Goal: Task Accomplishment & Management: Use online tool/utility

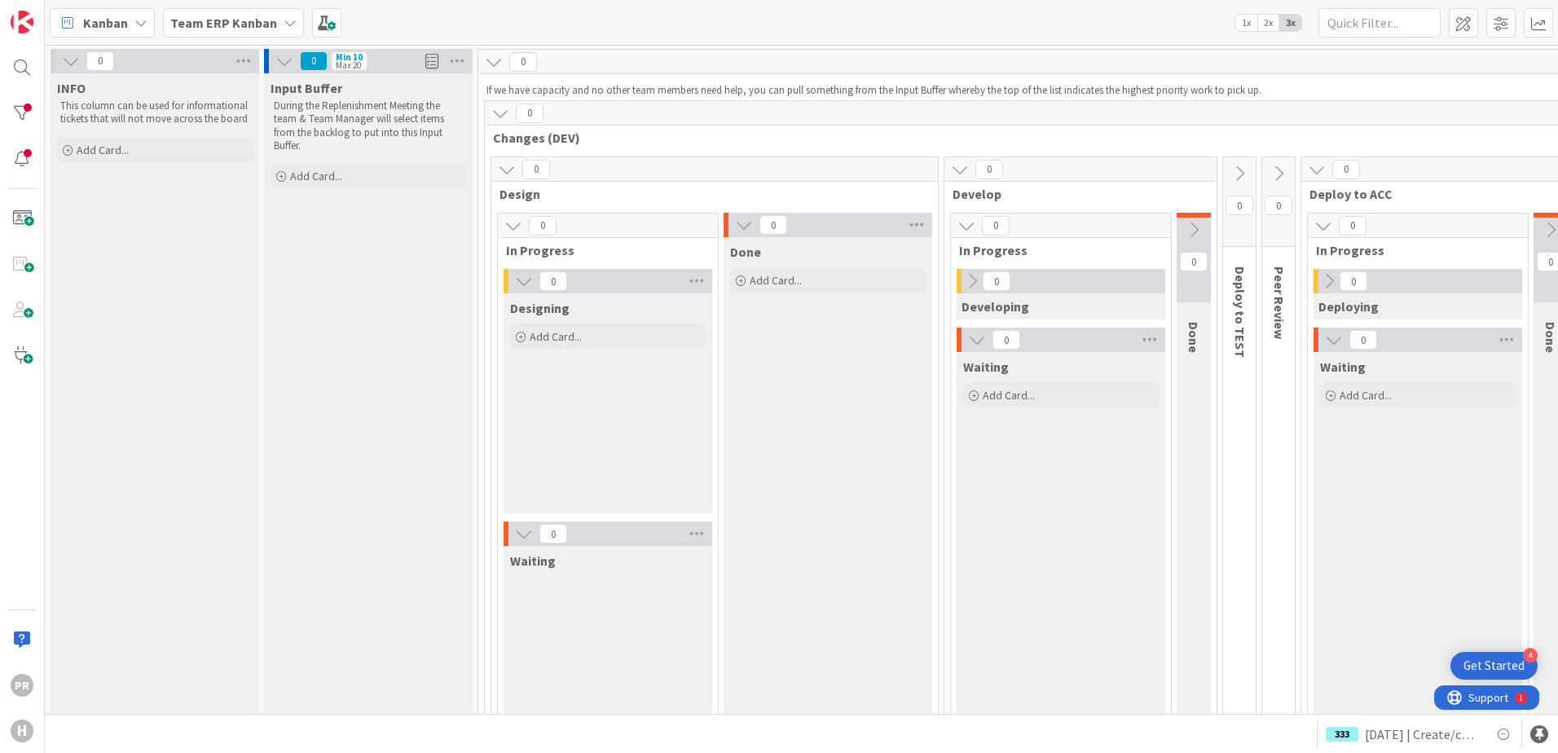
click at [259, 22] on b "Team ERP Kanban" at bounding box center [223, 23] width 107 height 16
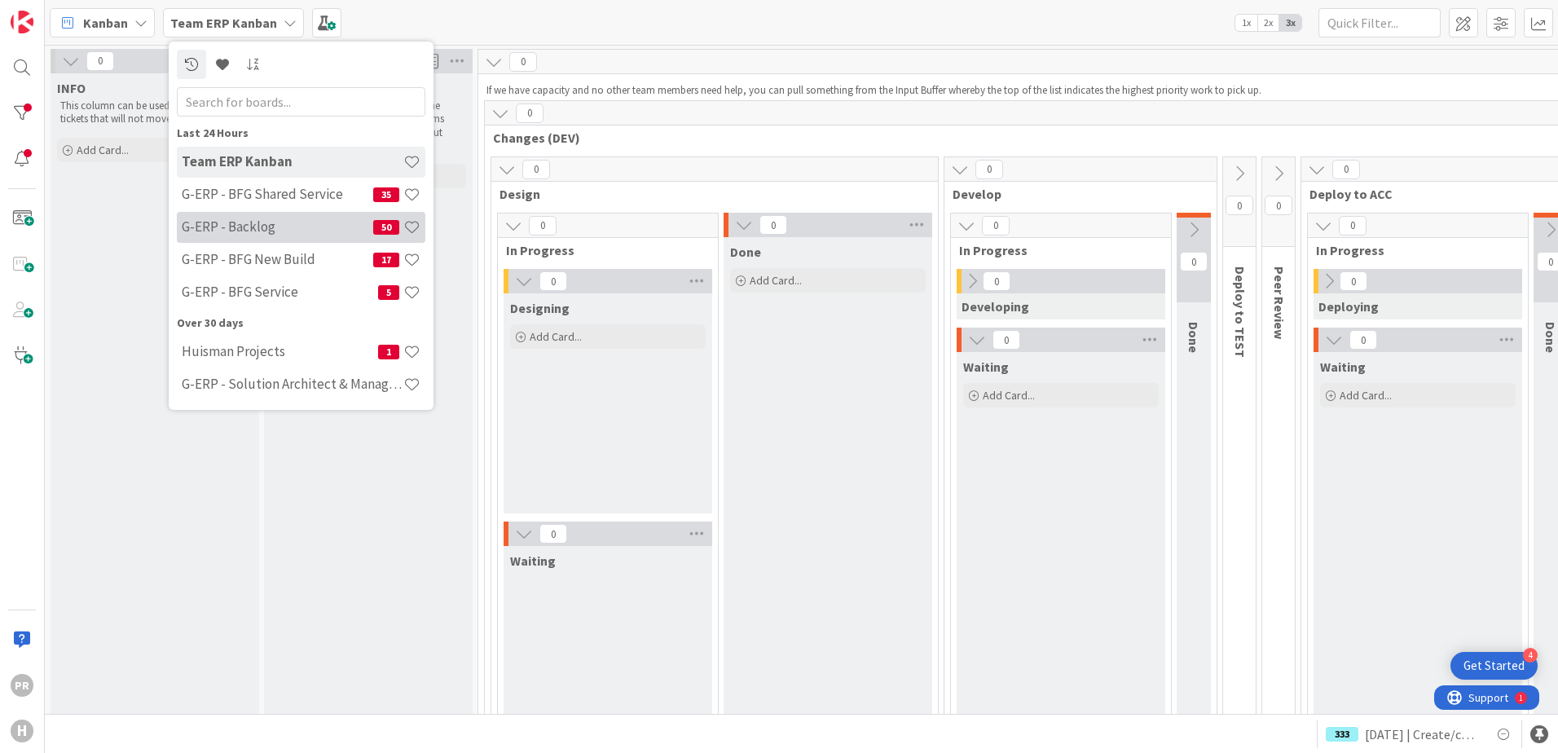
click at [293, 221] on h4 "G-ERP - Backlog" at bounding box center [278, 226] width 192 height 16
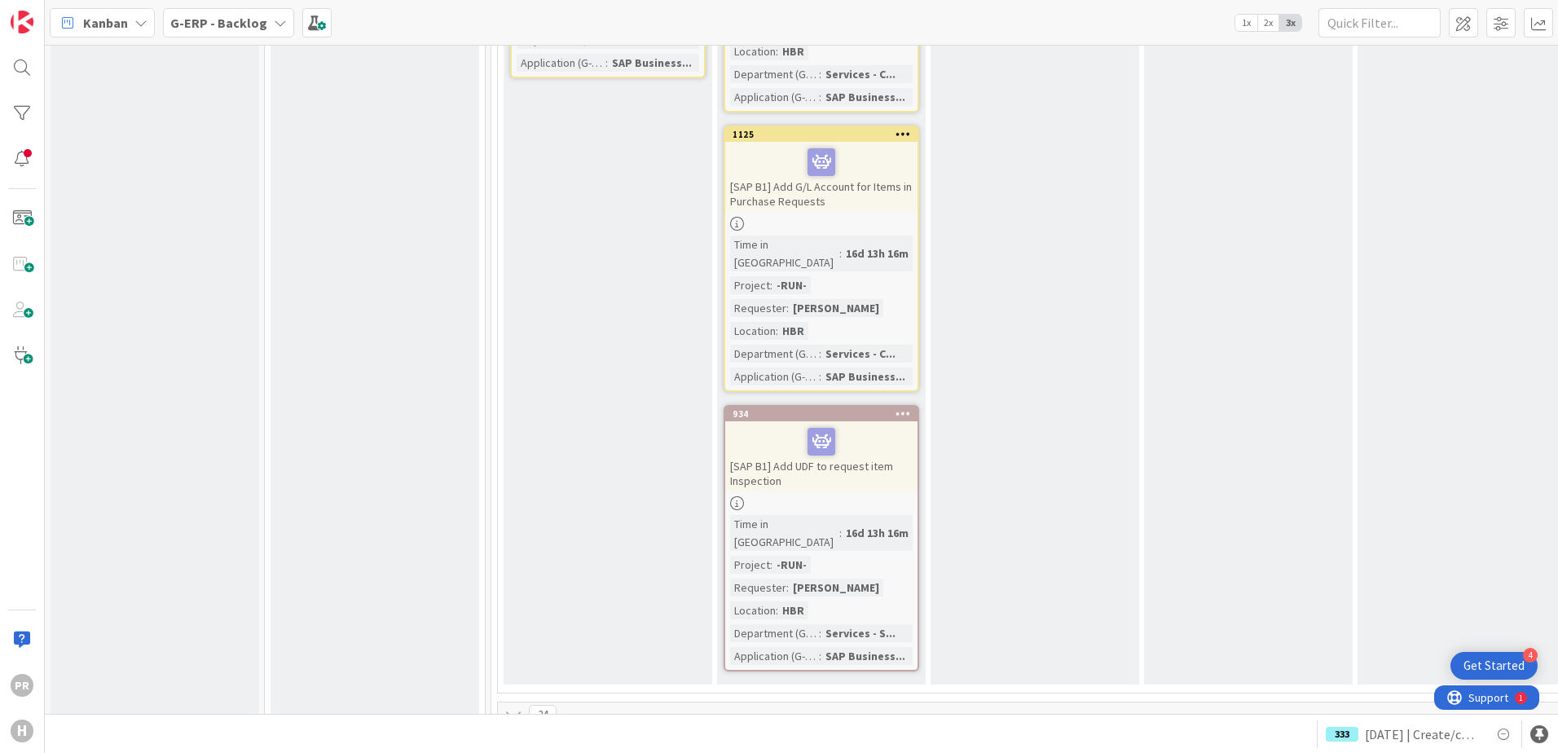
scroll to position [8803, 0]
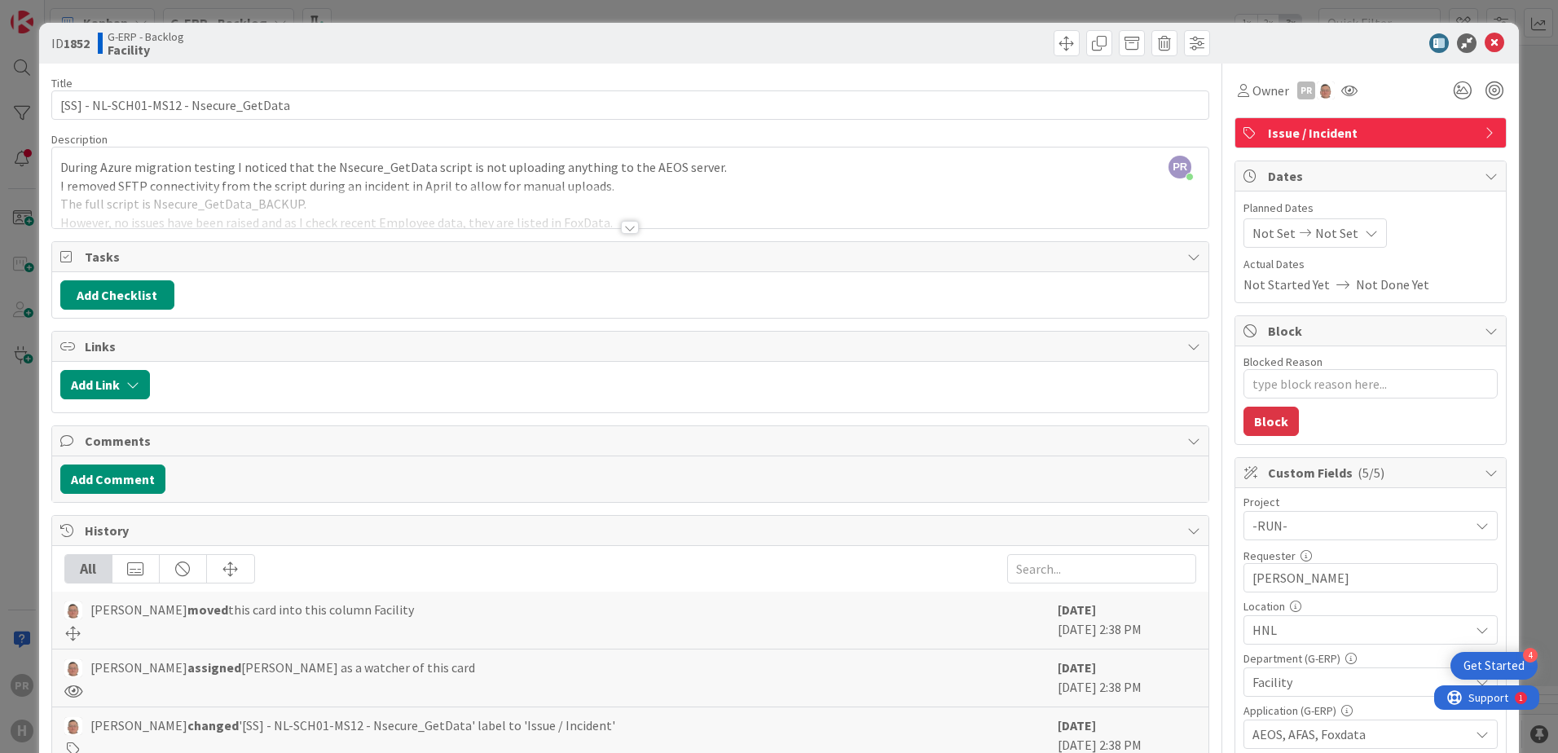
click at [622, 230] on div at bounding box center [630, 227] width 18 height 13
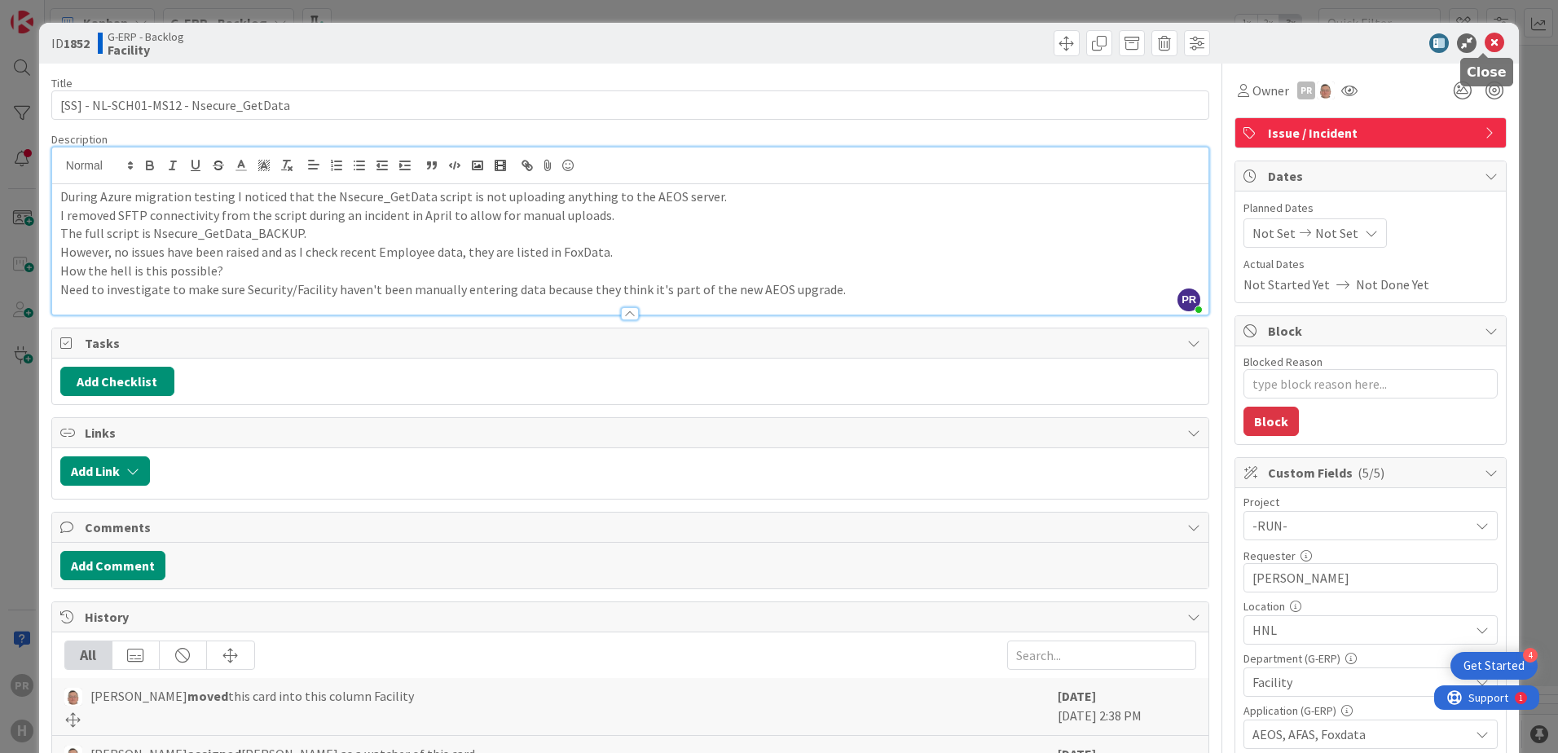
click at [1485, 45] on icon at bounding box center [1495, 43] width 20 height 20
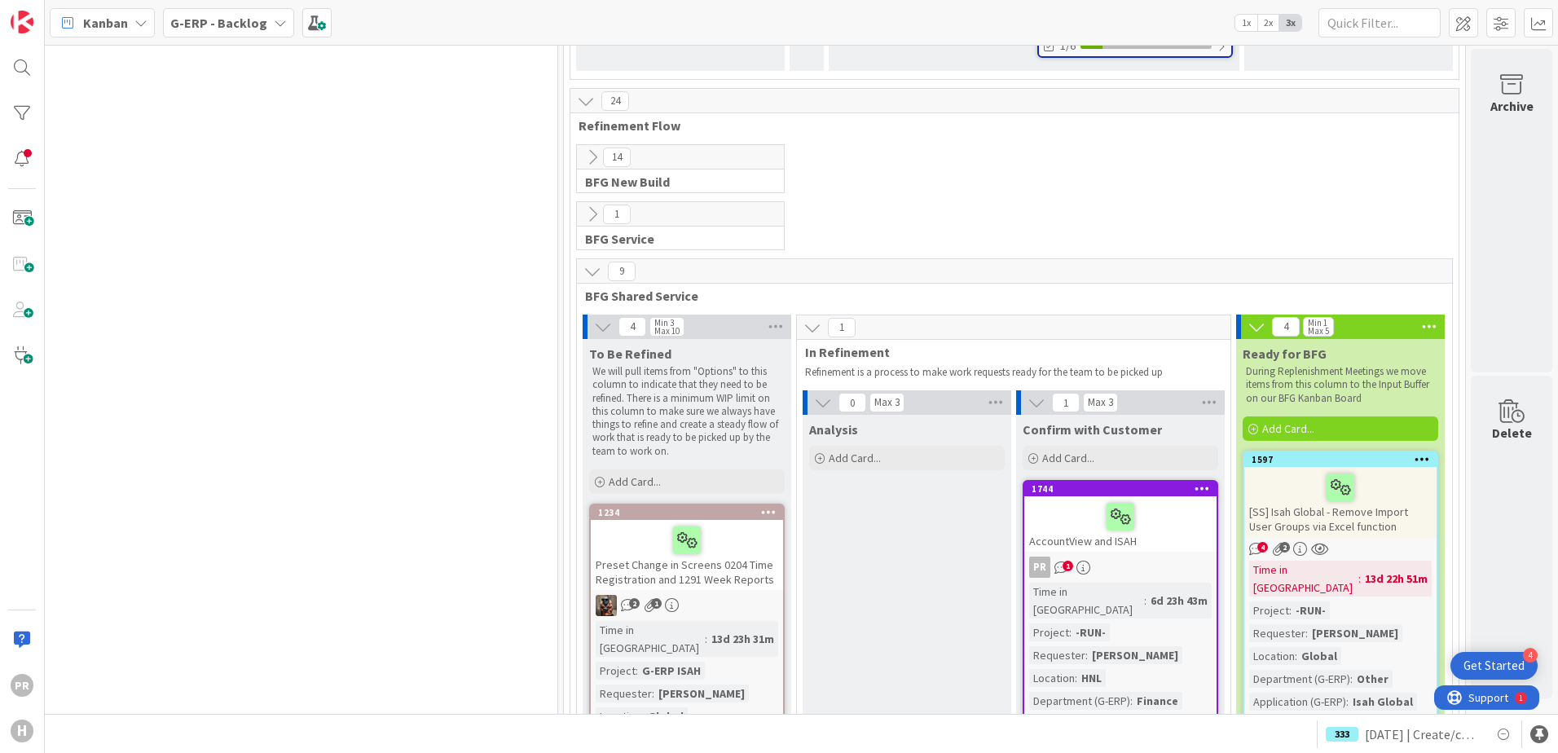
scroll to position [3472, 1247]
click at [1118, 497] on div "AccountView and ISAH" at bounding box center [1121, 524] width 192 height 55
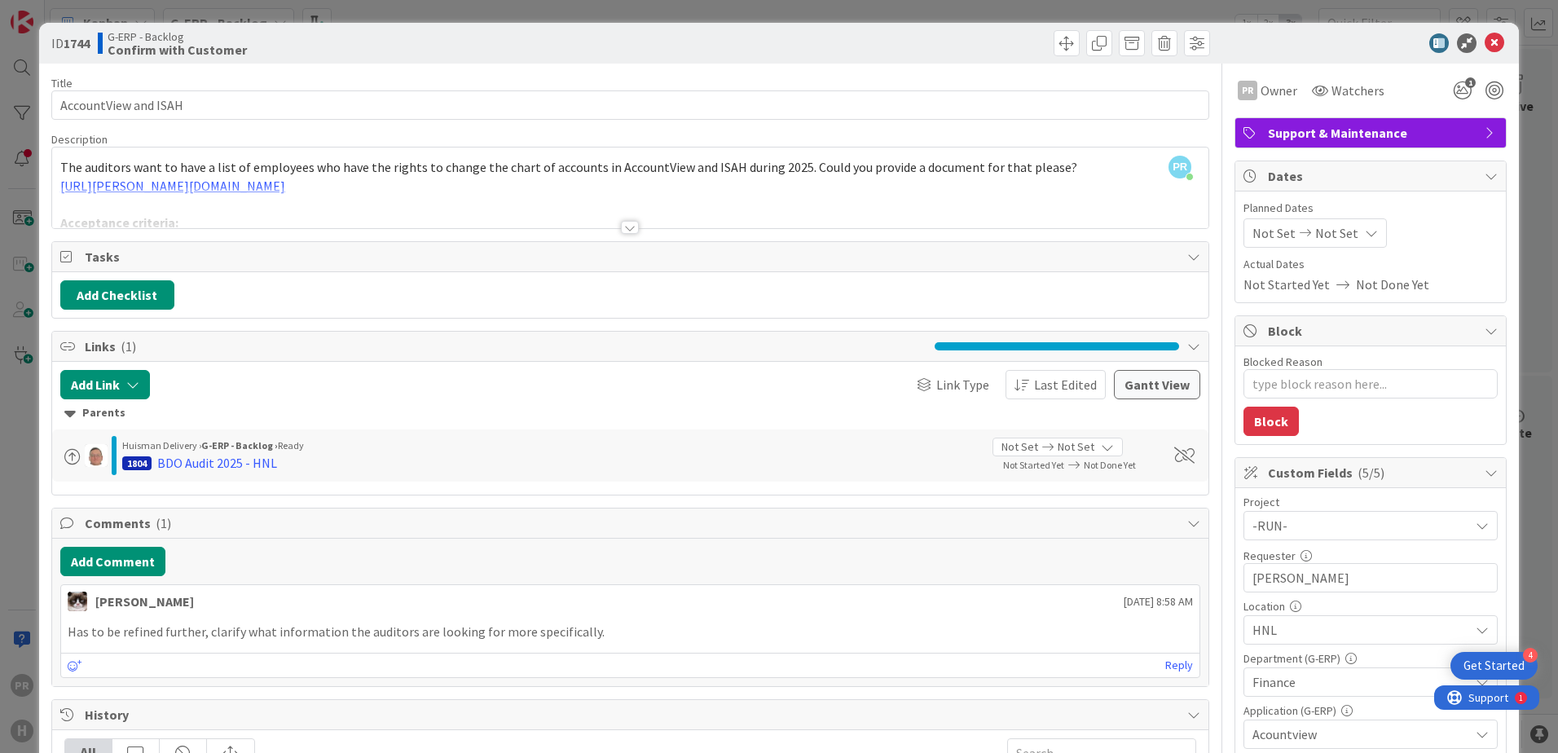
click at [628, 227] on div at bounding box center [630, 227] width 18 height 13
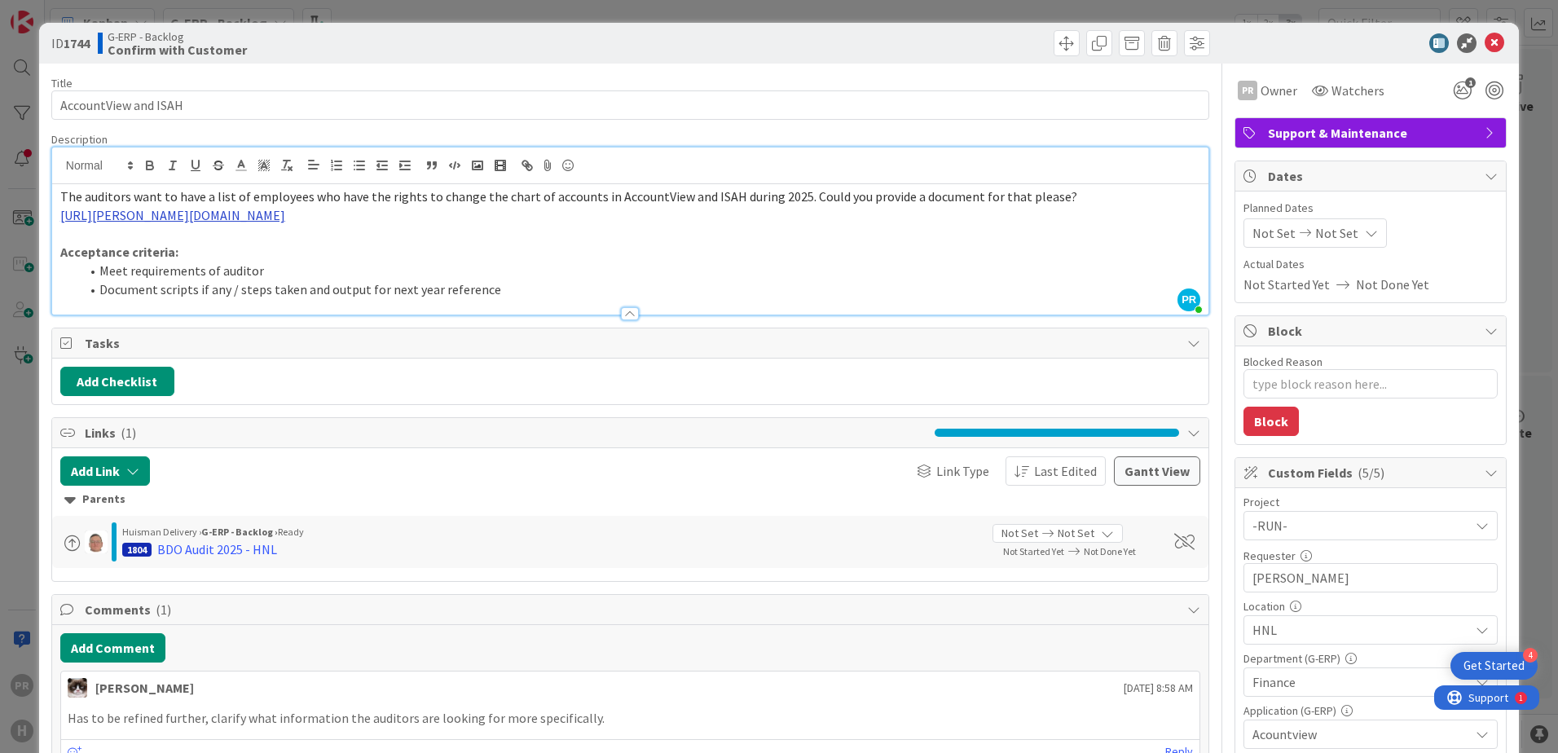
click at [285, 218] on link "[URL][PERSON_NAME][DOMAIN_NAME]" at bounding box center [172, 215] width 225 height 16
click at [368, 238] on link "[URL][PERSON_NAME][DOMAIN_NAME]" at bounding box center [331, 246] width 163 height 21
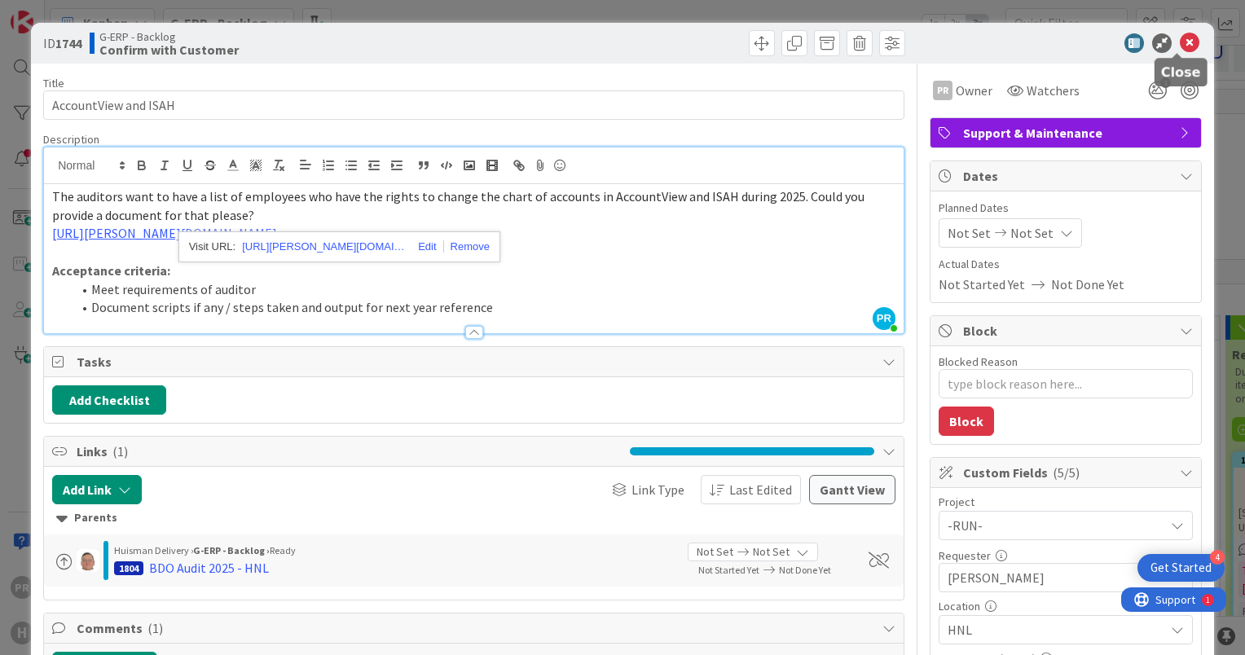
click at [1182, 42] on icon at bounding box center [1190, 43] width 20 height 20
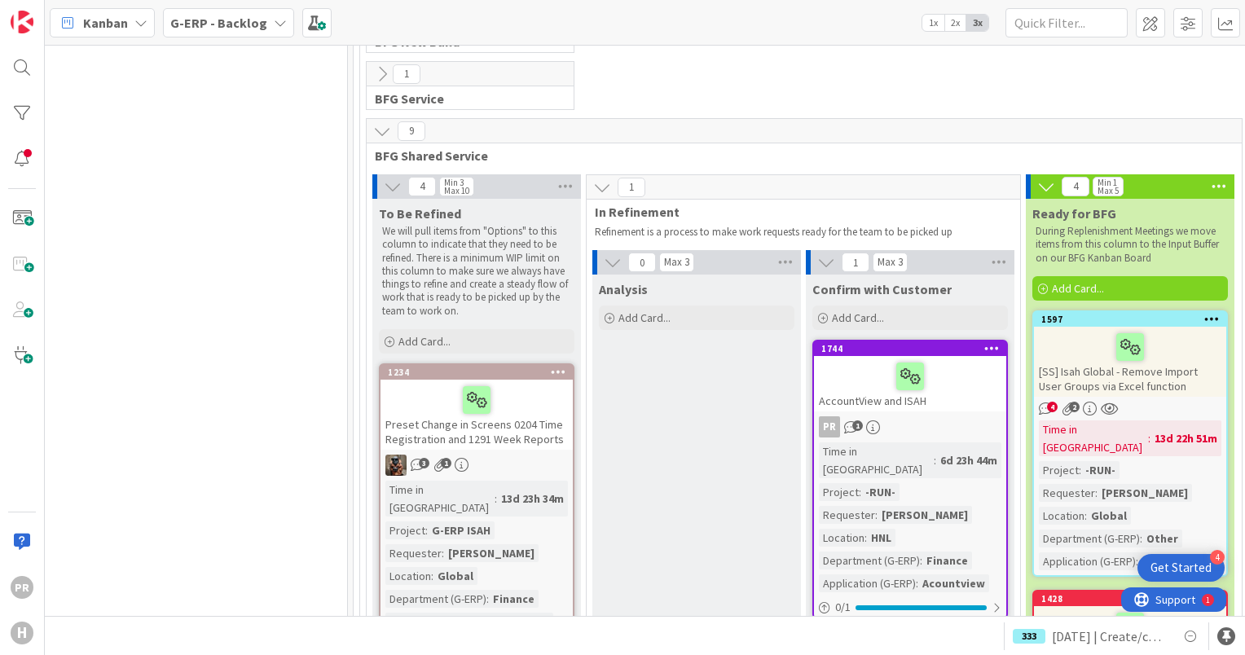
scroll to position [3613, 1451]
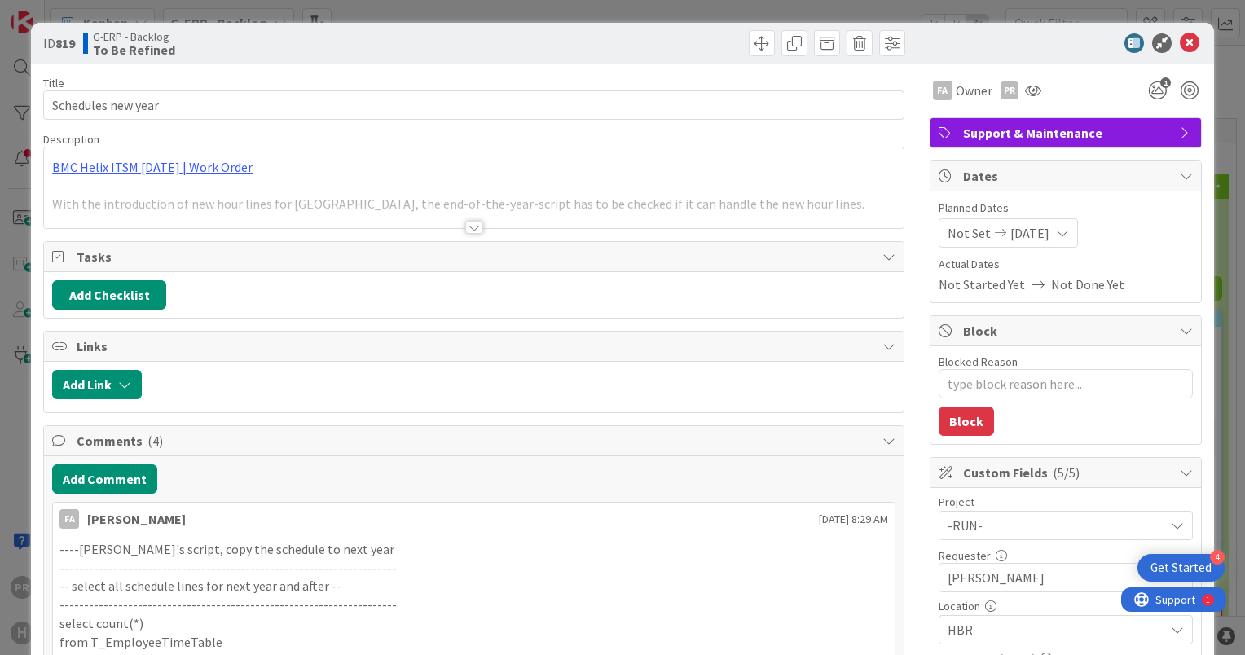
click at [465, 226] on div at bounding box center [474, 227] width 18 height 13
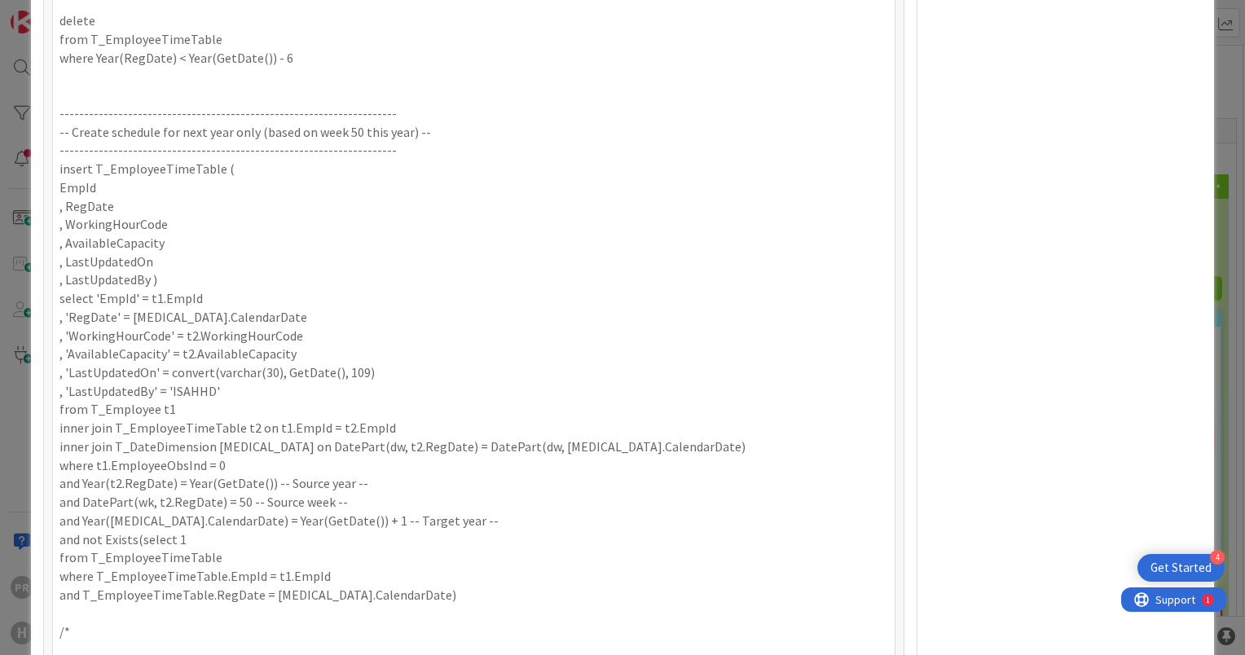
scroll to position [1141, 0]
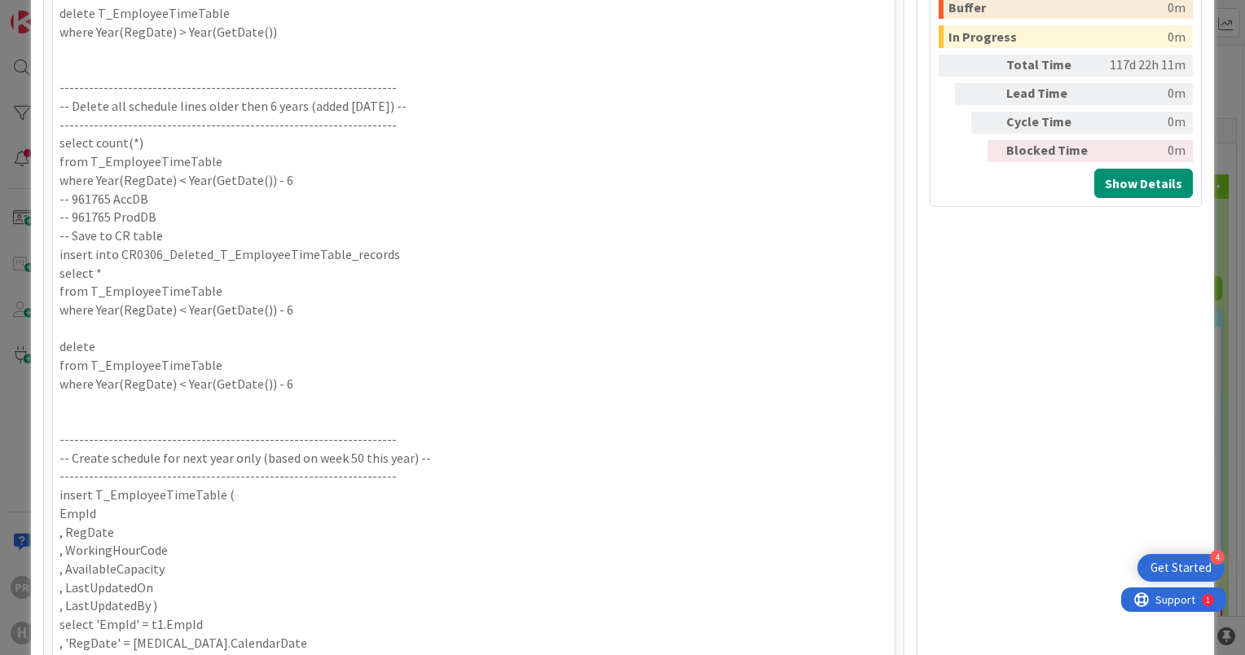
click at [227, 359] on p "from T_EmployeeTimeTable" at bounding box center [474, 365] width 829 height 19
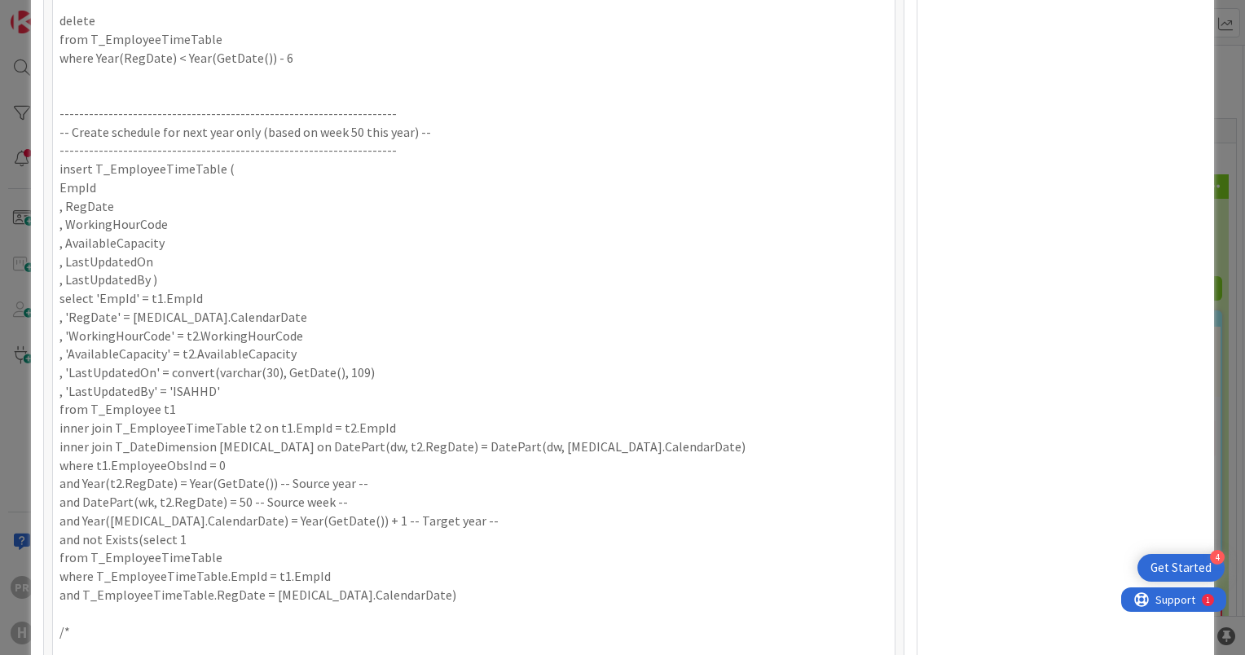
scroll to position [1386, 0]
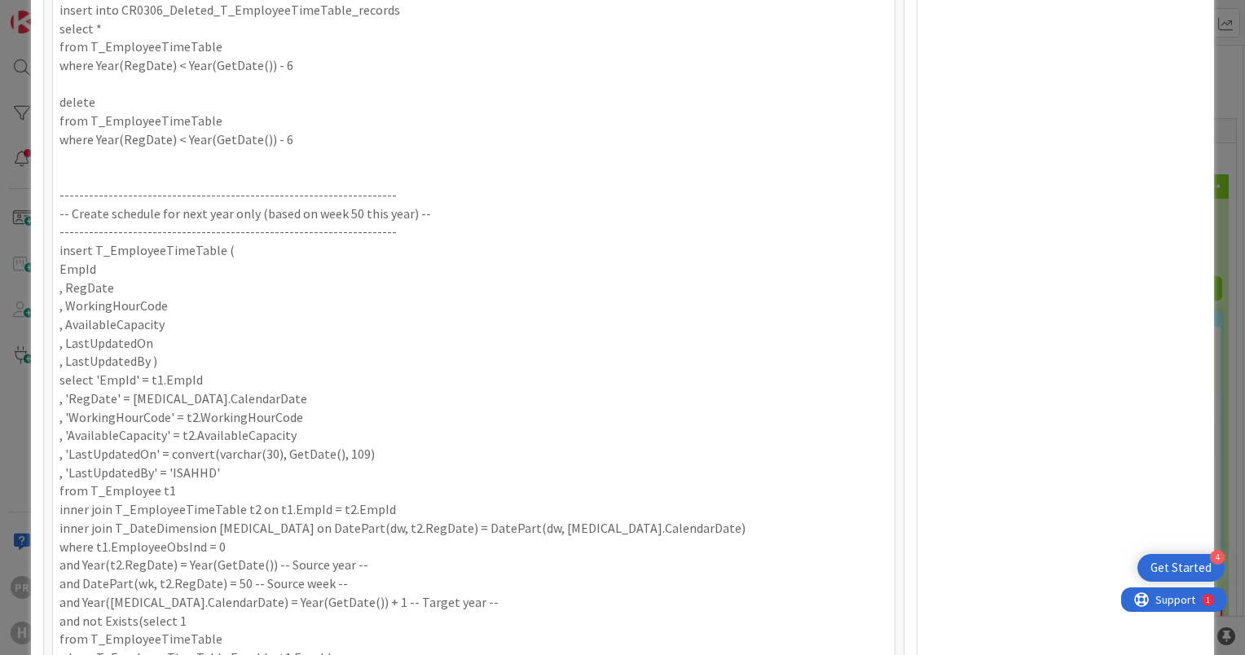
click at [1210, 181] on div "ID 819 Title 18 / 128 Schedules new year Description PR [PERSON_NAME] joined 5 …" at bounding box center [622, 327] width 1245 height 655
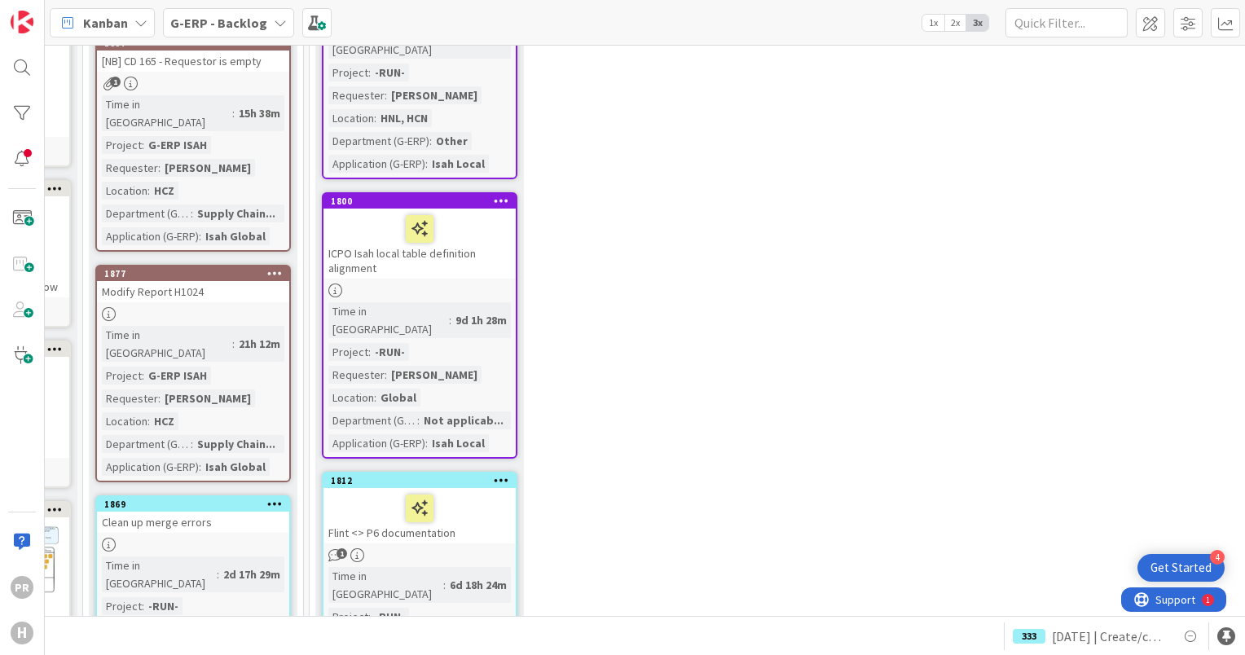
scroll to position [0, 182]
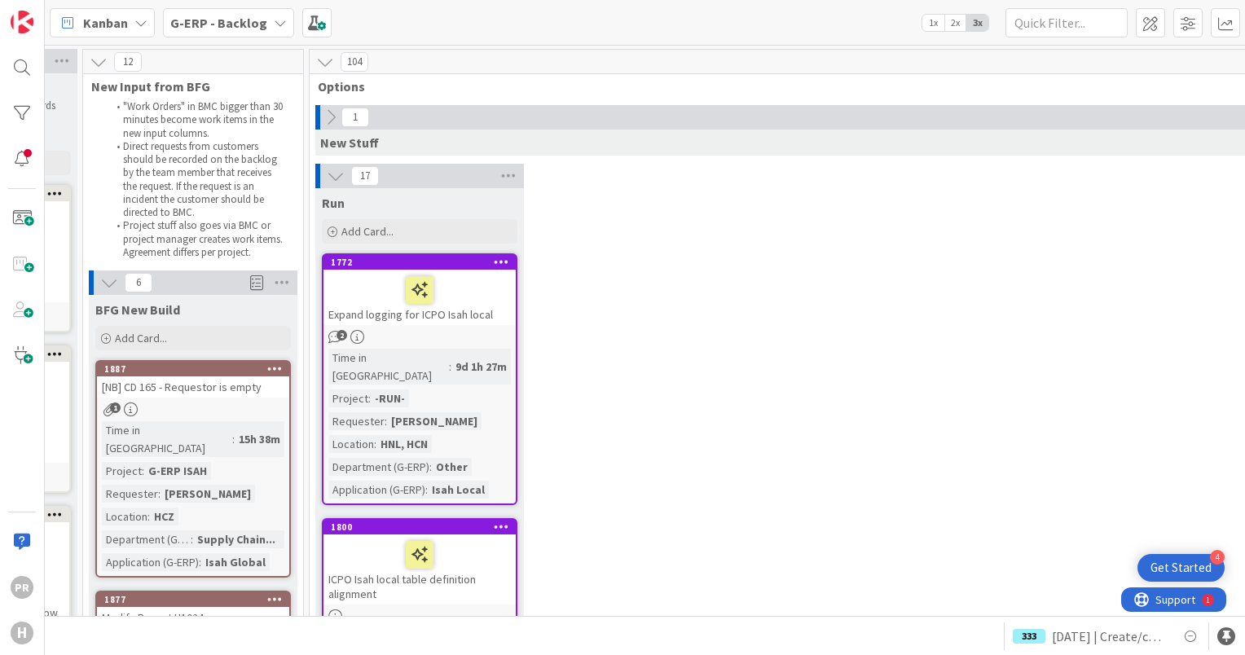
click at [333, 176] on icon at bounding box center [336, 176] width 18 height 18
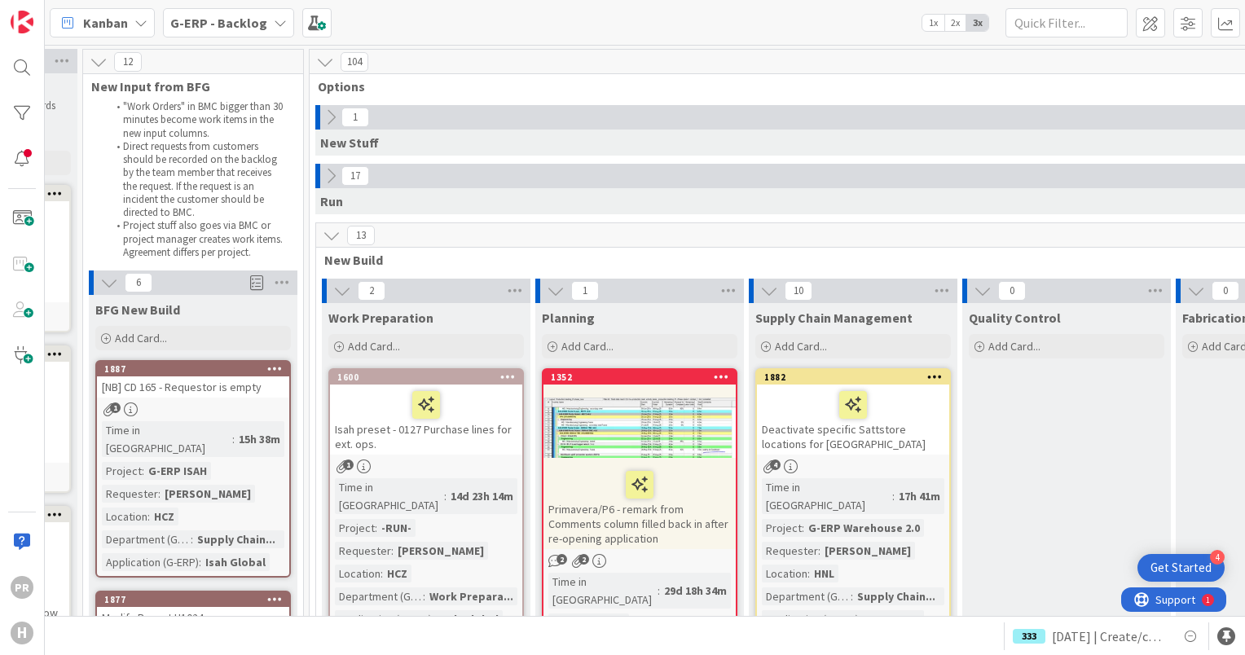
click at [336, 178] on icon at bounding box center [331, 176] width 18 height 18
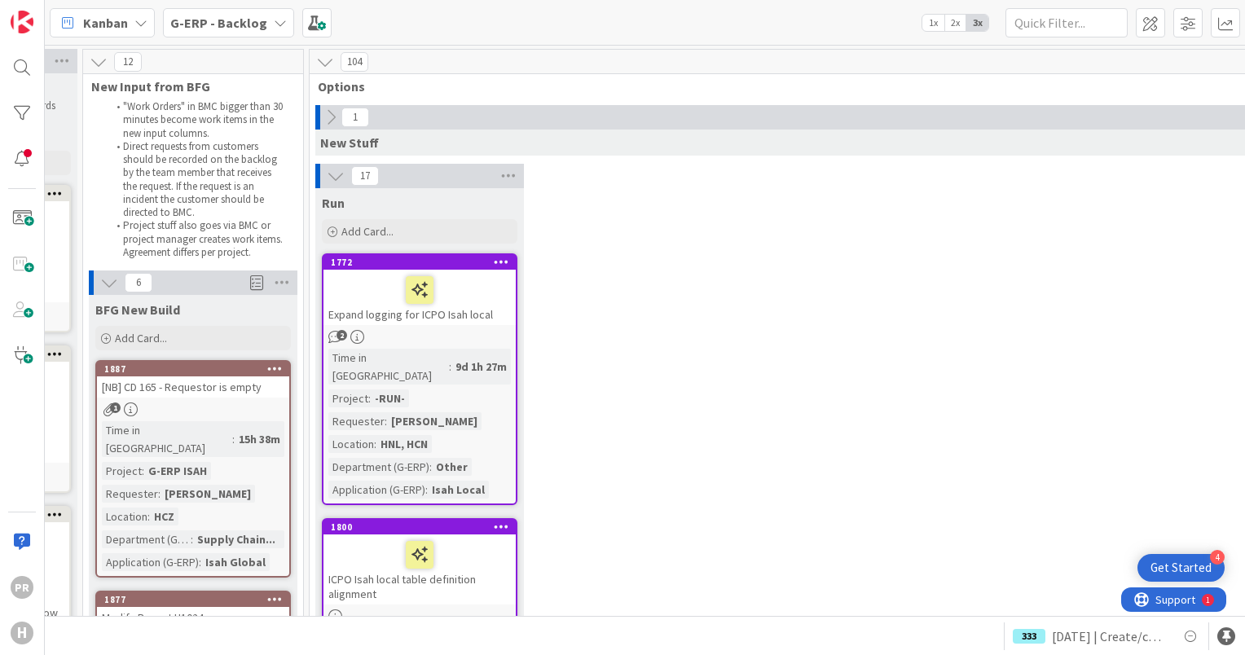
click at [336, 178] on icon at bounding box center [336, 176] width 18 height 18
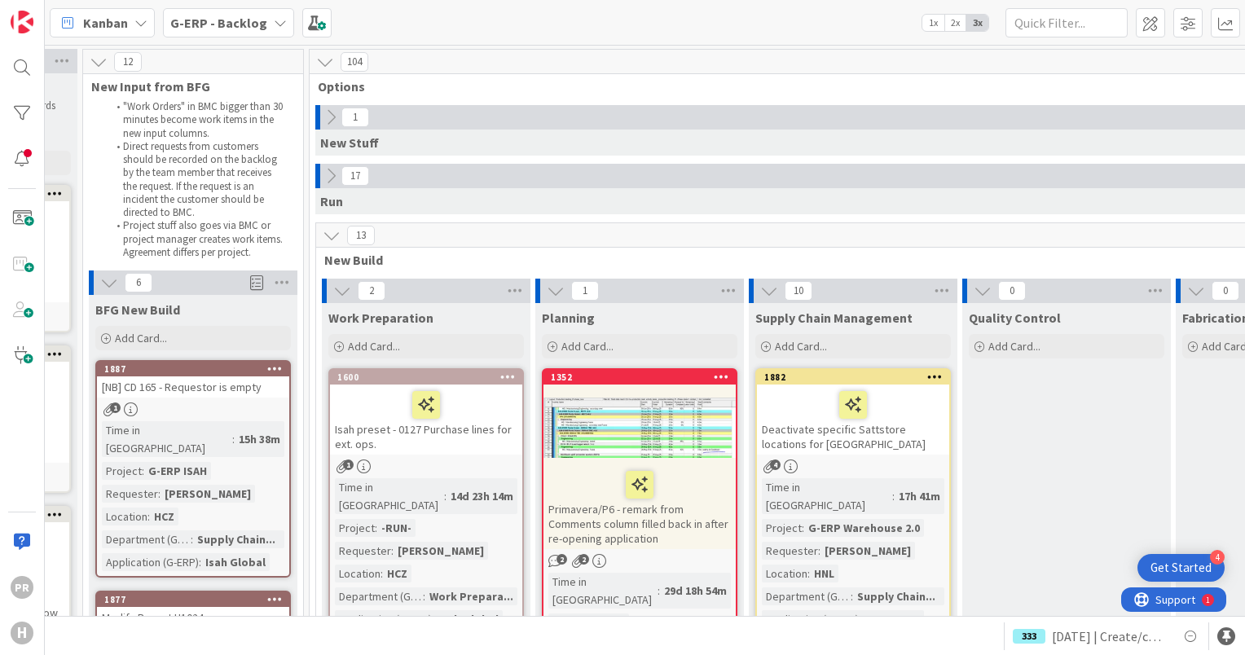
click at [328, 180] on icon at bounding box center [331, 176] width 18 height 18
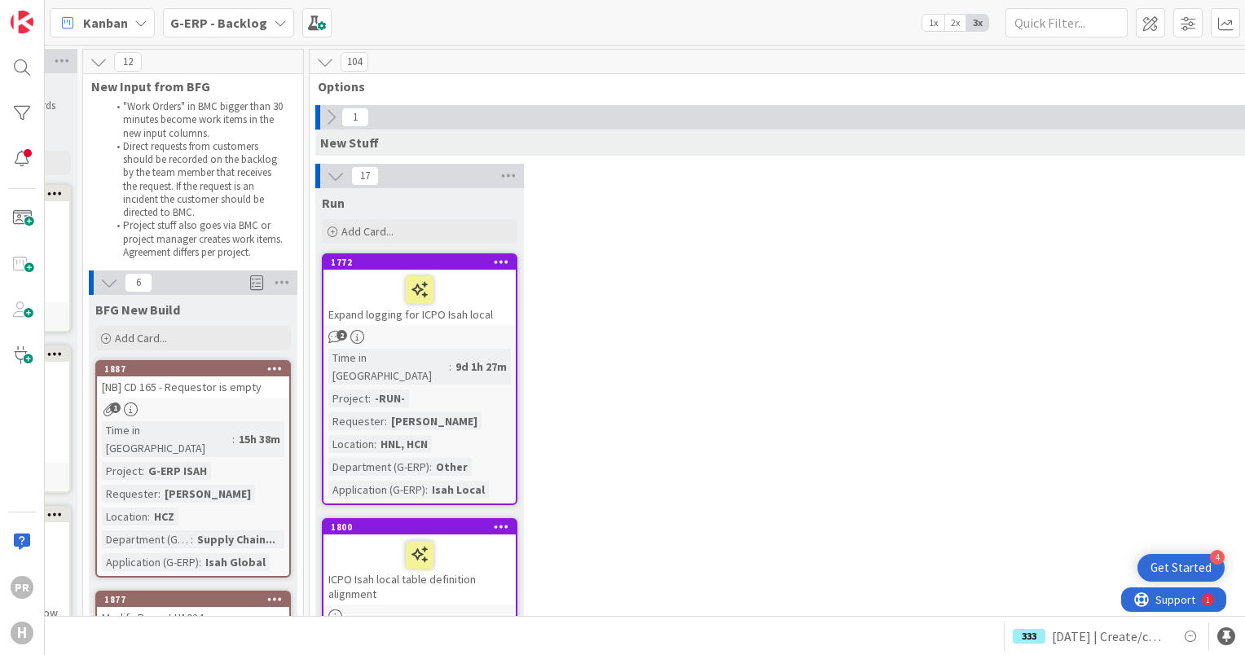
click at [325, 65] on icon at bounding box center [325, 62] width 18 height 18
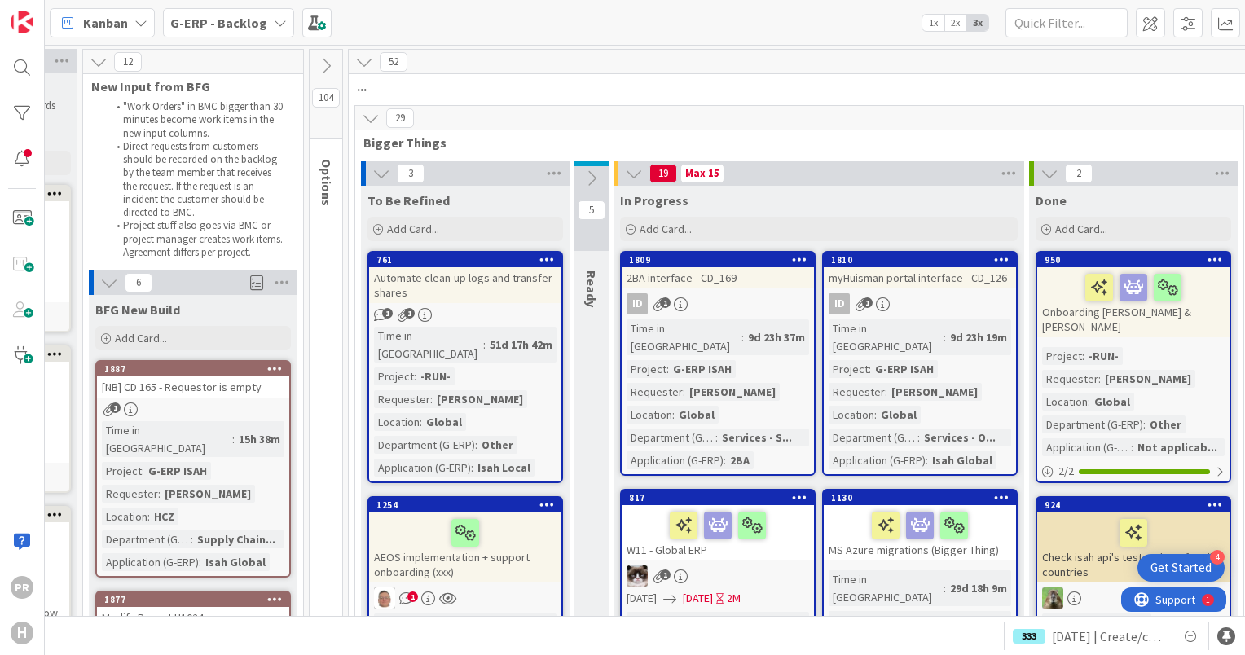
click at [325, 72] on icon at bounding box center [326, 66] width 18 height 18
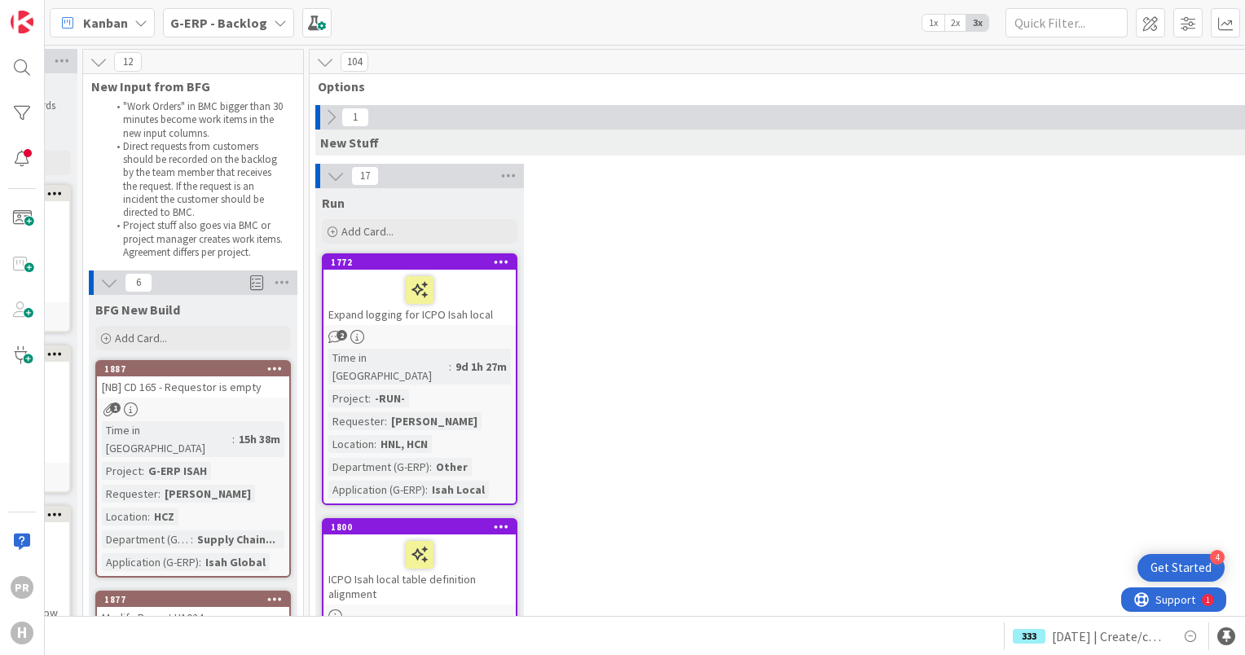
click at [329, 121] on icon at bounding box center [331, 117] width 18 height 18
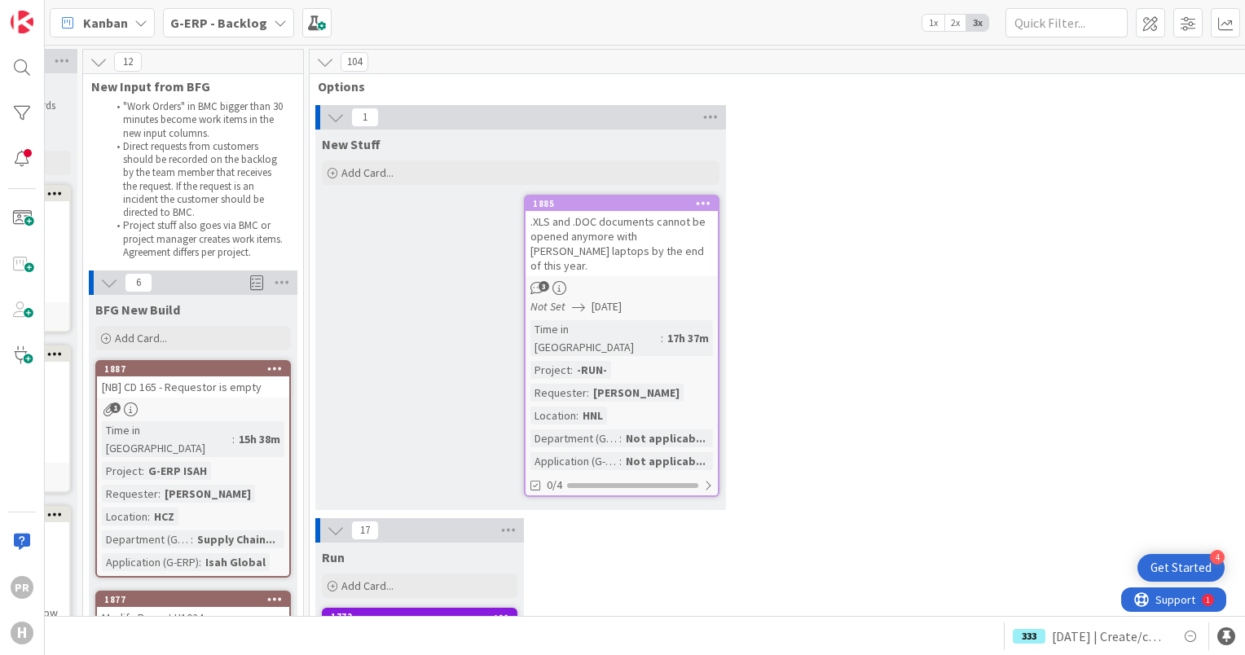
click at [335, 121] on icon at bounding box center [336, 117] width 18 height 18
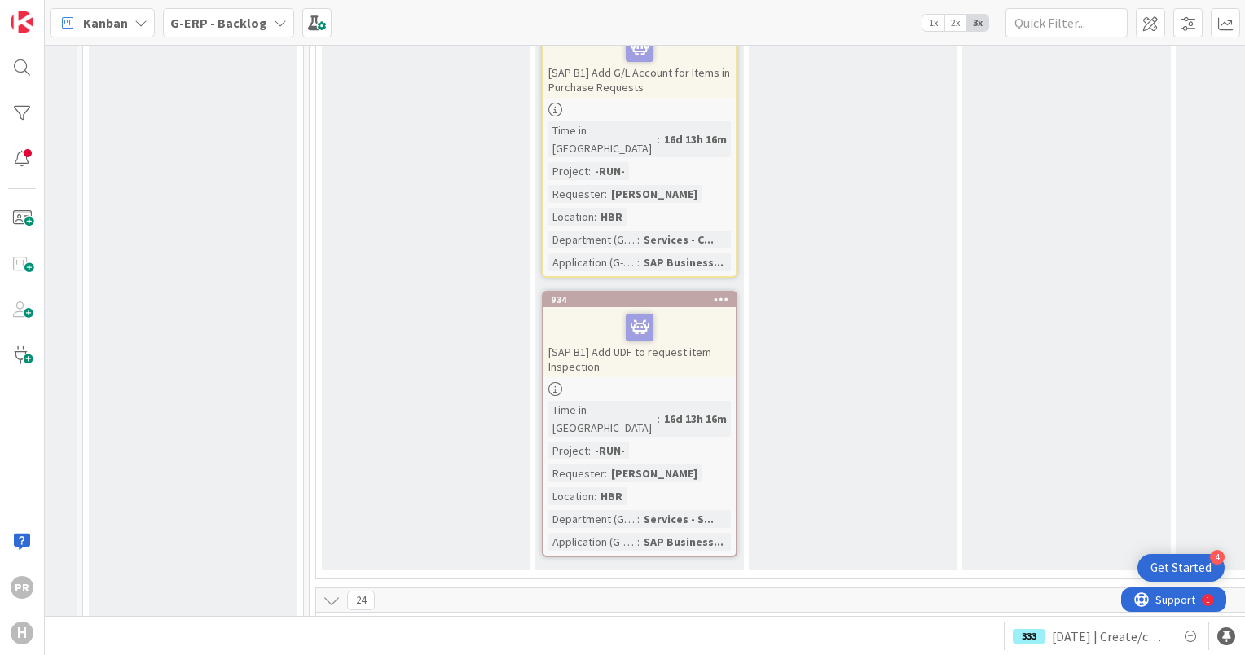
scroll to position [8803, 182]
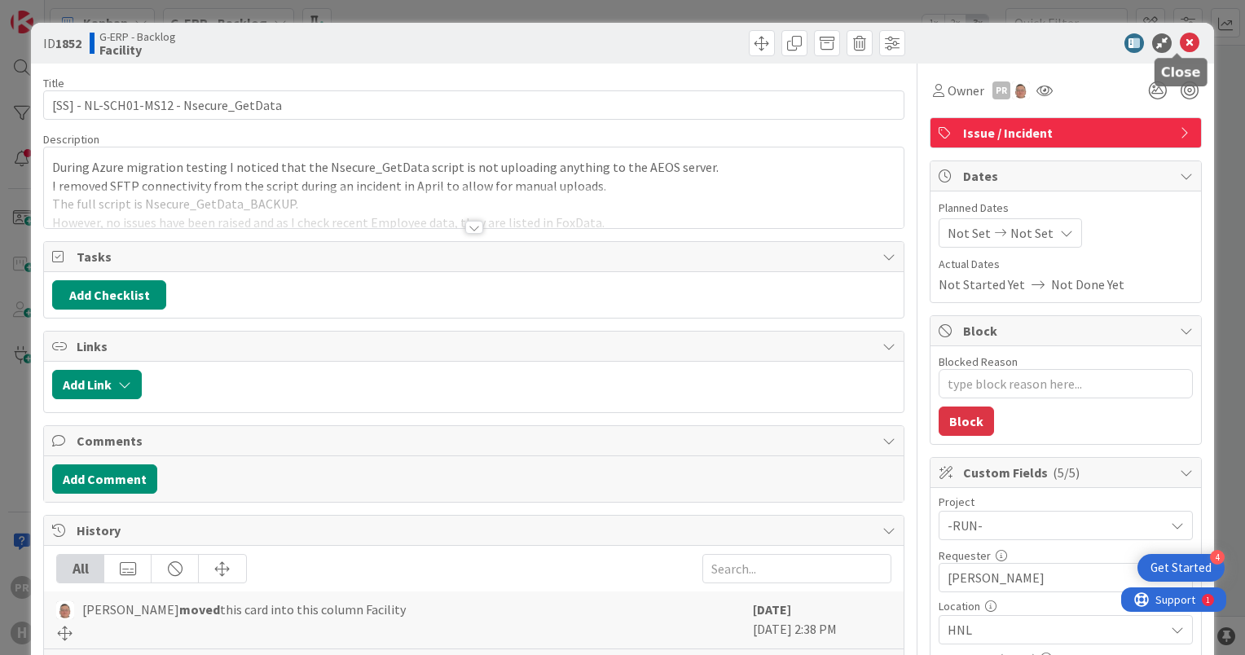
click at [1180, 38] on icon at bounding box center [1190, 43] width 20 height 20
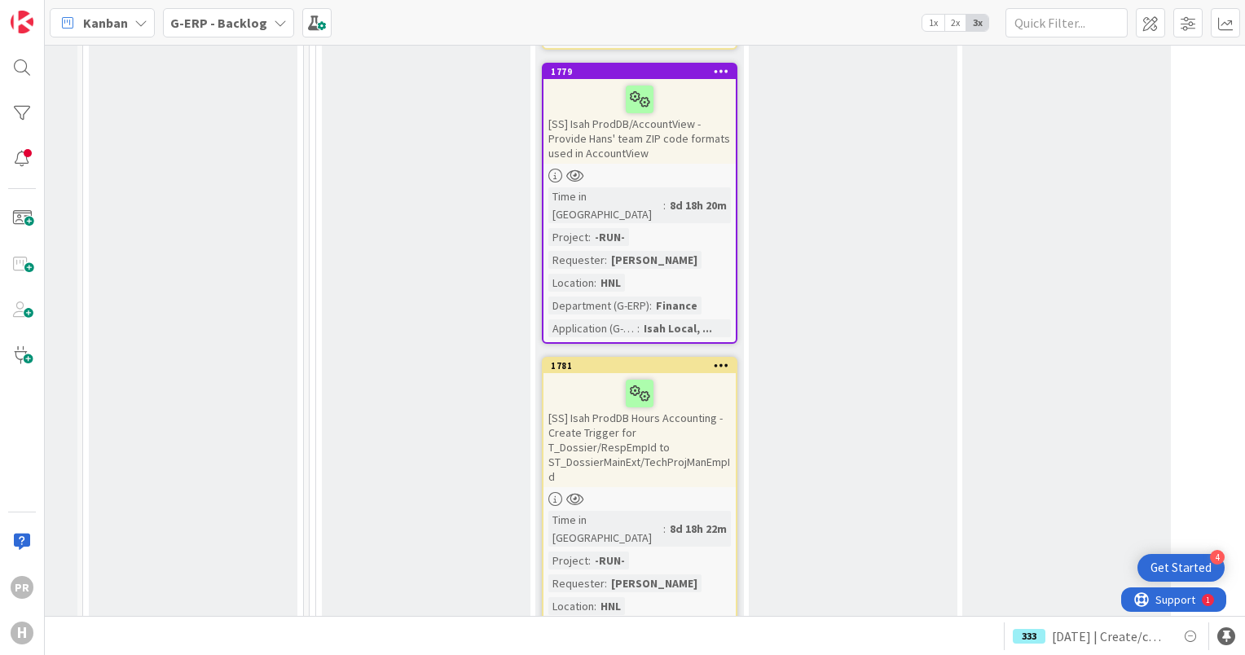
scroll to position [11330, 182]
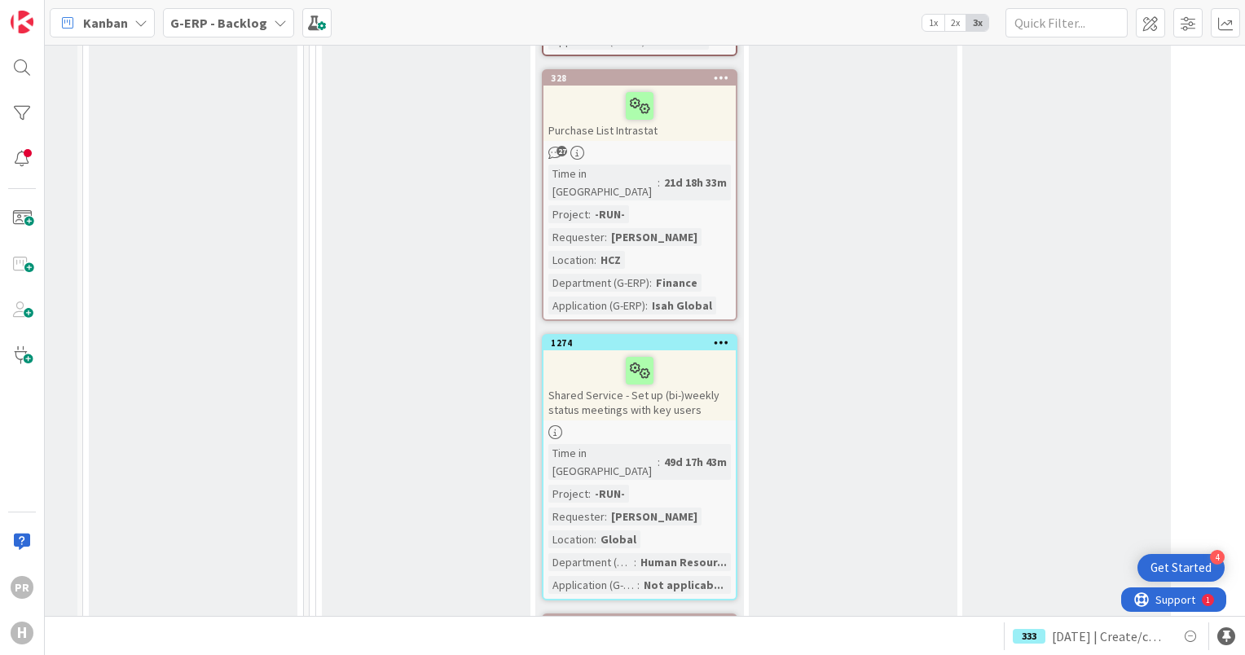
scroll to position [12797, 182]
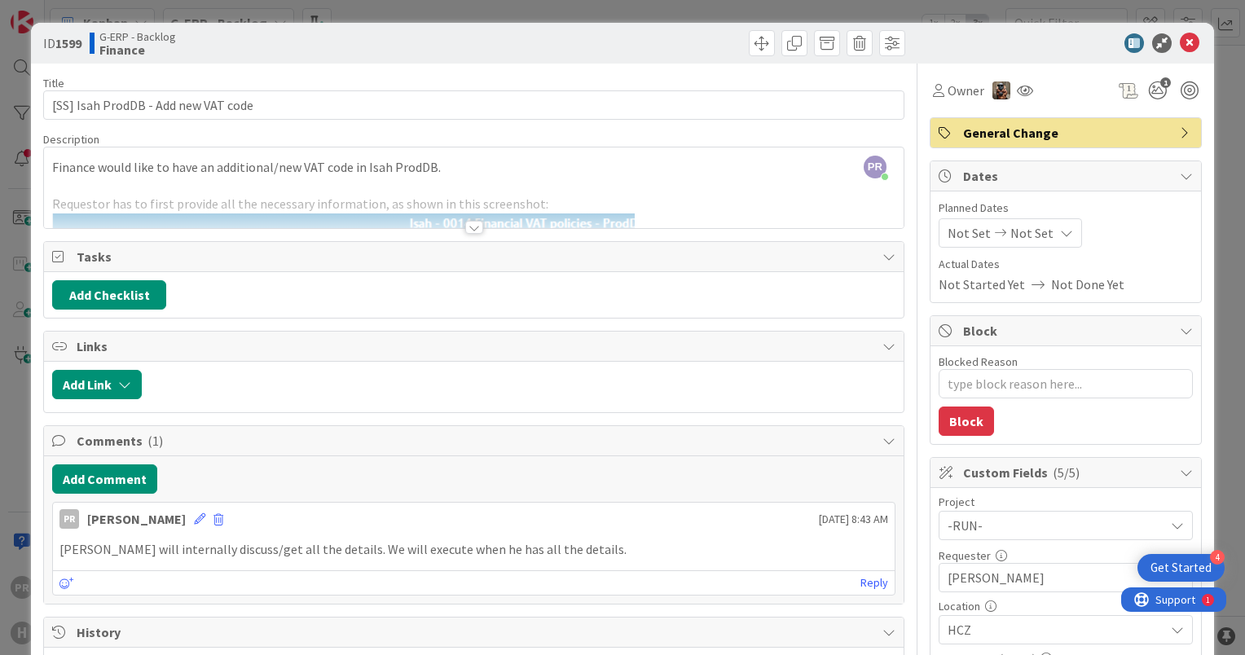
click at [465, 231] on div at bounding box center [474, 227] width 18 height 13
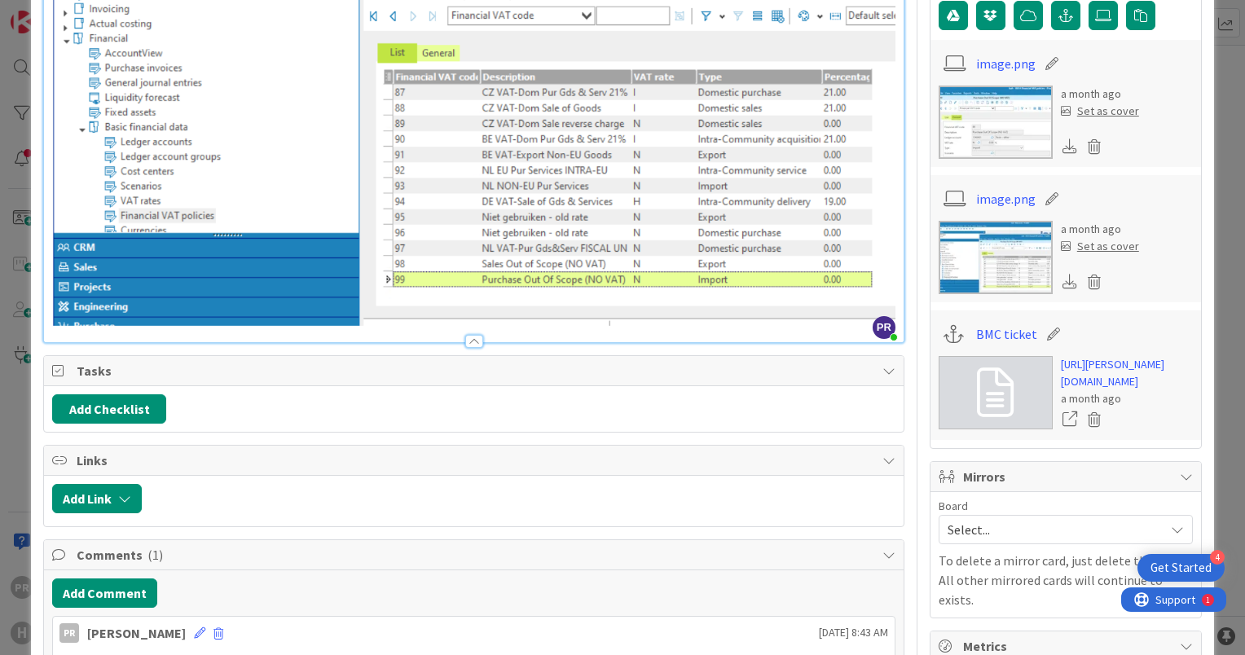
scroll to position [1060, 0]
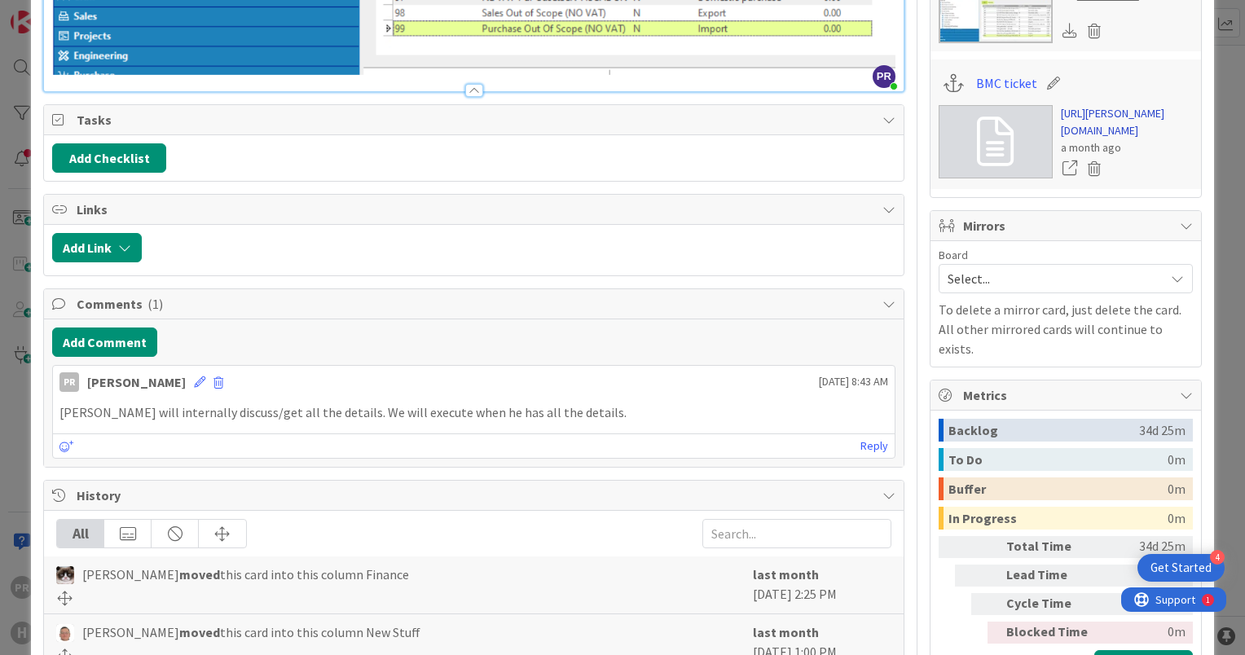
click at [1070, 139] on link "[URL][PERSON_NAME][DOMAIN_NAME]" at bounding box center [1127, 122] width 132 height 34
type textarea "x"
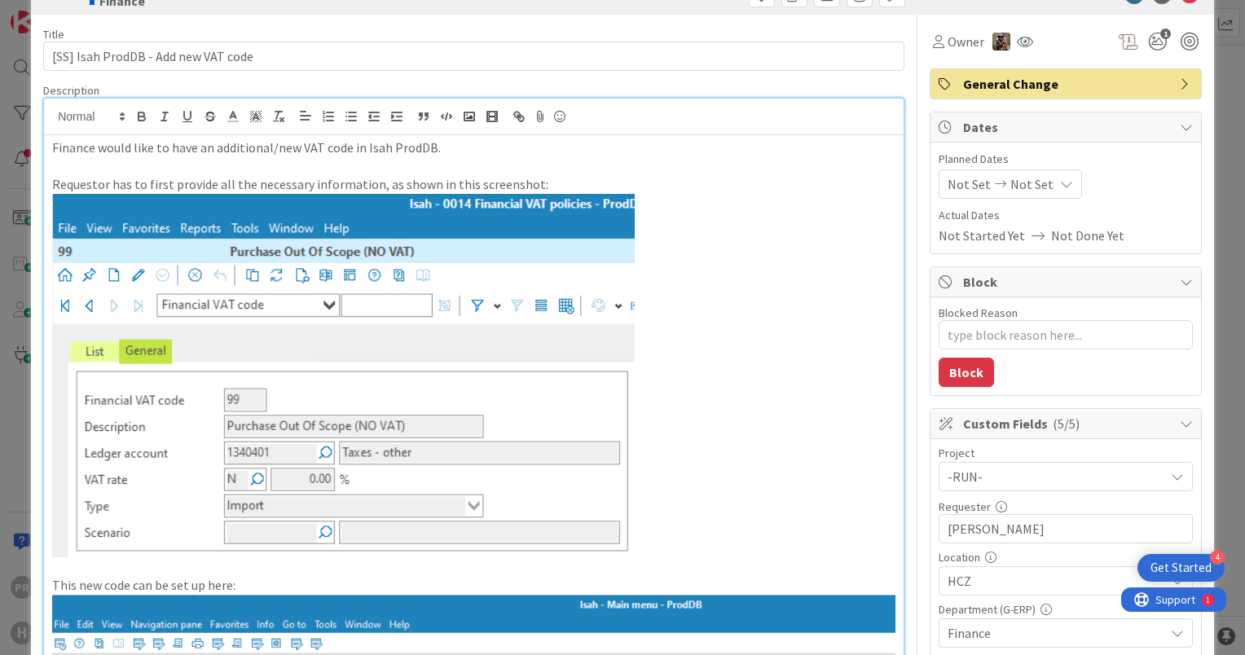
scroll to position [0, 0]
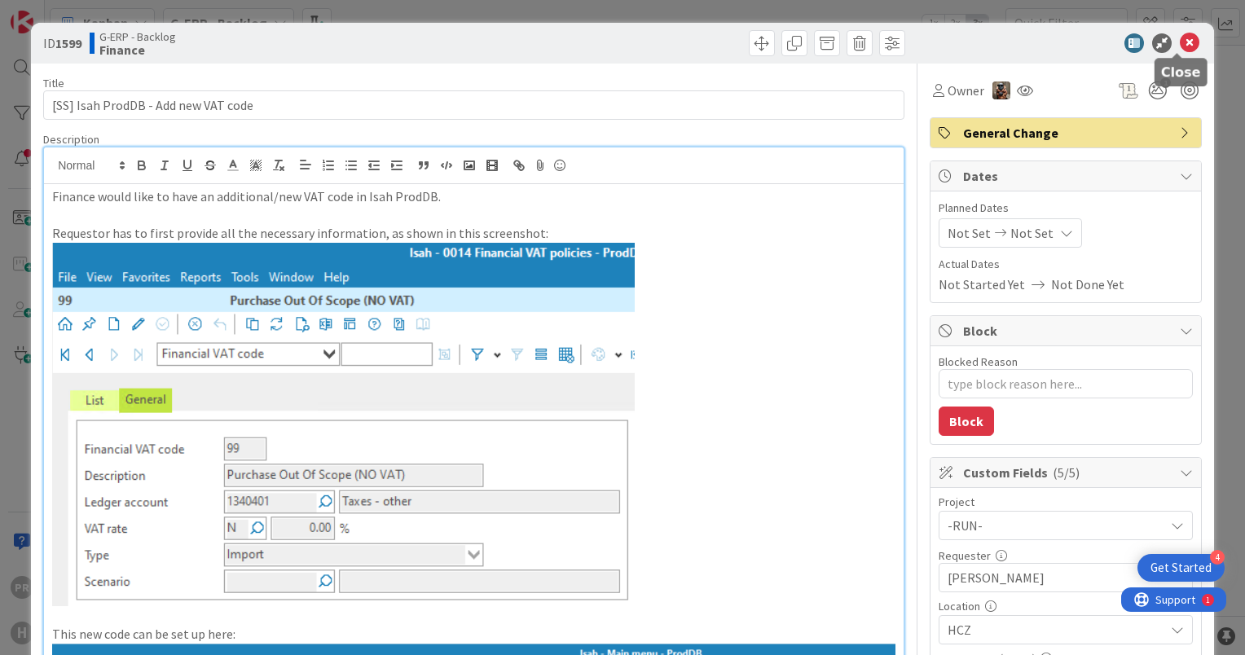
click at [1180, 41] on icon at bounding box center [1190, 43] width 20 height 20
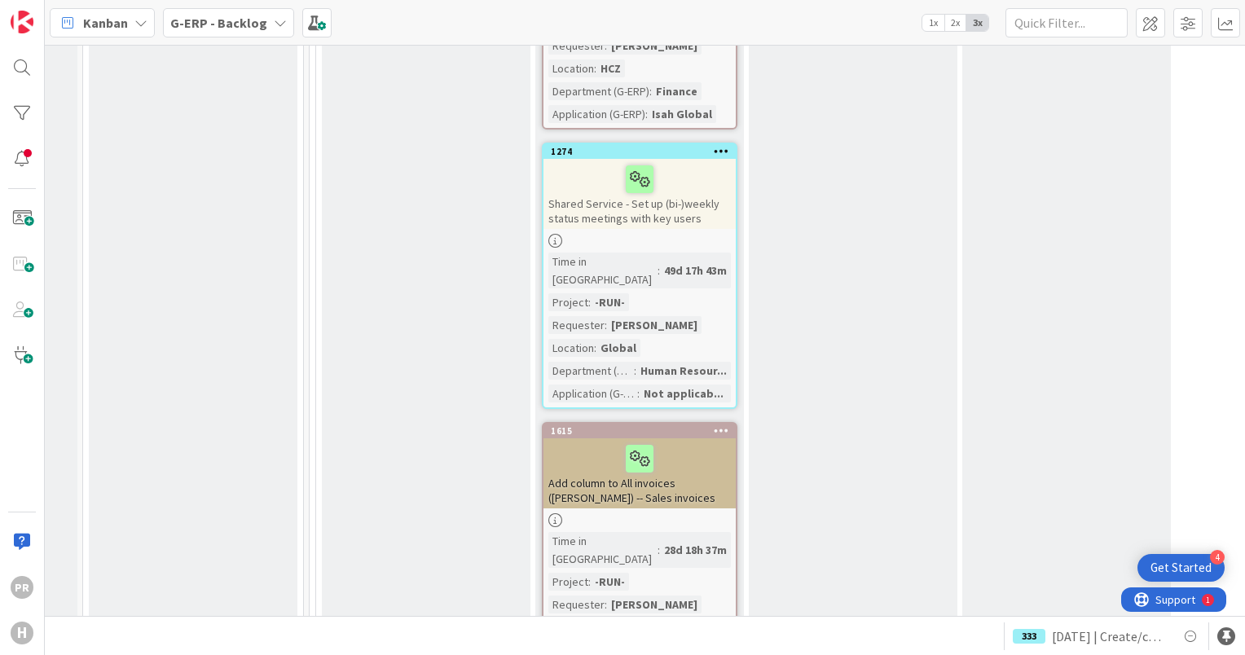
scroll to position [12715, 182]
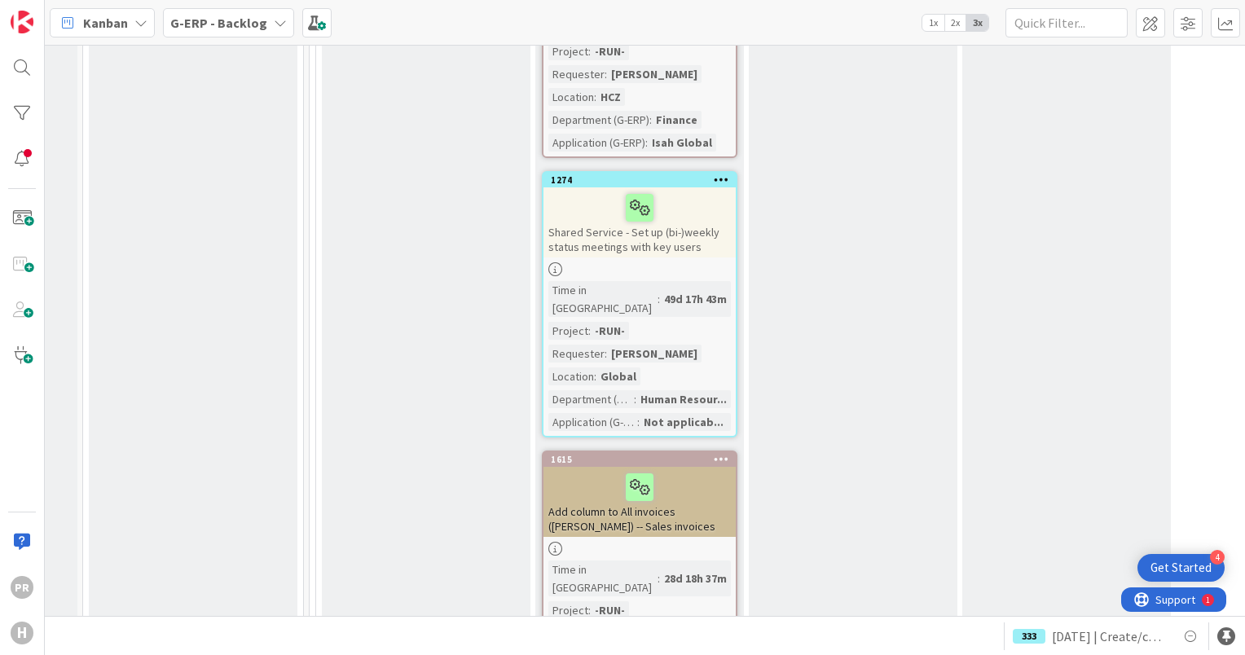
click at [225, 31] on span "G-ERP - Backlog" at bounding box center [218, 23] width 97 height 20
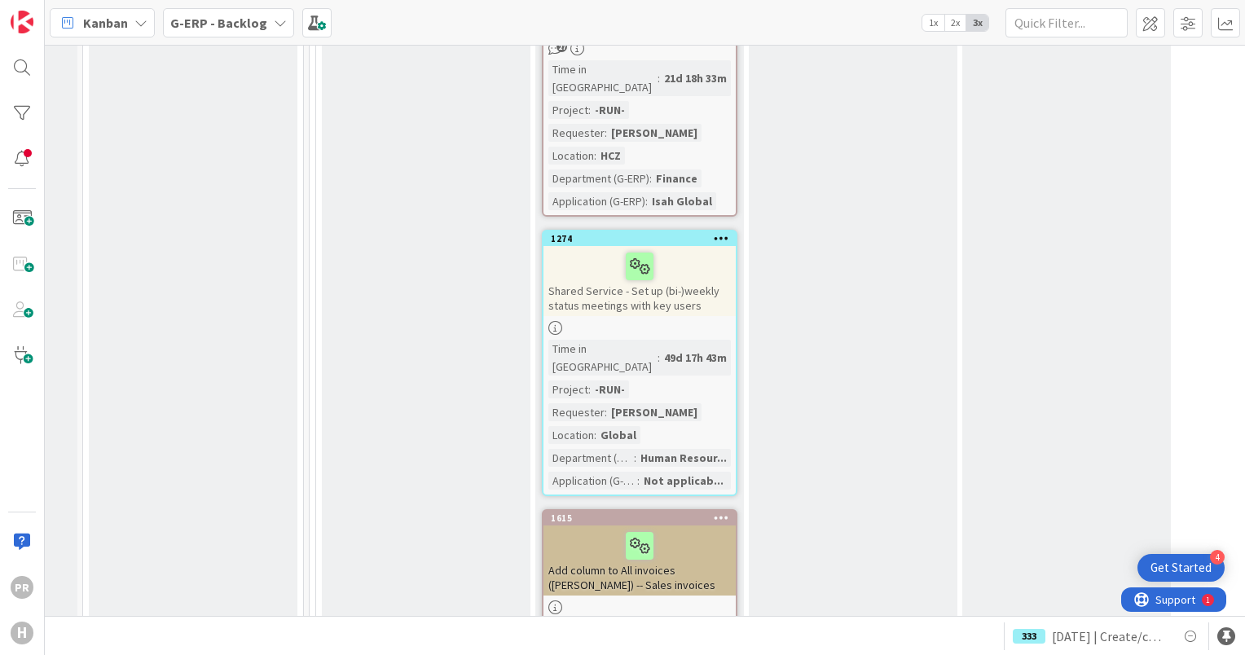
scroll to position [12634, 182]
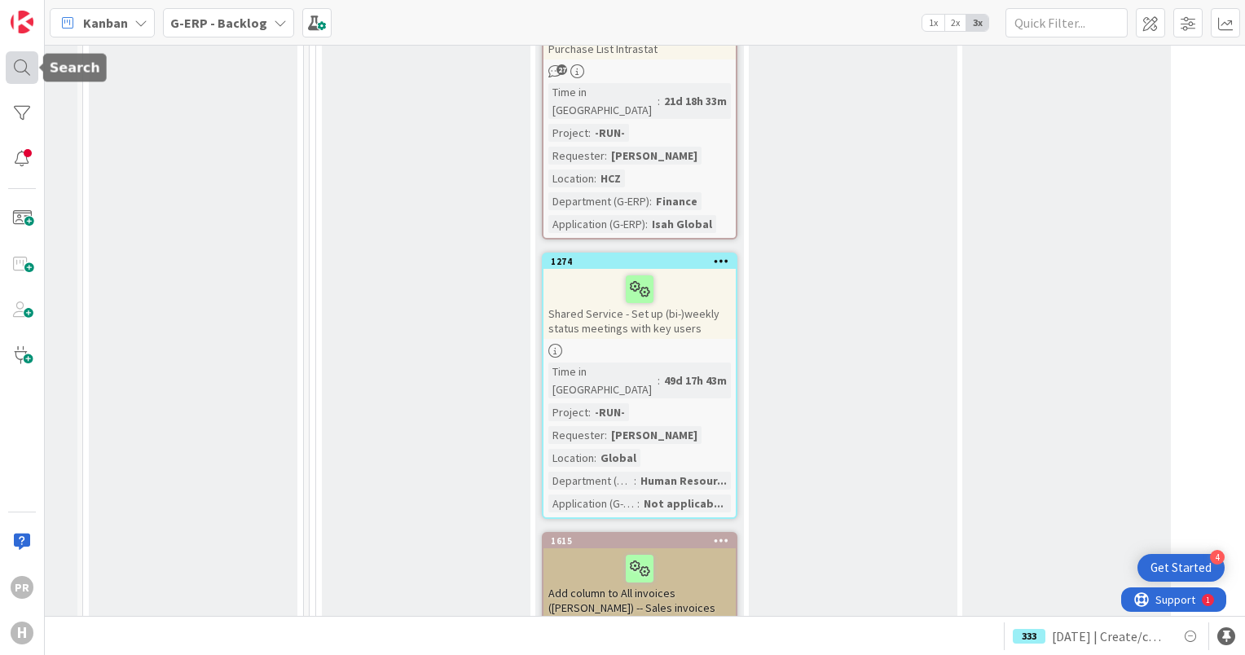
click at [24, 62] on div at bounding box center [22, 67] width 33 height 33
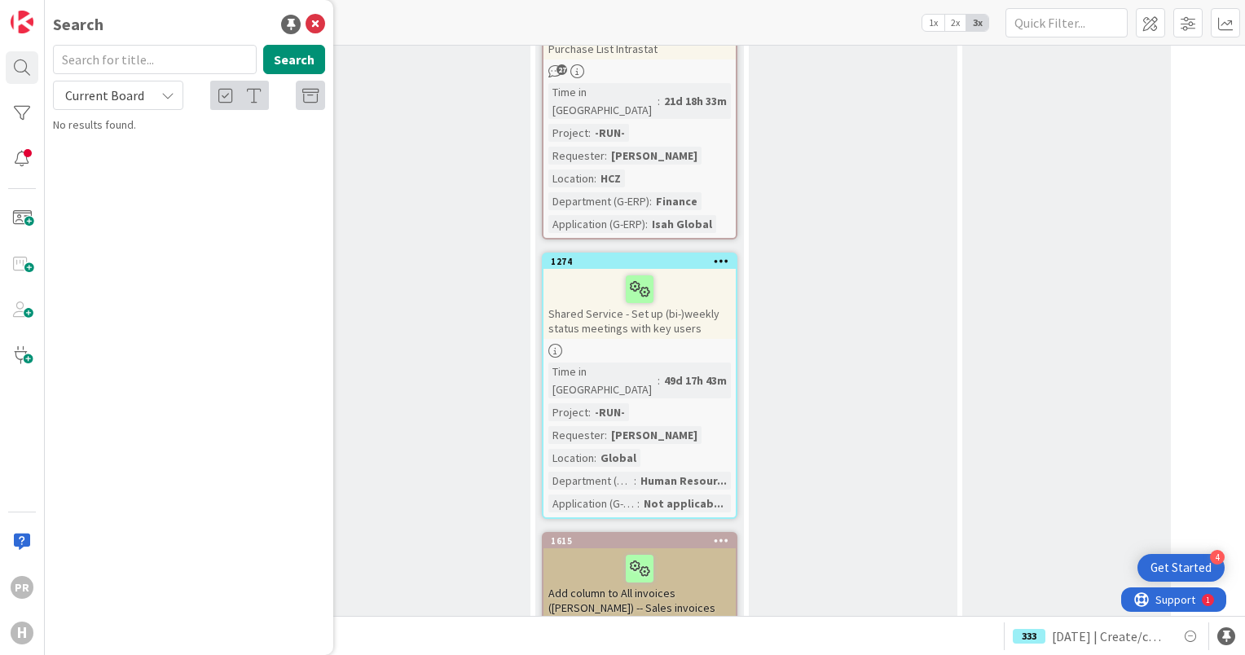
click at [124, 97] on span "Current Board" at bounding box center [104, 95] width 79 height 16
click at [112, 166] on span "All Boards" at bounding box center [147, 163] width 170 height 24
click at [111, 62] on input "text" at bounding box center [155, 59] width 204 height 29
type input "1752"
click at [155, 153] on p "[SS] Time Registration - Email needs to be more expansive" at bounding box center [200, 152] width 249 height 34
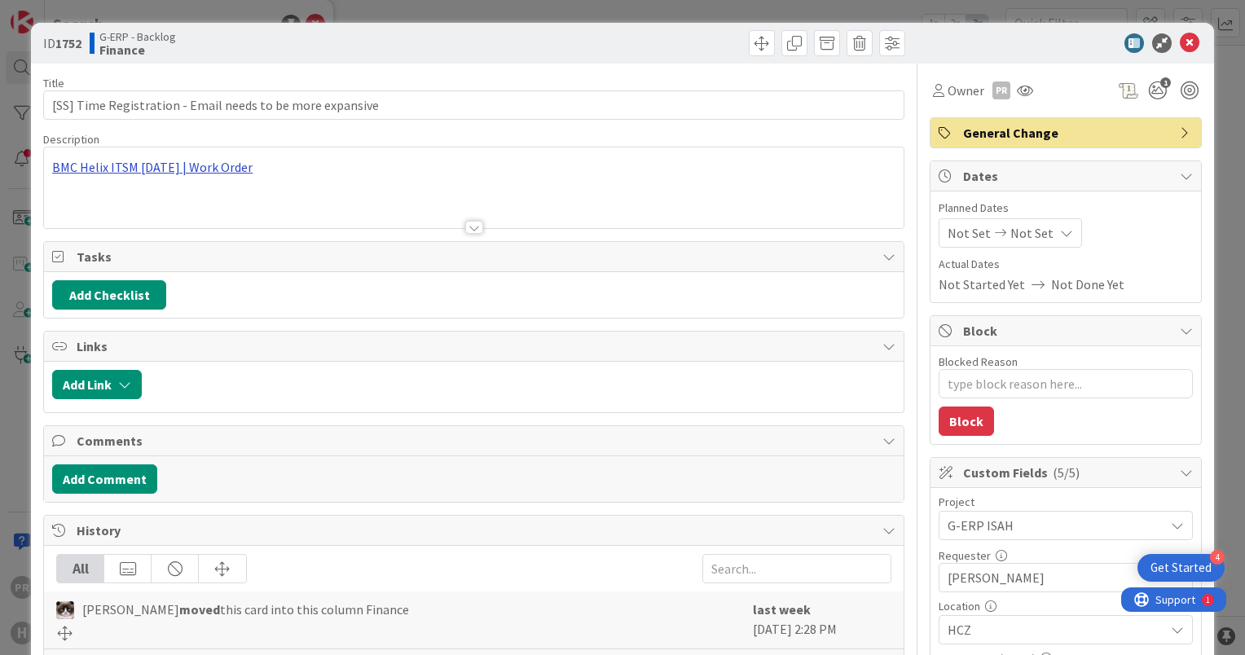
click at [217, 167] on div "BMC Helix ITSM [DATE] | Work Order" at bounding box center [474, 188] width 860 height 81
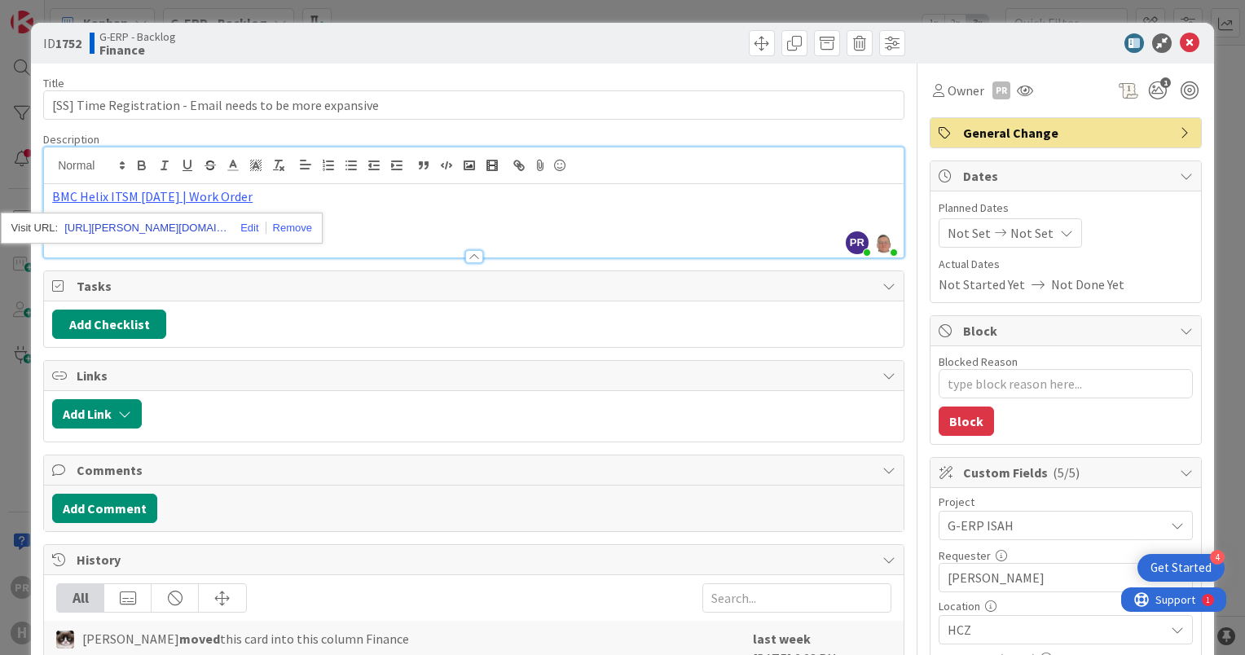
click at [186, 225] on link "[URL][PERSON_NAME][DOMAIN_NAME]" at bounding box center [145, 228] width 163 height 21
click at [280, 191] on p "BMC Helix ITSM [DATE] | Work Order" at bounding box center [474, 196] width 844 height 19
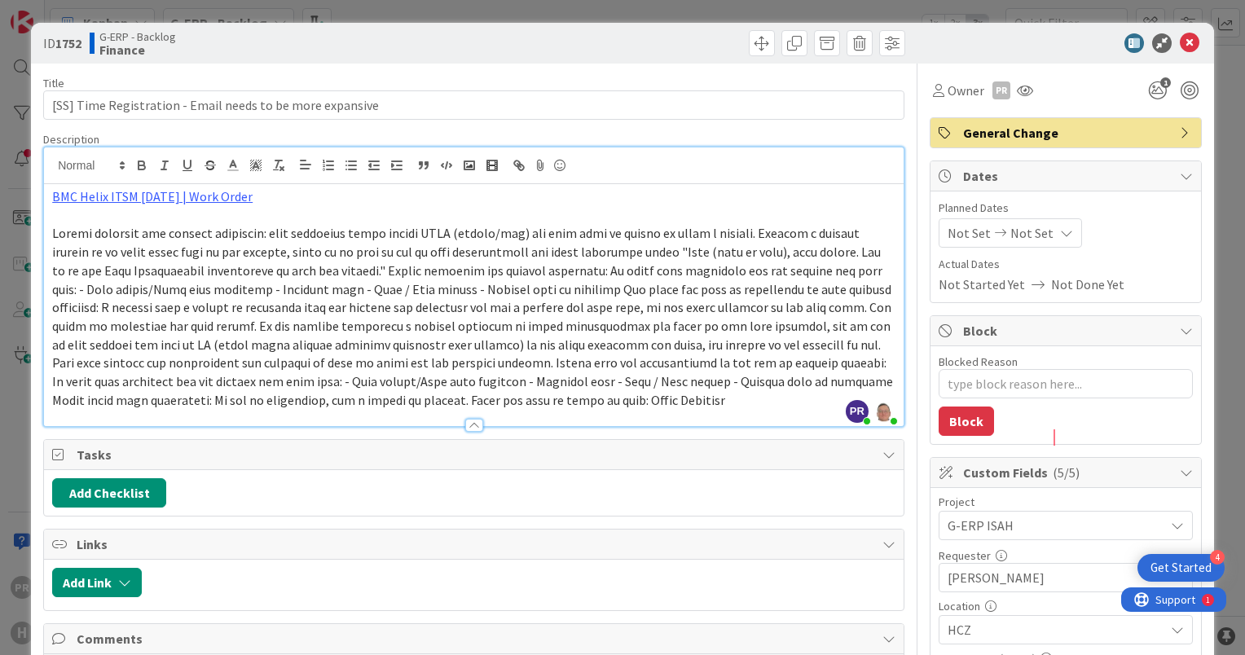
click at [453, 399] on span at bounding box center [474, 316] width 844 height 183
click at [457, 399] on span at bounding box center [474, 316] width 844 height 183
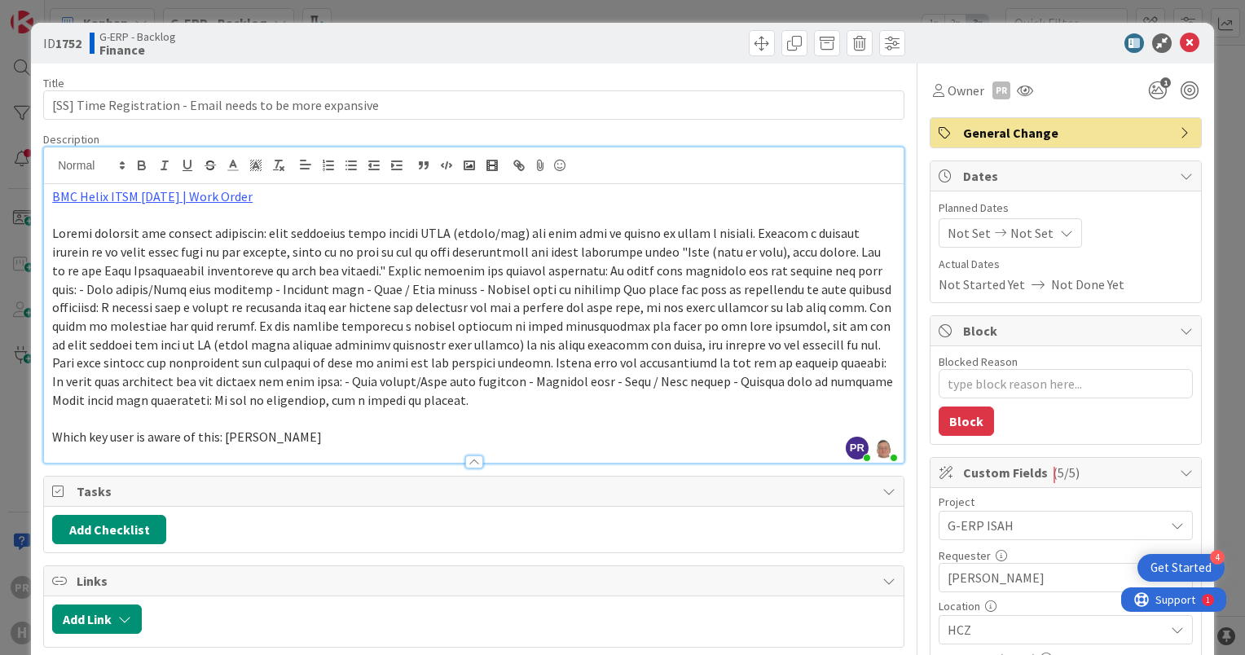
click at [257, 233] on span at bounding box center [474, 316] width 844 height 183
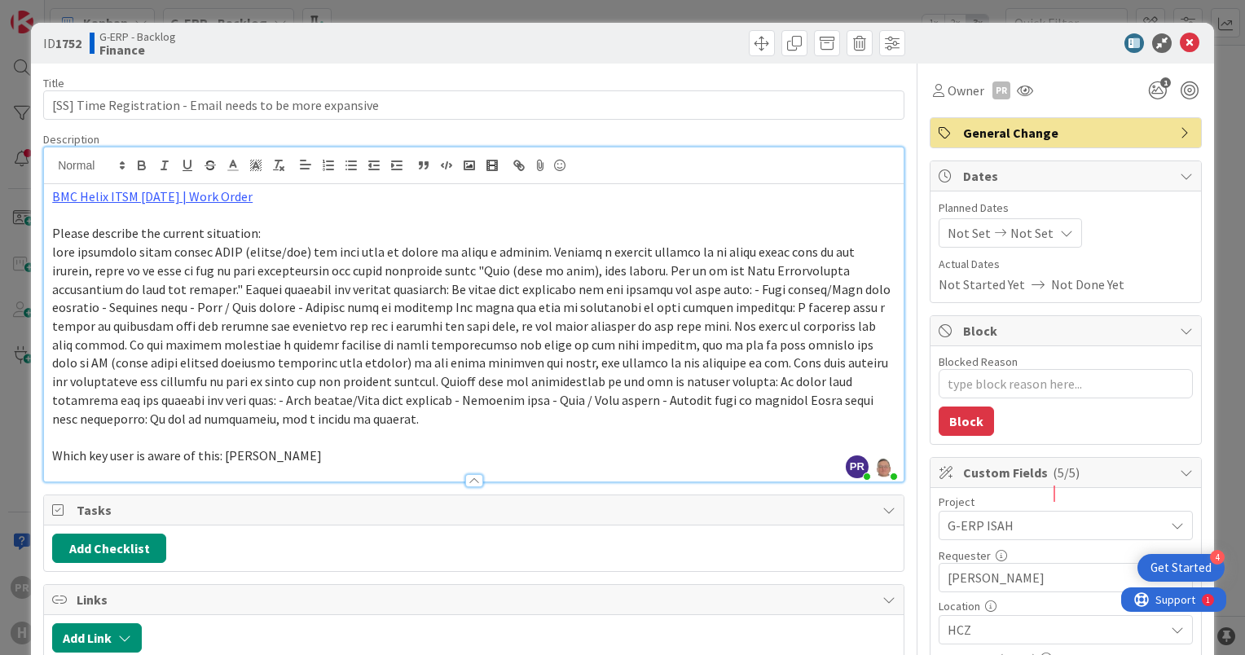
click at [243, 287] on span at bounding box center [472, 335] width 841 height 183
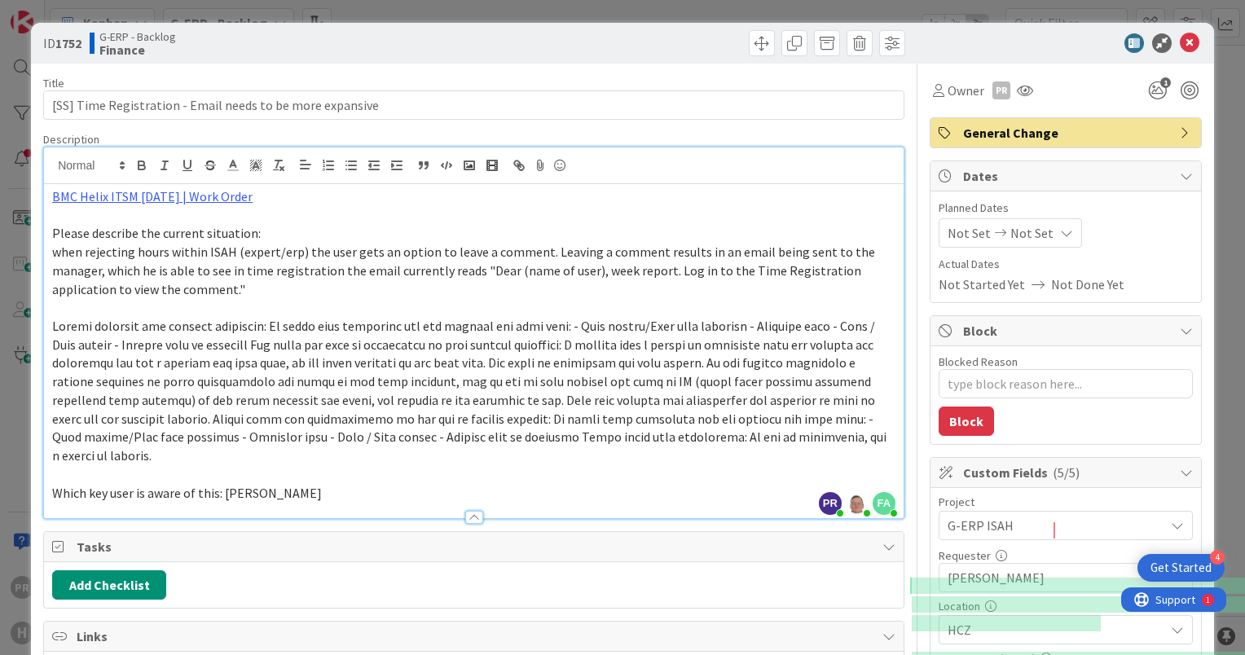
click at [259, 323] on span at bounding box center [470, 391] width 837 height 146
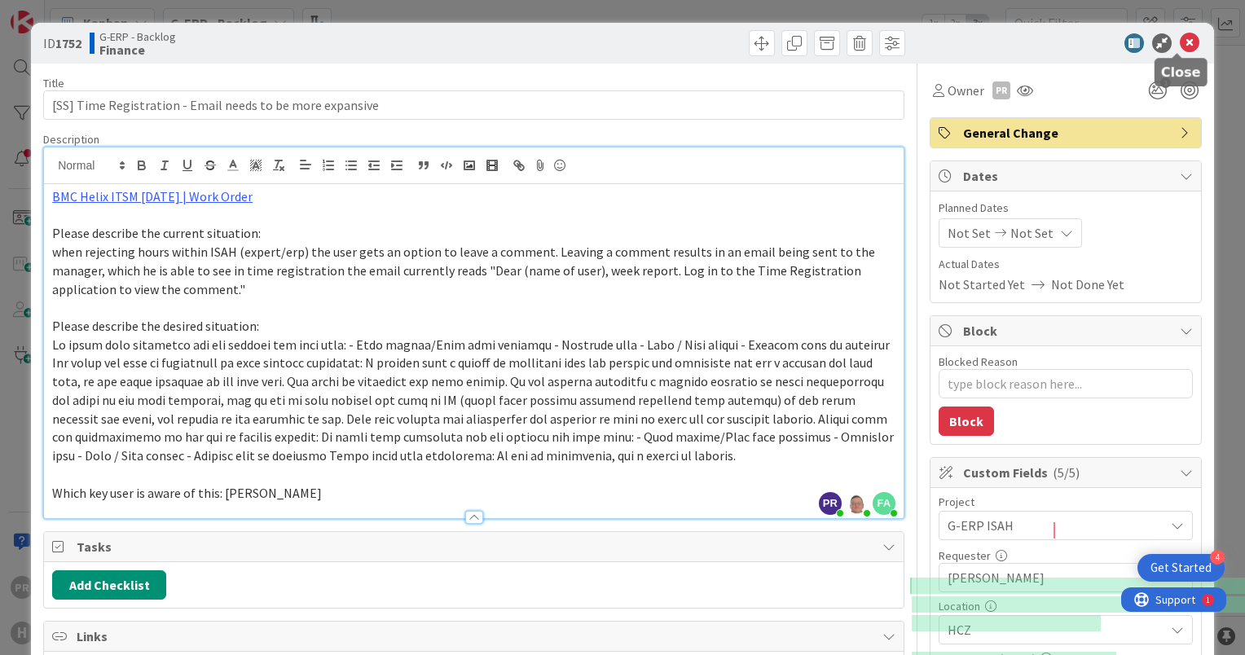
click at [1180, 41] on icon at bounding box center [1190, 43] width 20 height 20
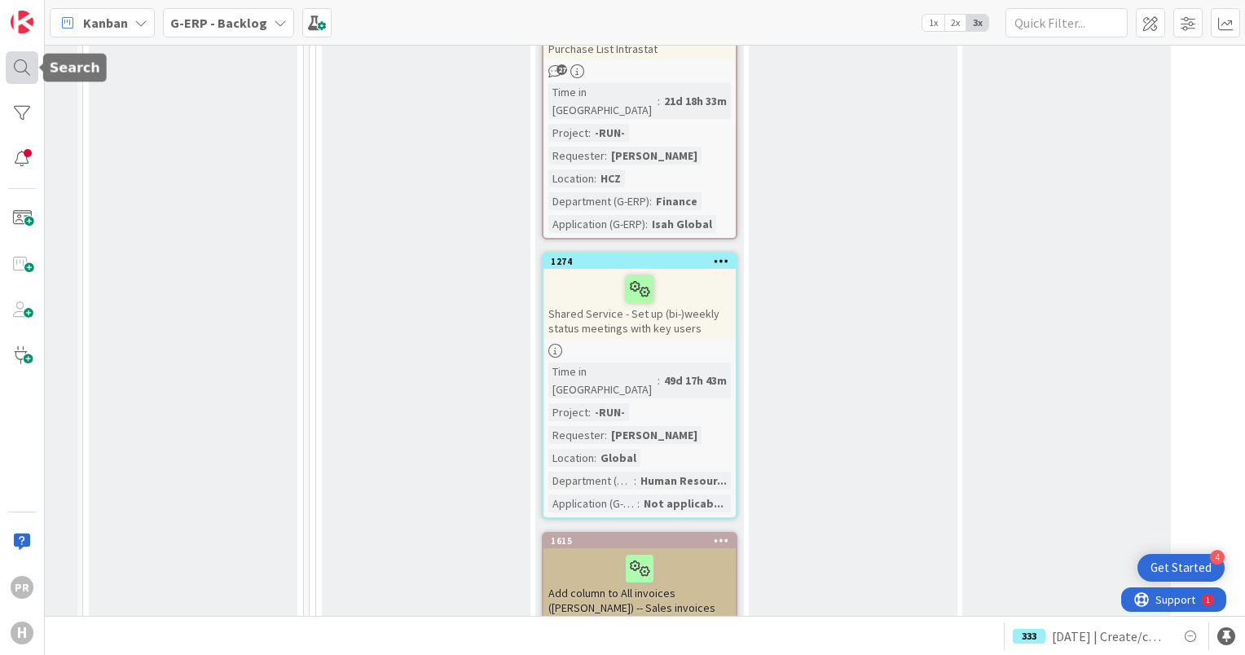
click at [16, 72] on div at bounding box center [22, 67] width 33 height 33
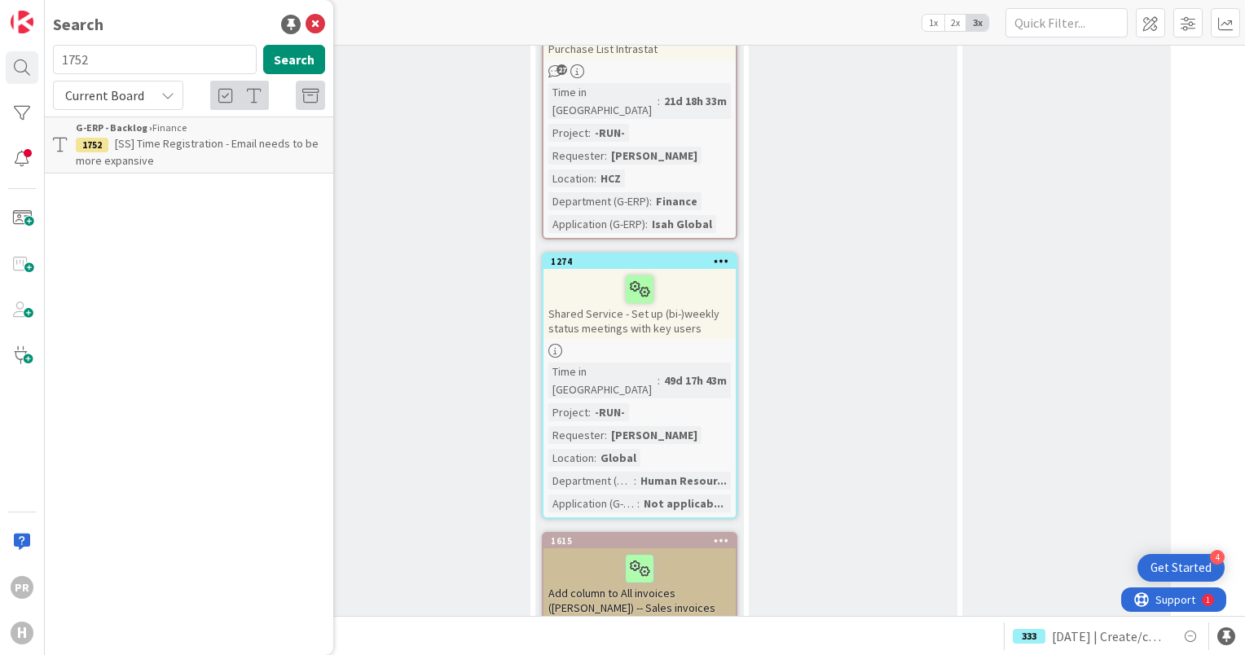
click at [176, 152] on p "[SS] Time Registration - Email needs to be more expansive" at bounding box center [200, 152] width 249 height 34
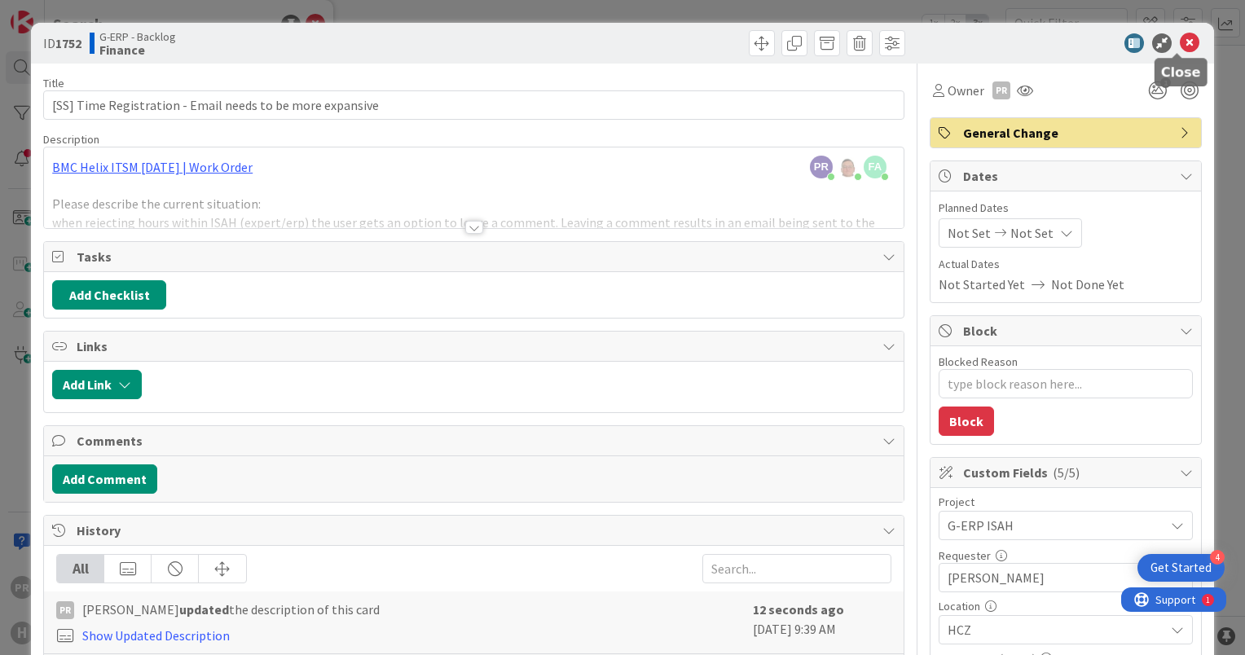
click at [1183, 39] on icon at bounding box center [1190, 43] width 20 height 20
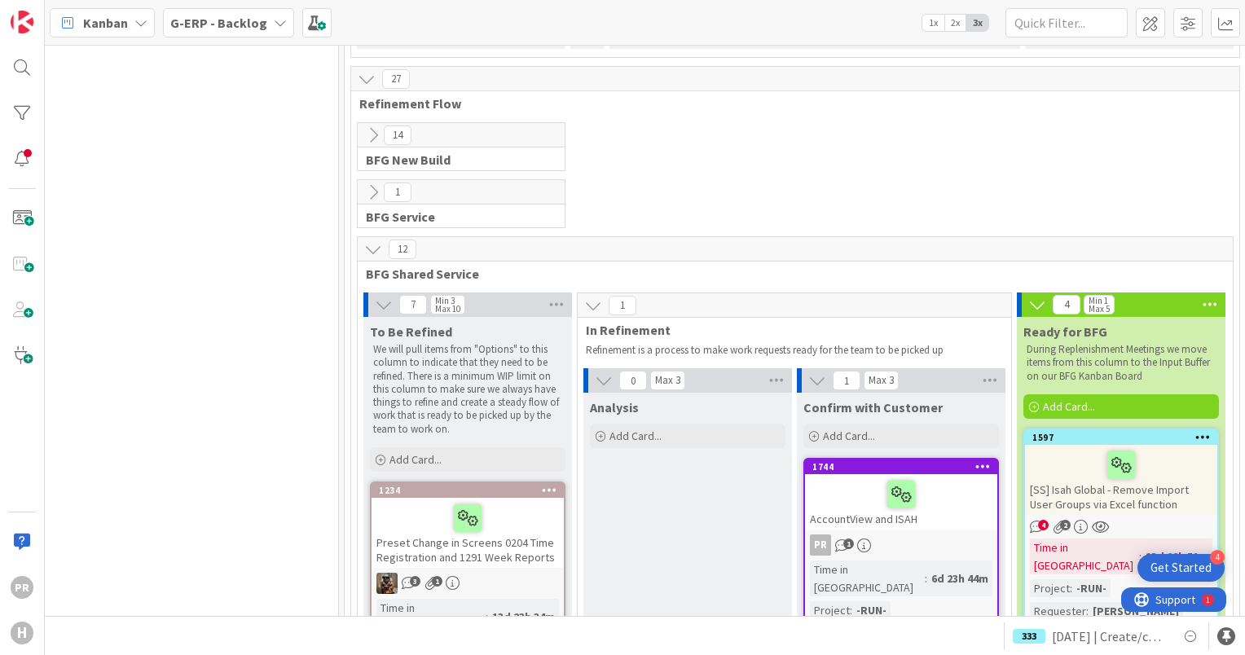
scroll to position [3342, 1454]
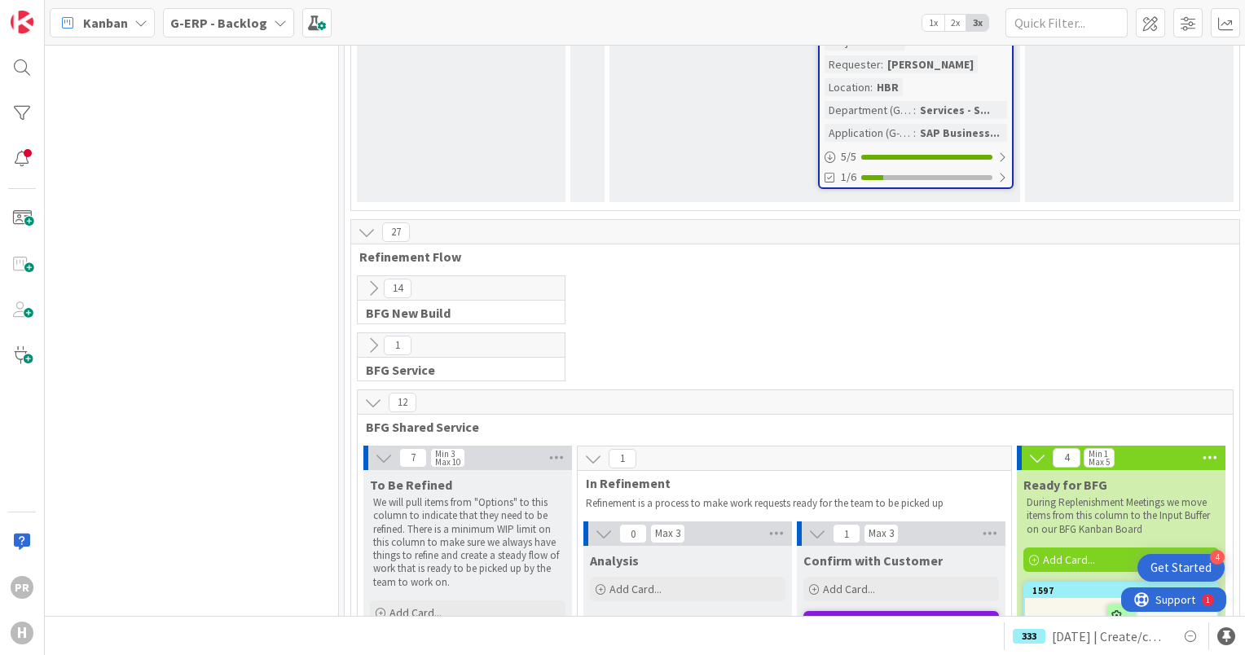
click at [845, 631] on div at bounding box center [901, 648] width 183 height 34
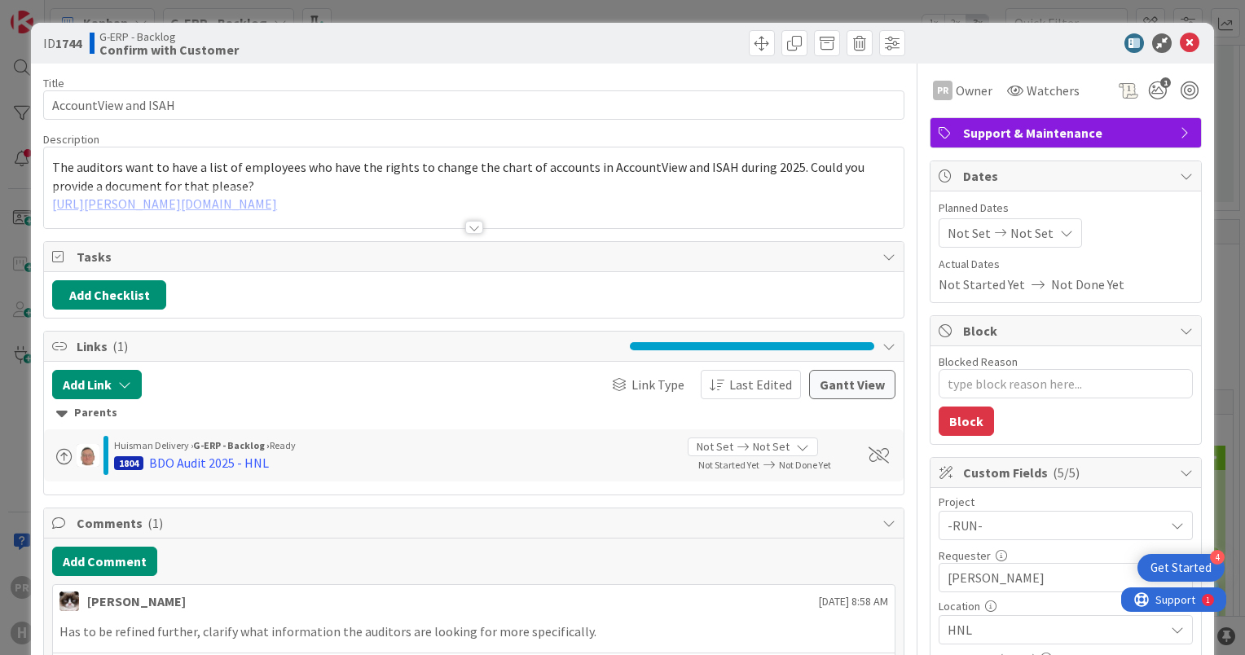
type textarea "x"
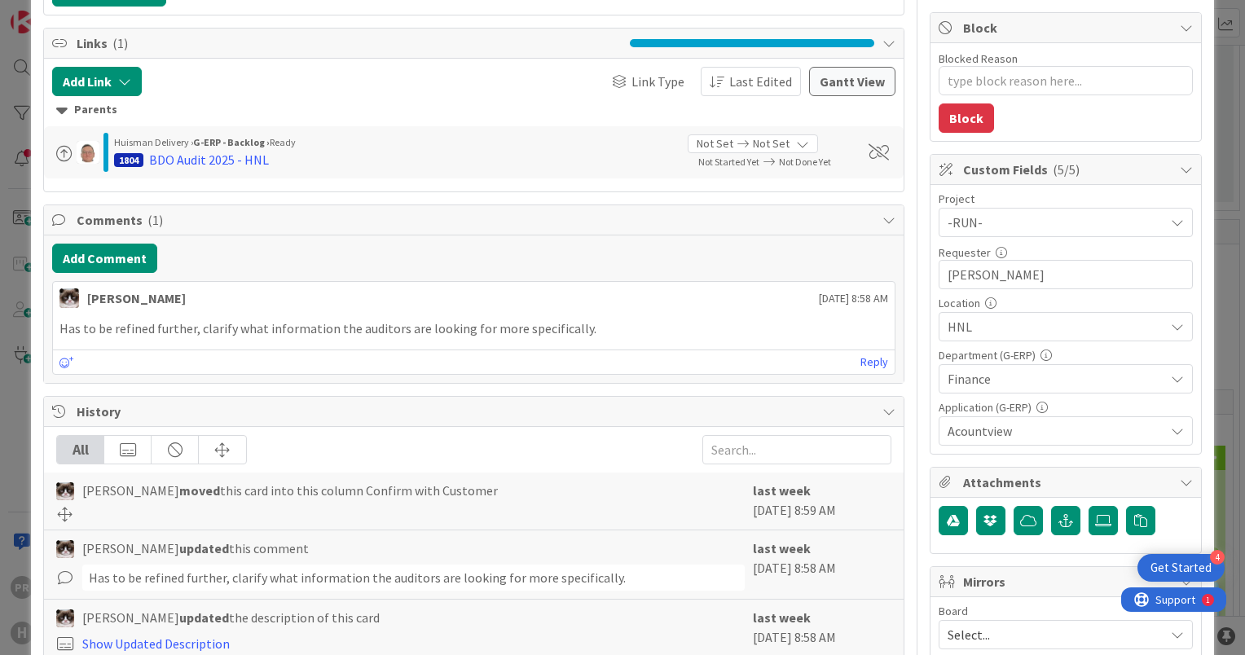
scroll to position [326, 0]
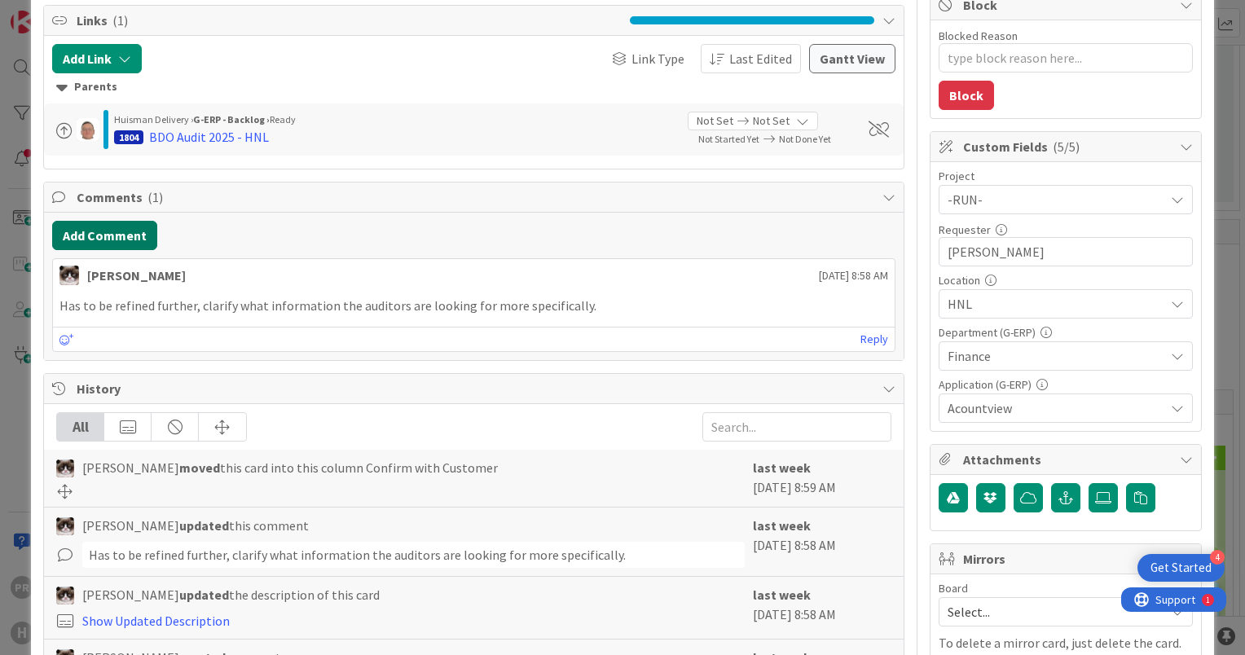
click at [121, 236] on button "Add Comment" at bounding box center [104, 235] width 105 height 29
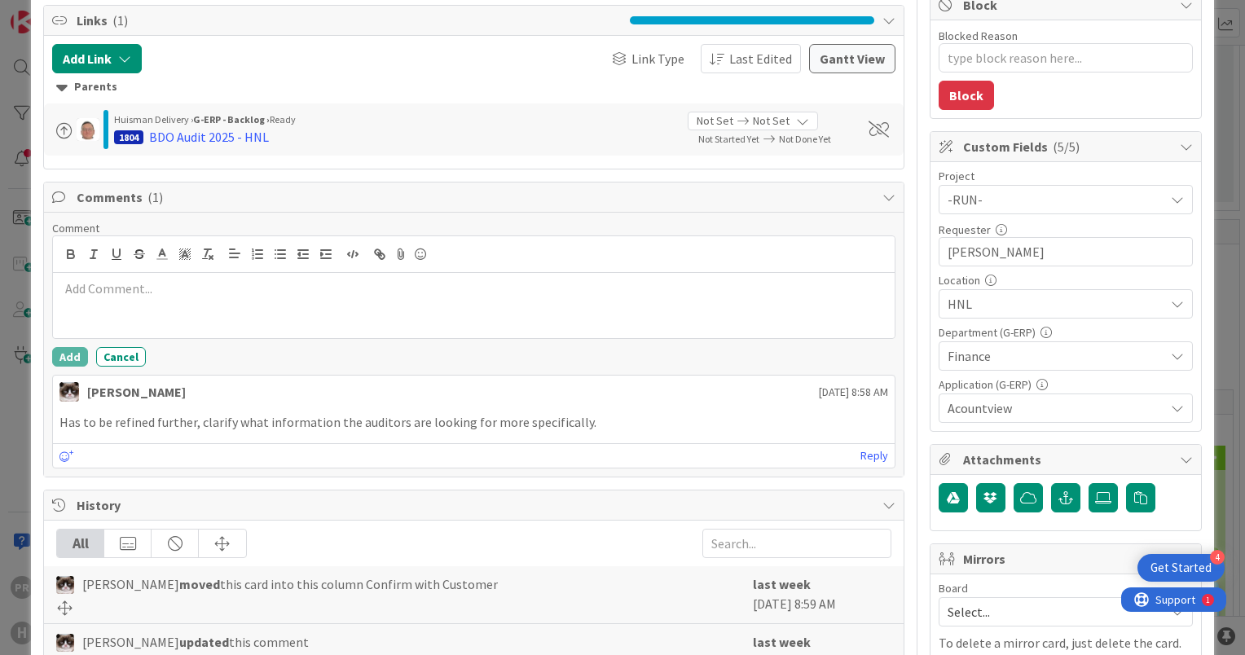
click at [190, 293] on p at bounding box center [474, 289] width 829 height 19
drag, startPoint x: 277, startPoint y: 290, endPoint x: -3, endPoint y: 265, distance: 281.5
click at [0, 265] on html "4 Get Started PR H Kanban G-ERP - Backlog 1x 2x 3x 5 INFO This column contains …" at bounding box center [622, 327] width 1245 height 655
copy p "Just a list of Super Users and Admins"
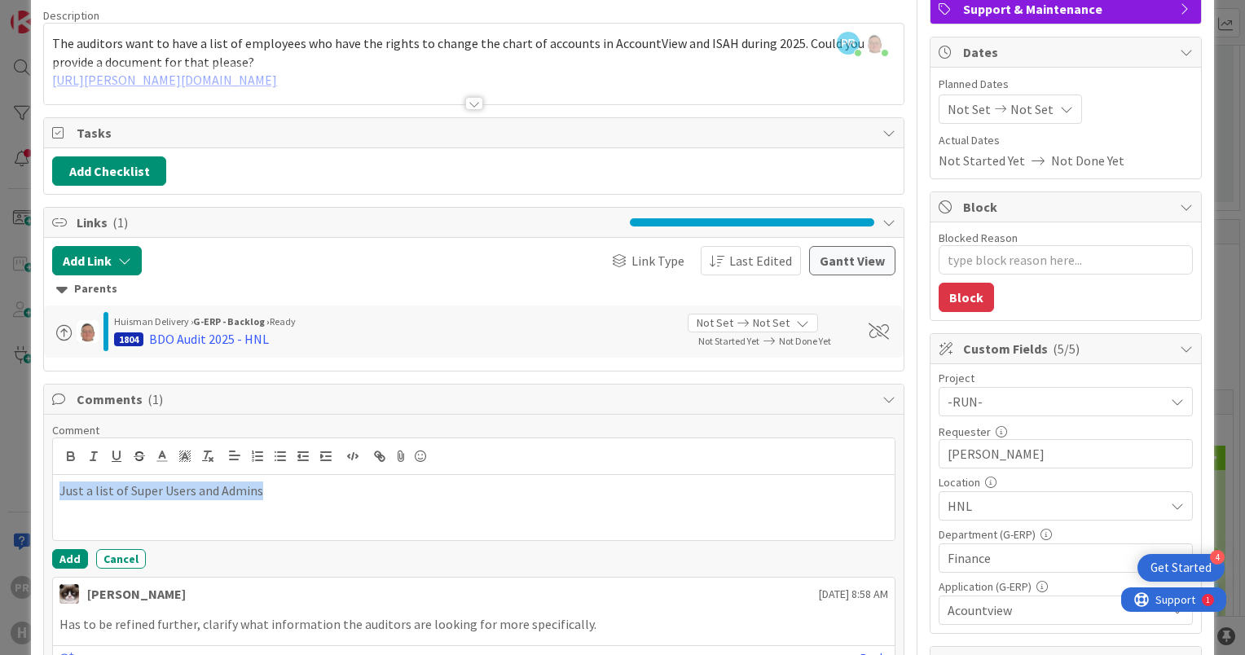
scroll to position [82, 0]
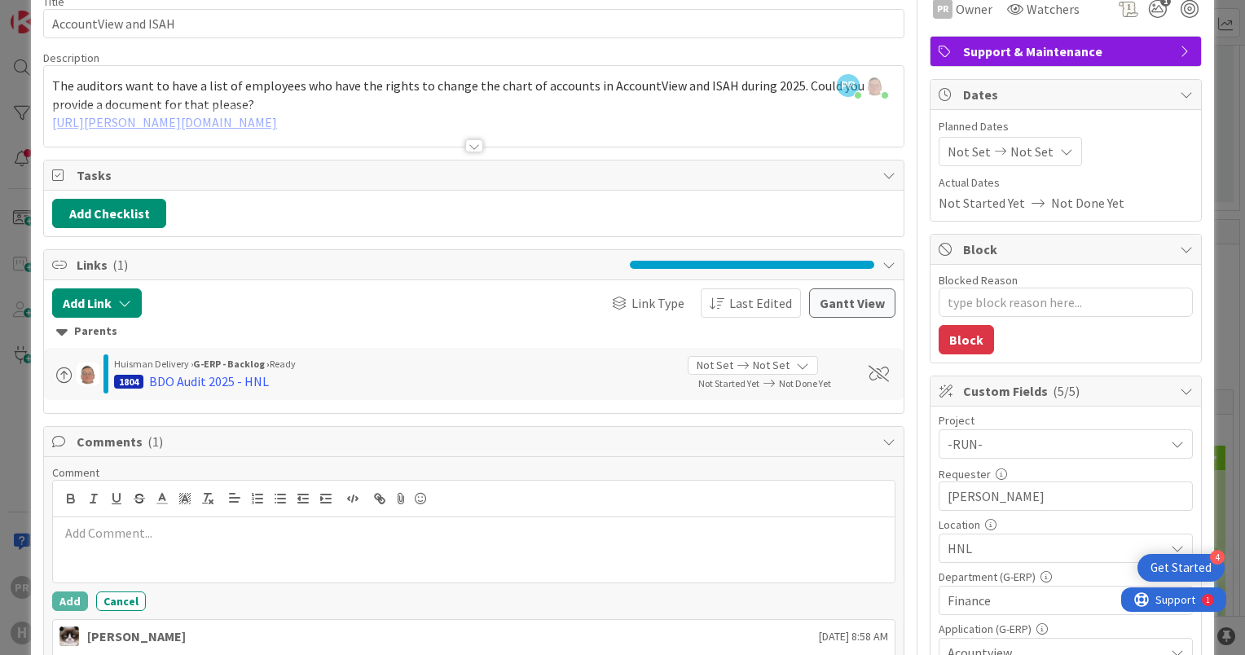
click at [706, 117] on div at bounding box center [474, 126] width 860 height 42
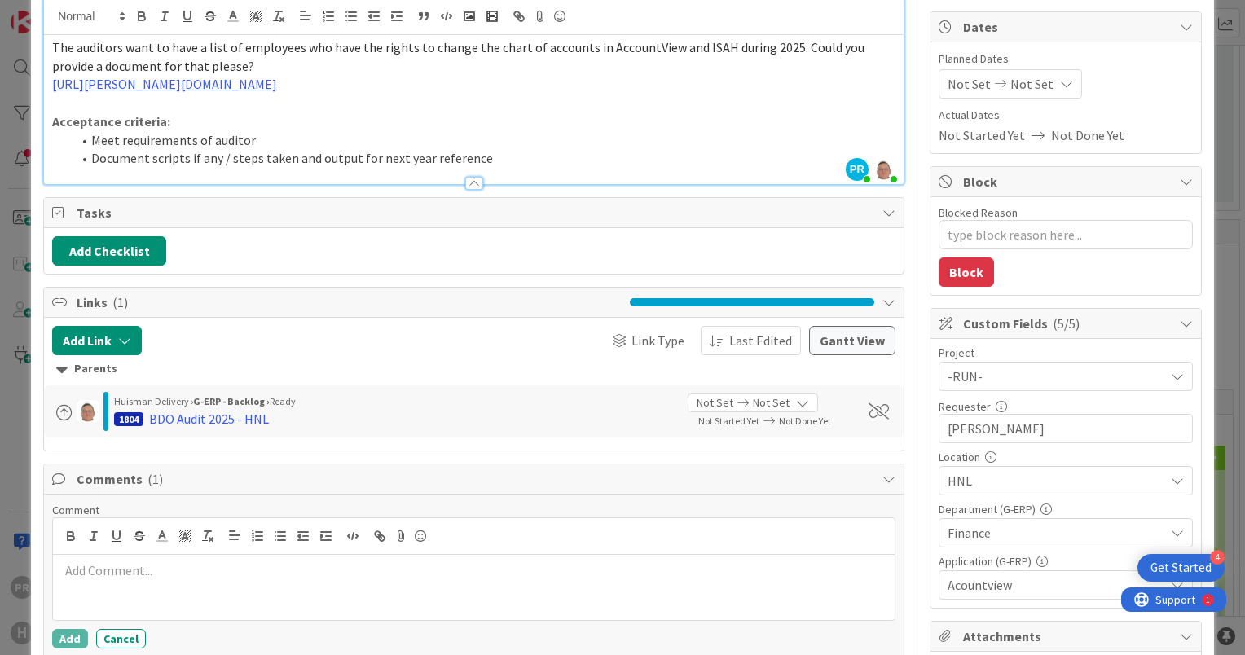
scroll to position [245, 0]
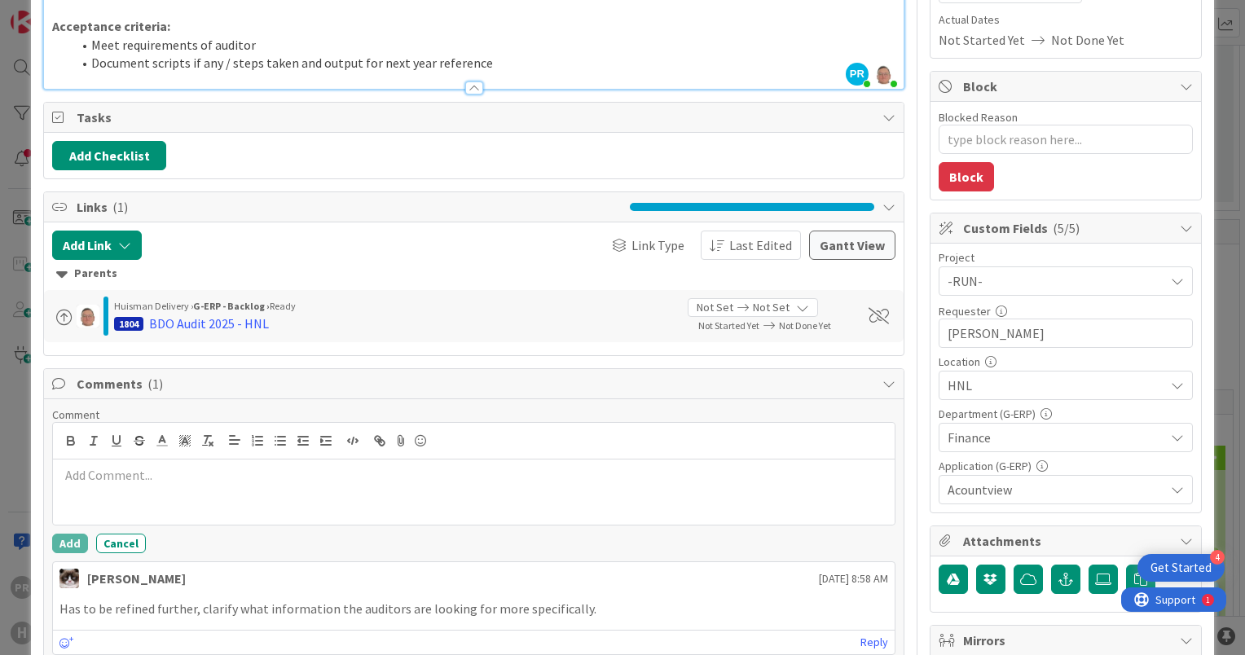
click at [518, 55] on li "Document scripts if any / steps taken and output for next year reference" at bounding box center [484, 63] width 824 height 19
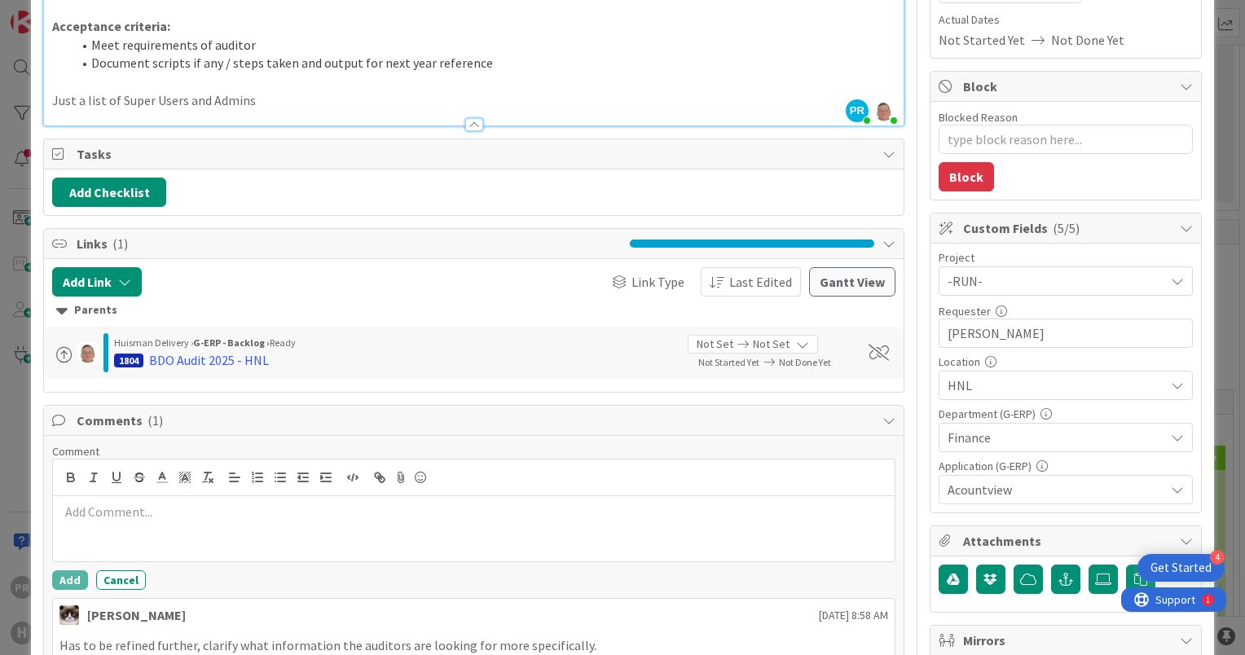
type textarea "x"
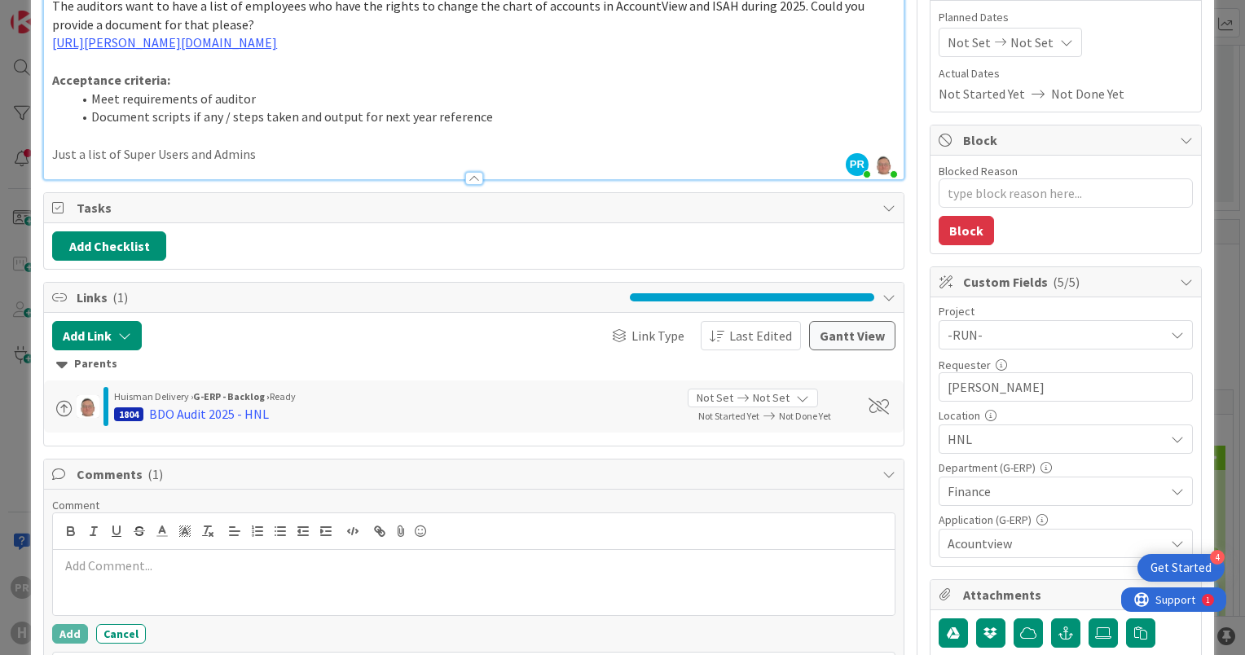
scroll to position [163, 0]
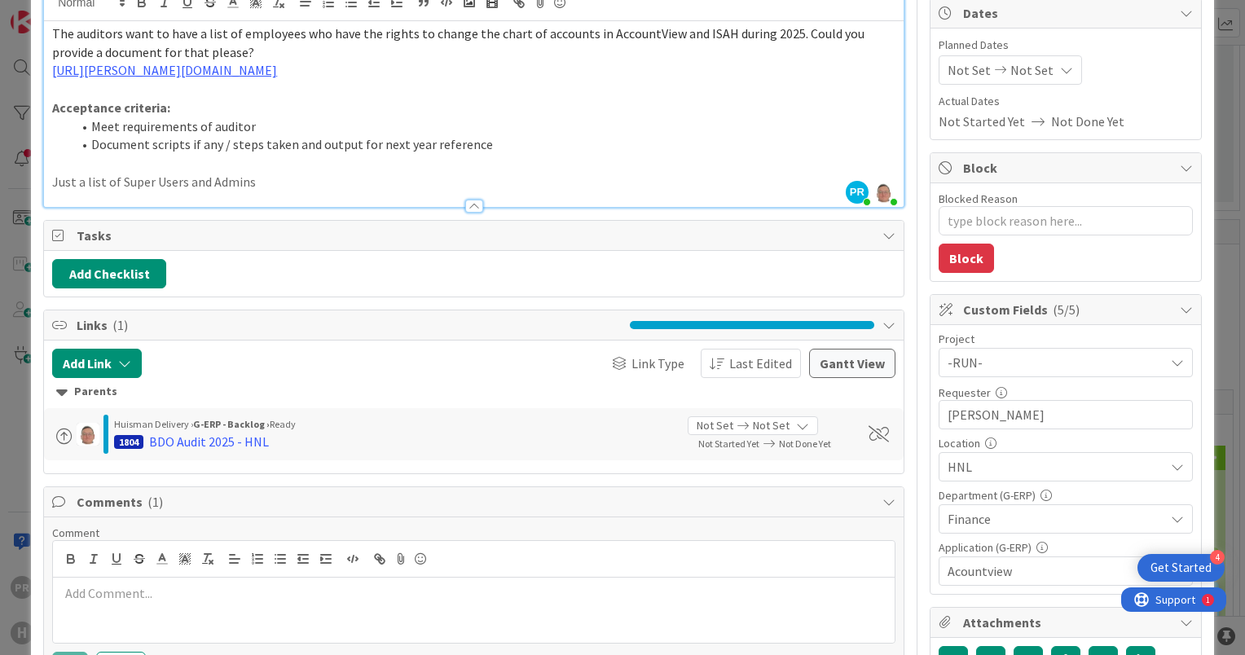
click at [278, 181] on p "Just a list of Super Users and Admins" at bounding box center [474, 182] width 844 height 19
type textarea "x"
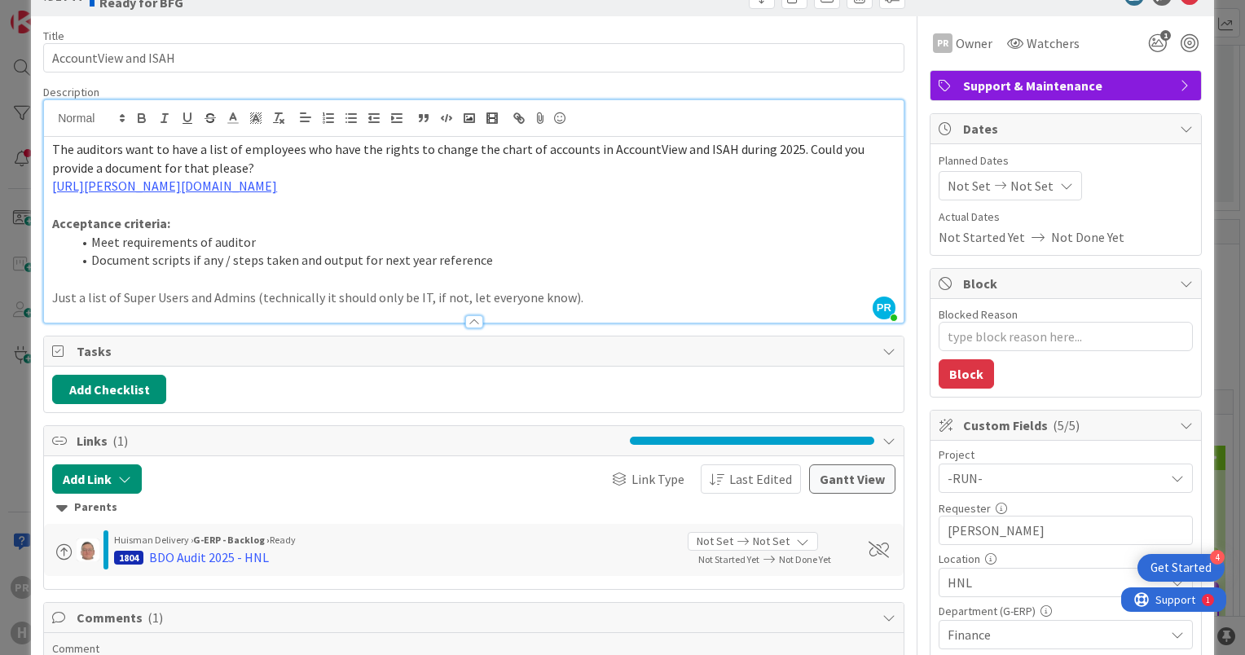
scroll to position [0, 0]
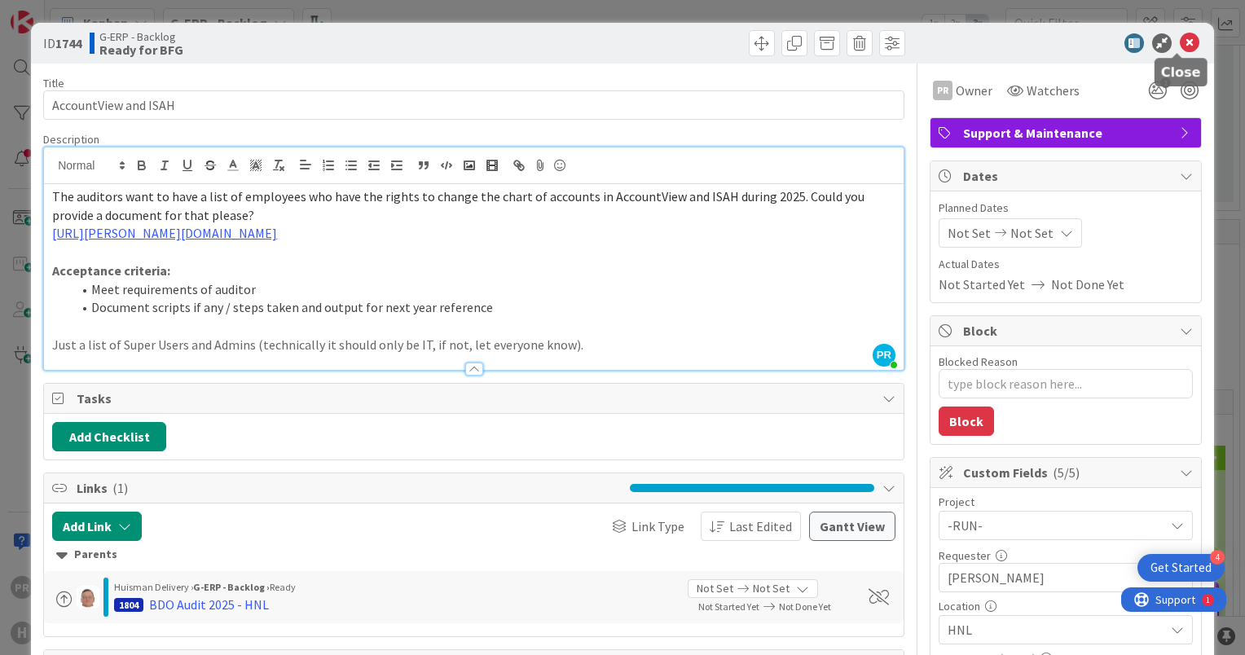
click at [1180, 35] on icon at bounding box center [1190, 43] width 20 height 20
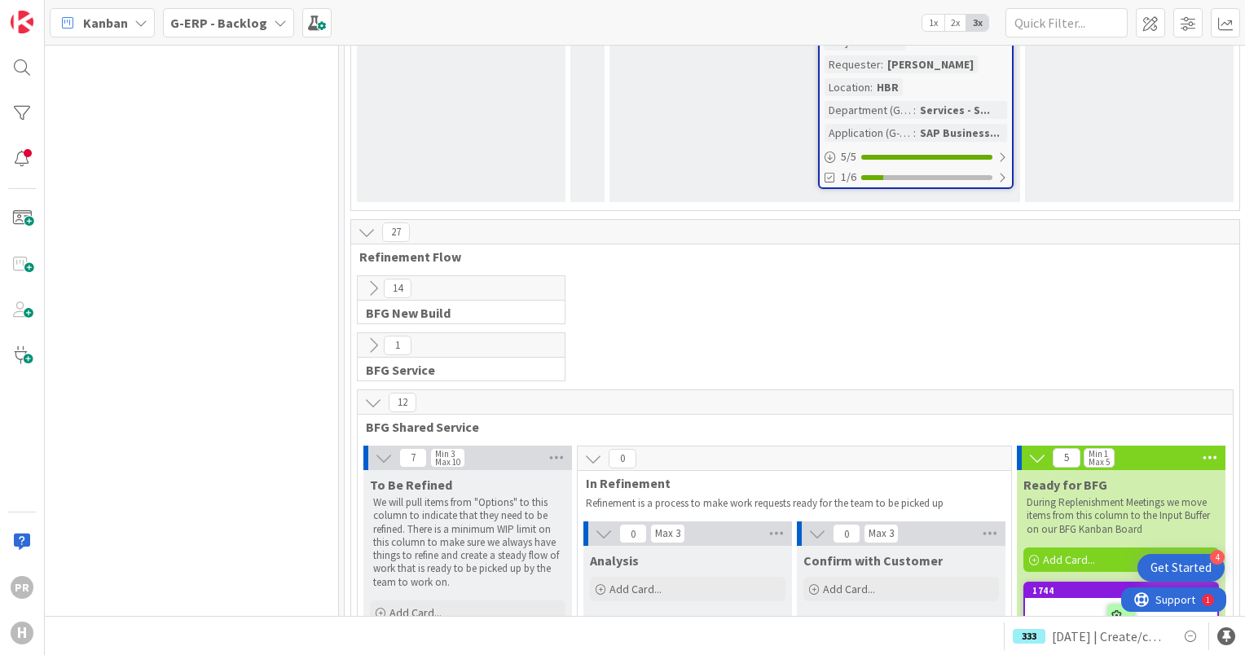
click at [189, 28] on b "G-ERP - Backlog" at bounding box center [218, 23] width 97 height 16
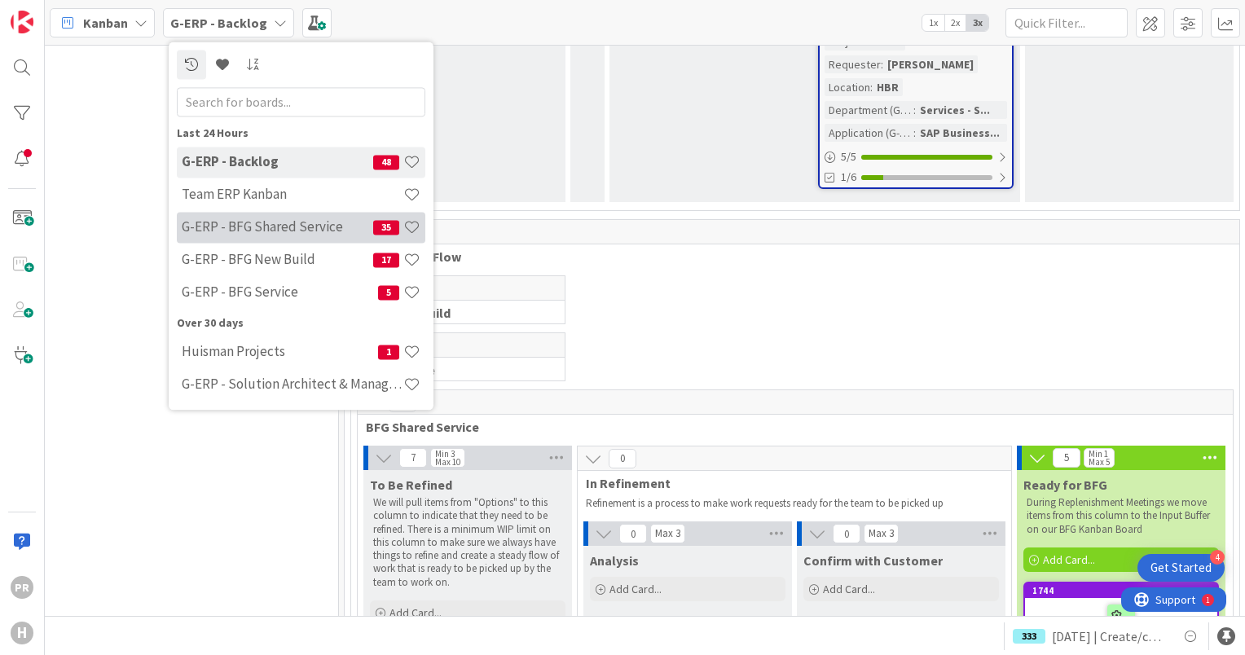
click at [284, 229] on h4 "G-ERP - BFG Shared Service" at bounding box center [278, 227] width 192 height 16
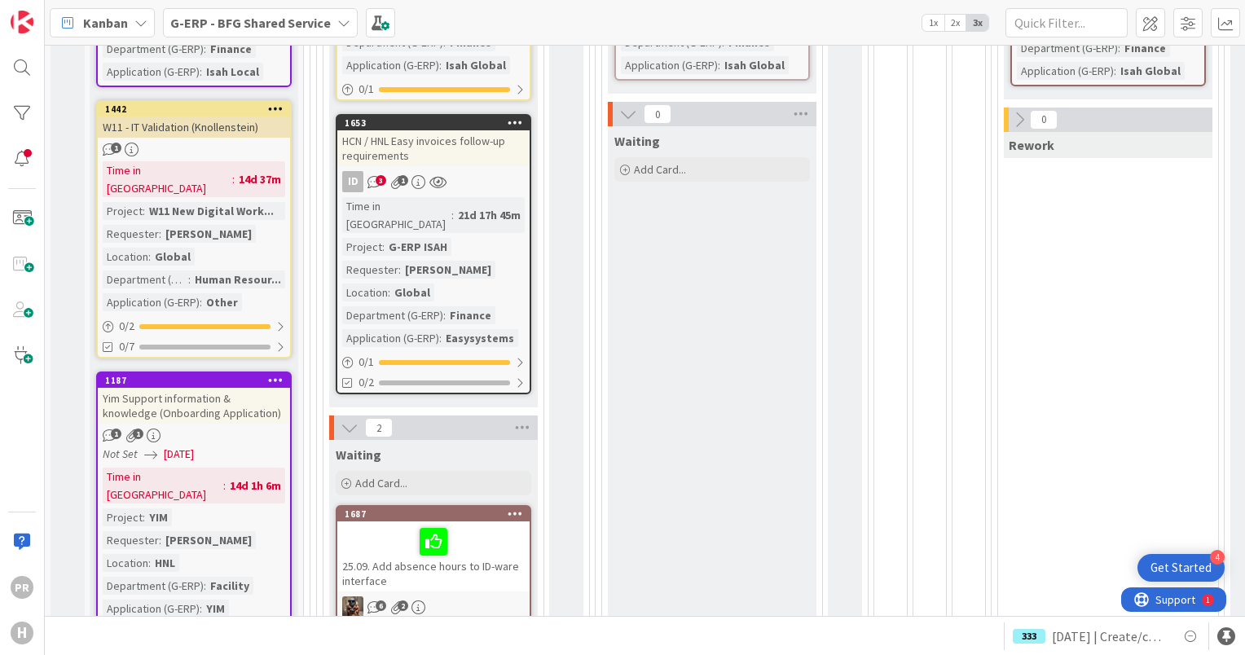
scroll to position [489, 0]
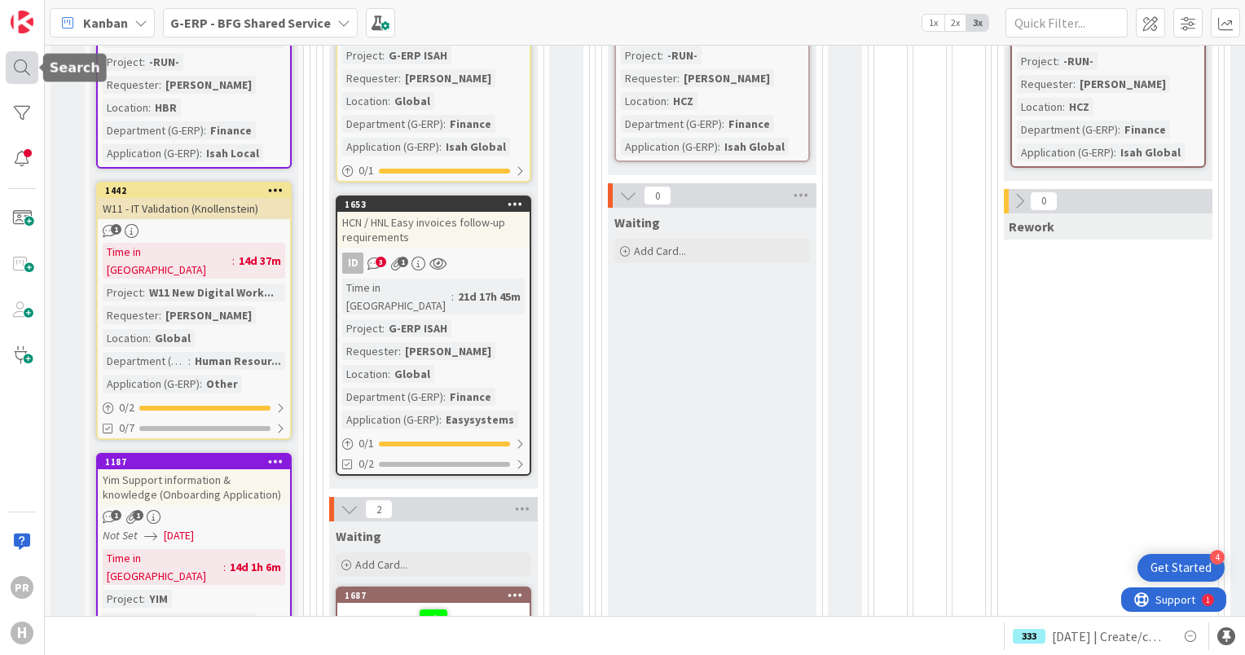
click at [26, 59] on div at bounding box center [22, 67] width 33 height 33
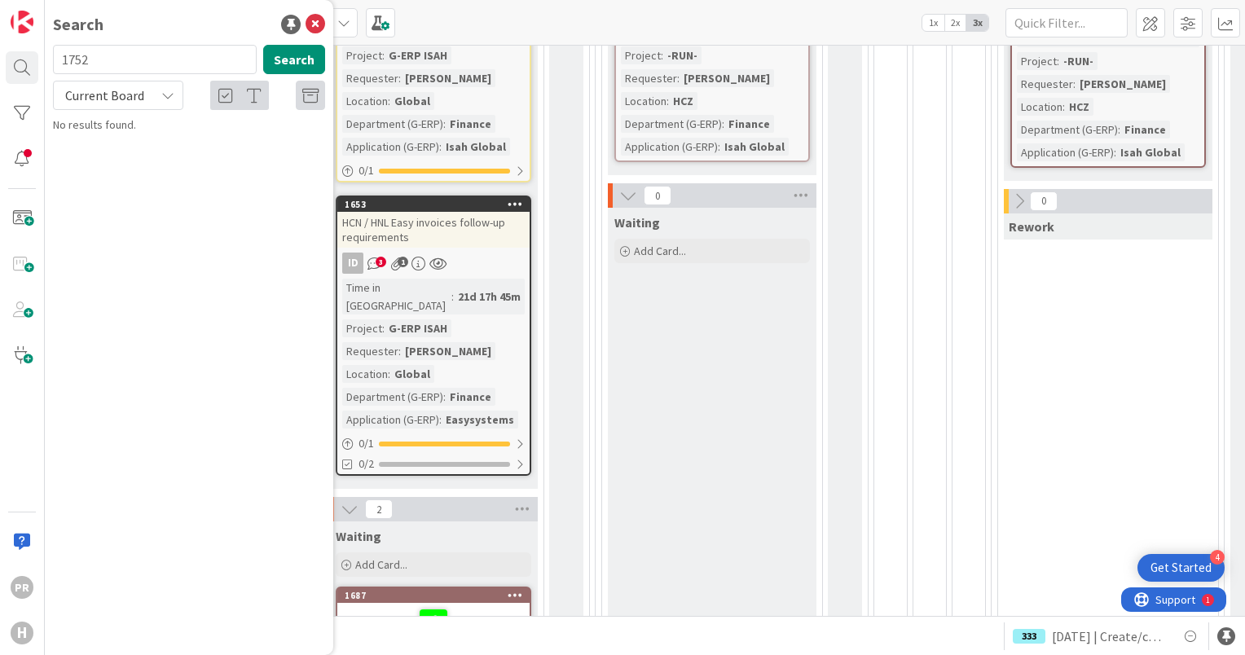
click at [128, 89] on span "Current Board" at bounding box center [104, 95] width 79 height 16
click at [141, 164] on span "All Boards" at bounding box center [147, 163] width 170 height 24
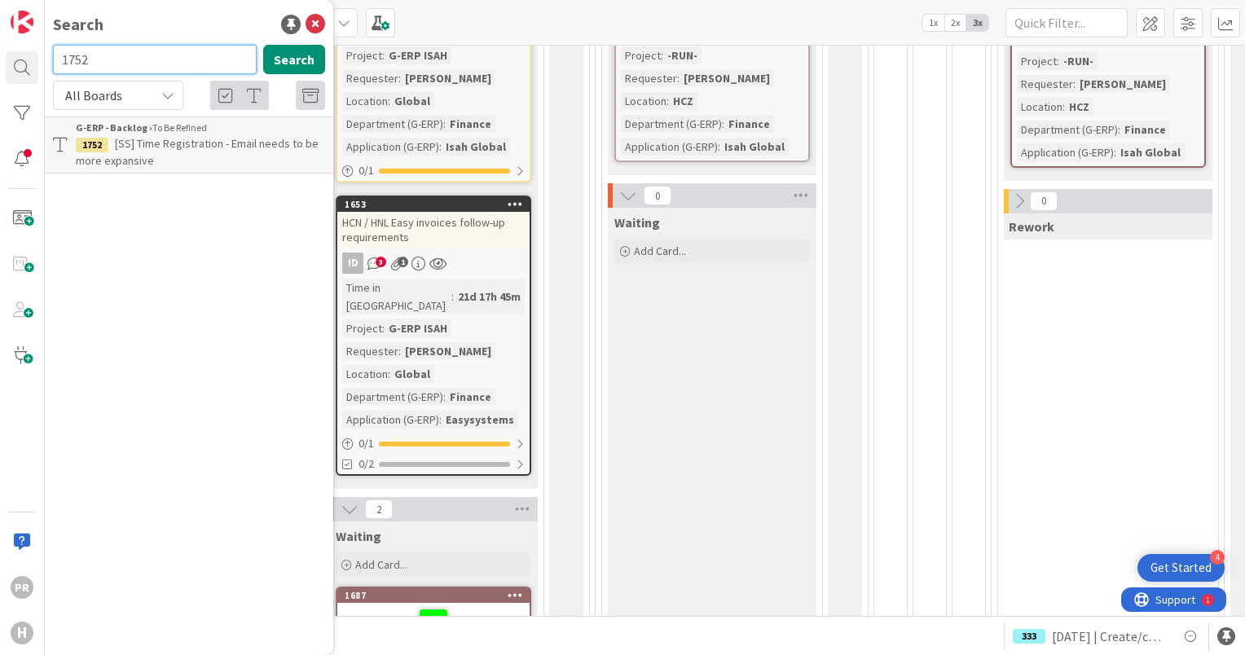
drag, startPoint x: 106, startPoint y: 67, endPoint x: 45, endPoint y: 68, distance: 61.2
click at [45, 68] on div "1752 Search" at bounding box center [189, 63] width 292 height 36
click at [81, 61] on input "cd_173" at bounding box center [155, 59] width 204 height 29
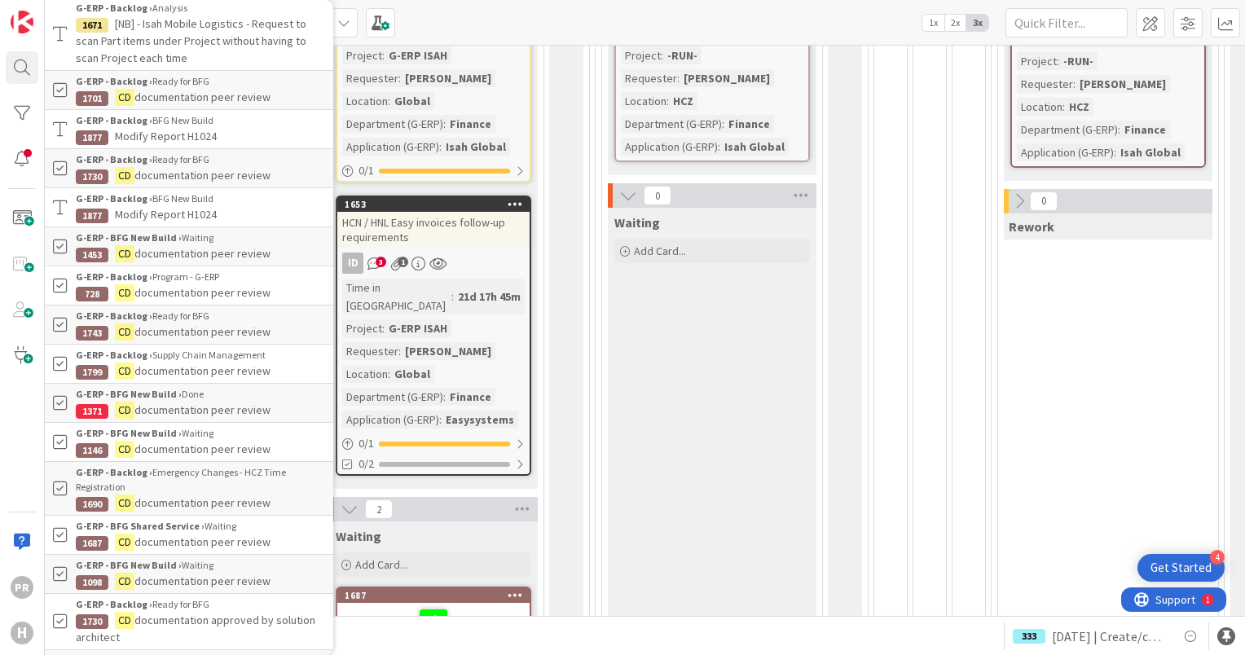
scroll to position [0, 0]
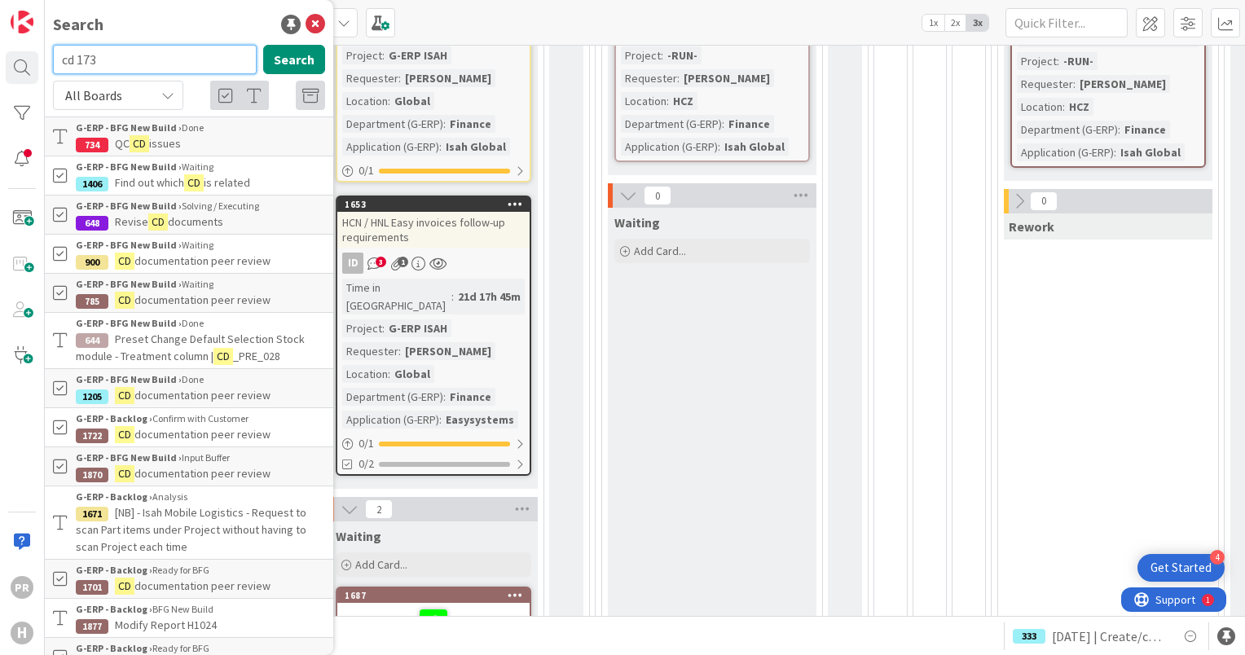
drag, startPoint x: 82, startPoint y: 58, endPoint x: 48, endPoint y: 58, distance: 33.4
click at [48, 58] on div "cd 173 Search" at bounding box center [189, 63] width 292 height 36
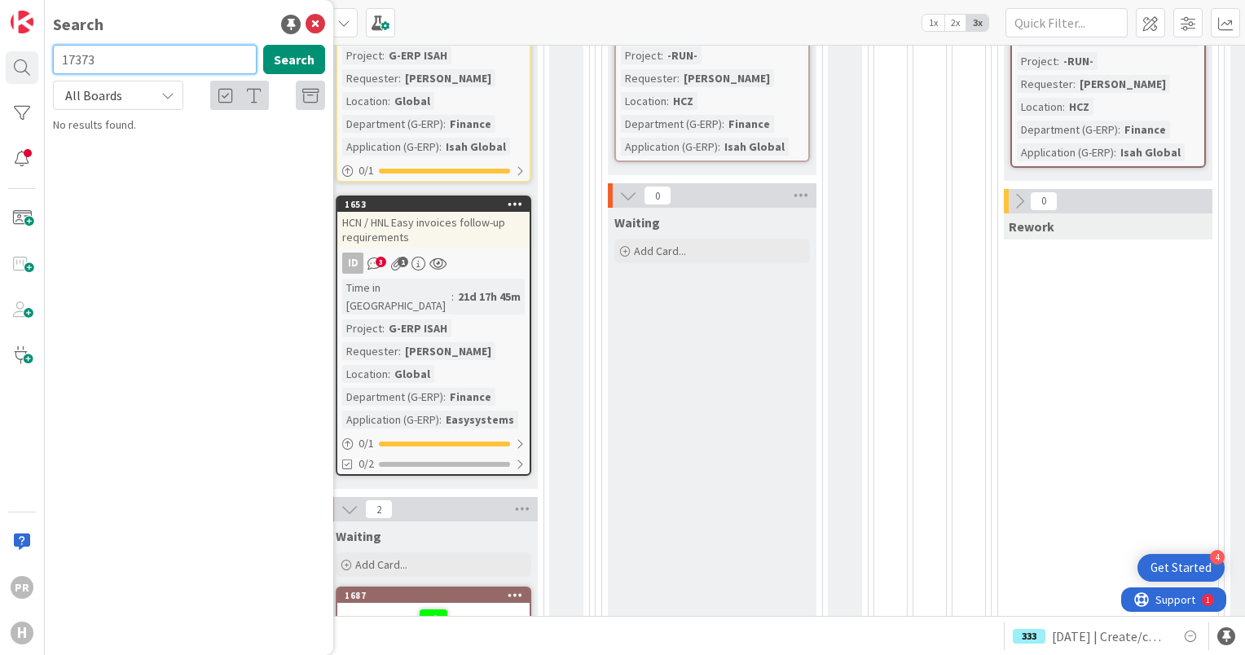
click at [104, 65] on input "17373" at bounding box center [155, 59] width 204 height 29
type input "173"
click at [316, 27] on icon at bounding box center [316, 25] width 20 height 20
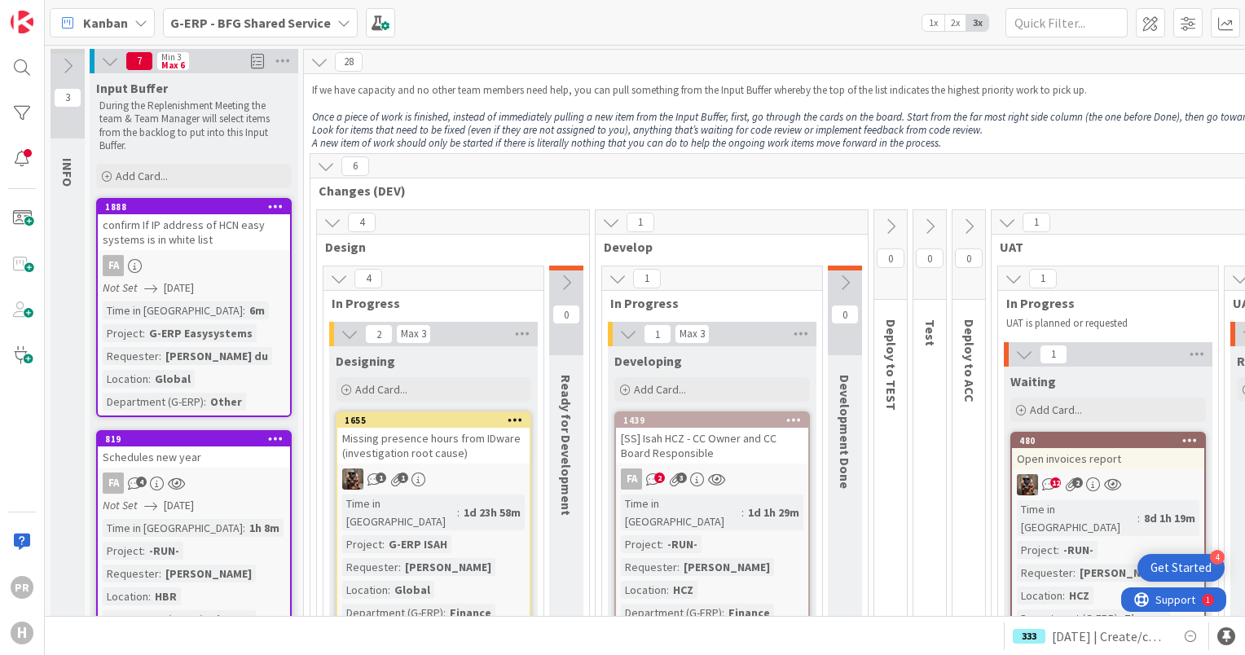
click at [248, 17] on b "G-ERP - BFG Shared Service" at bounding box center [250, 23] width 161 height 16
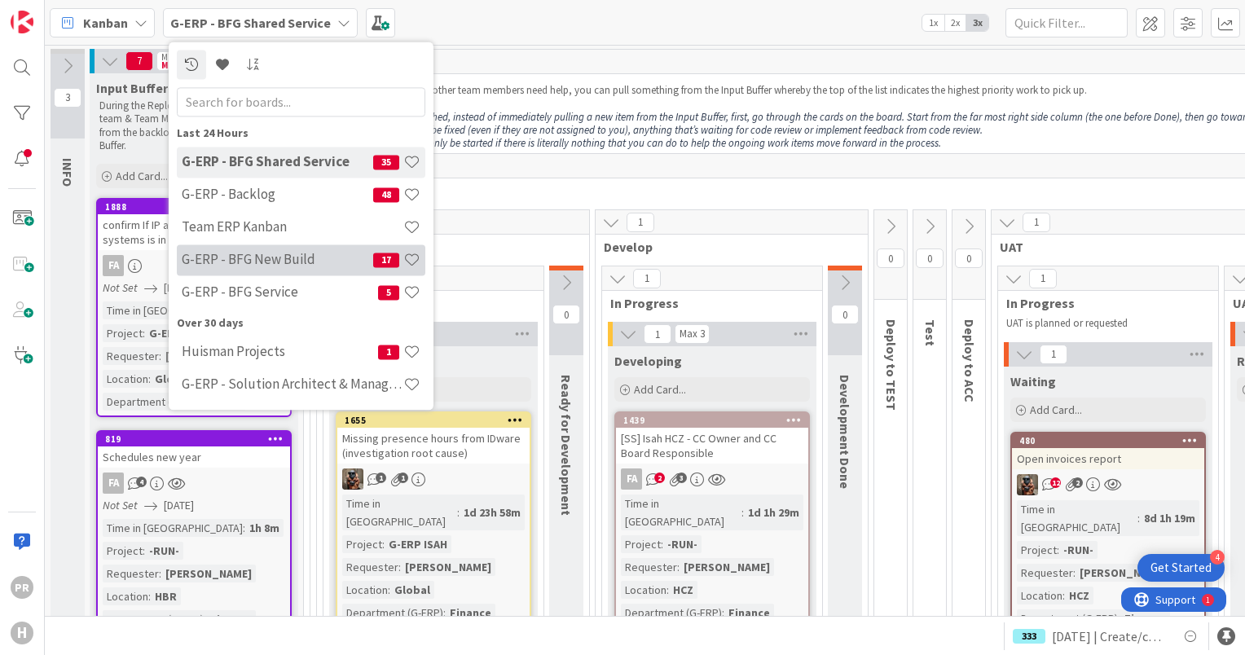
click at [290, 270] on div "G-ERP - BFG New Build 17" at bounding box center [301, 260] width 249 height 31
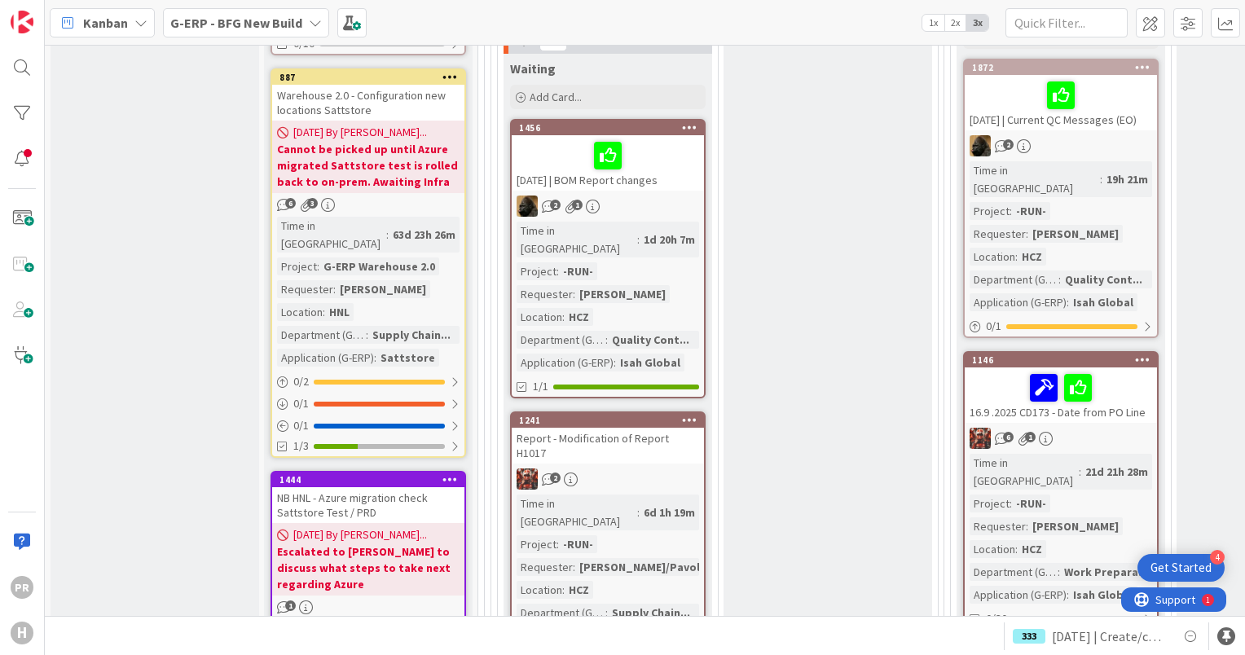
scroll to position [897, 0]
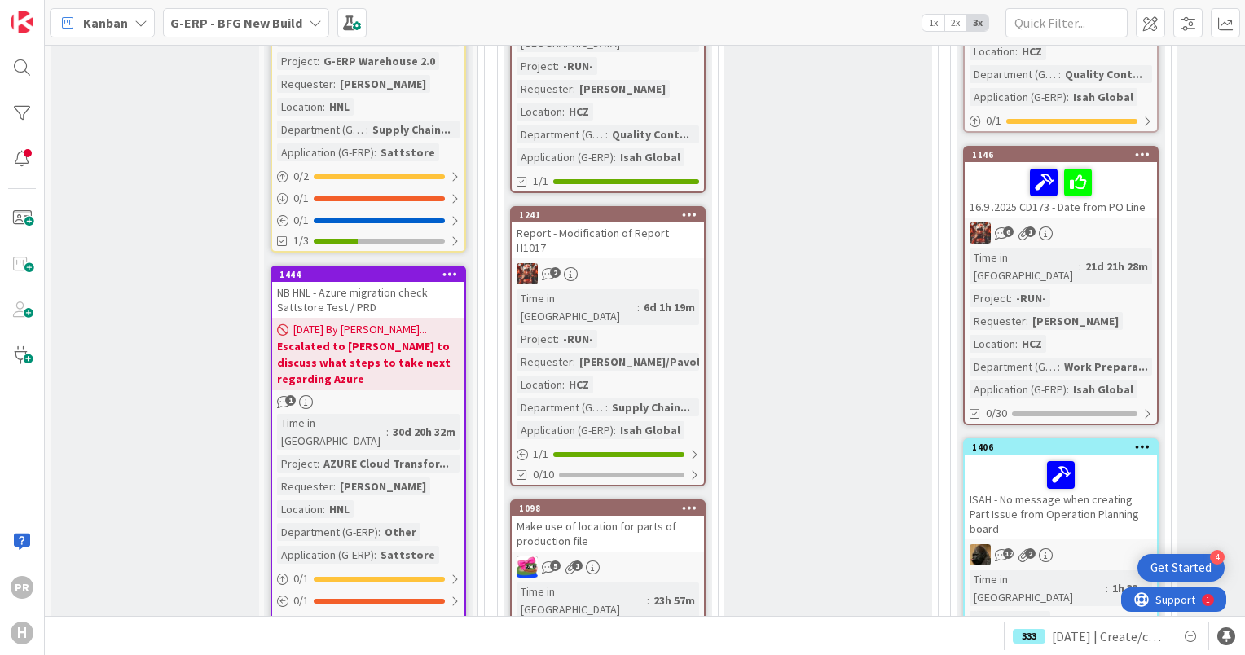
click at [1086, 199] on link "1146 16.9 .2025 CD173 - Date from PO Line 6 1 Time in [GEOGRAPHIC_DATA] : 21d 2…" at bounding box center [1061, 286] width 196 height 280
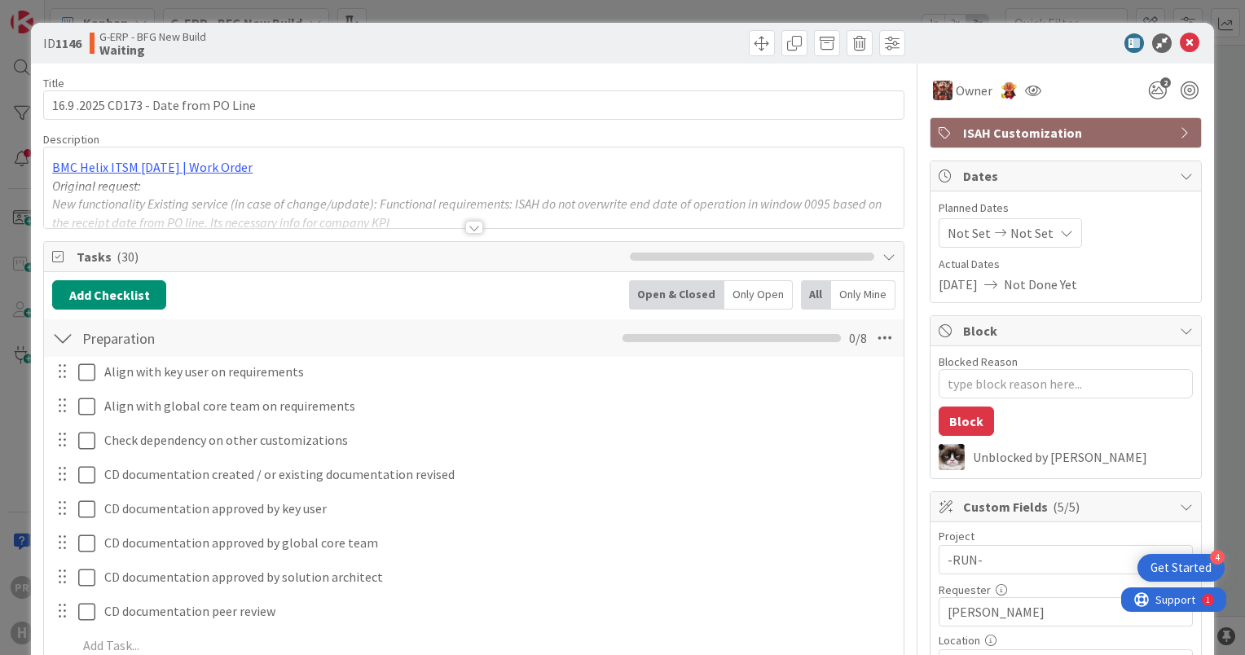
type textarea "x"
click at [465, 225] on div at bounding box center [474, 227] width 18 height 13
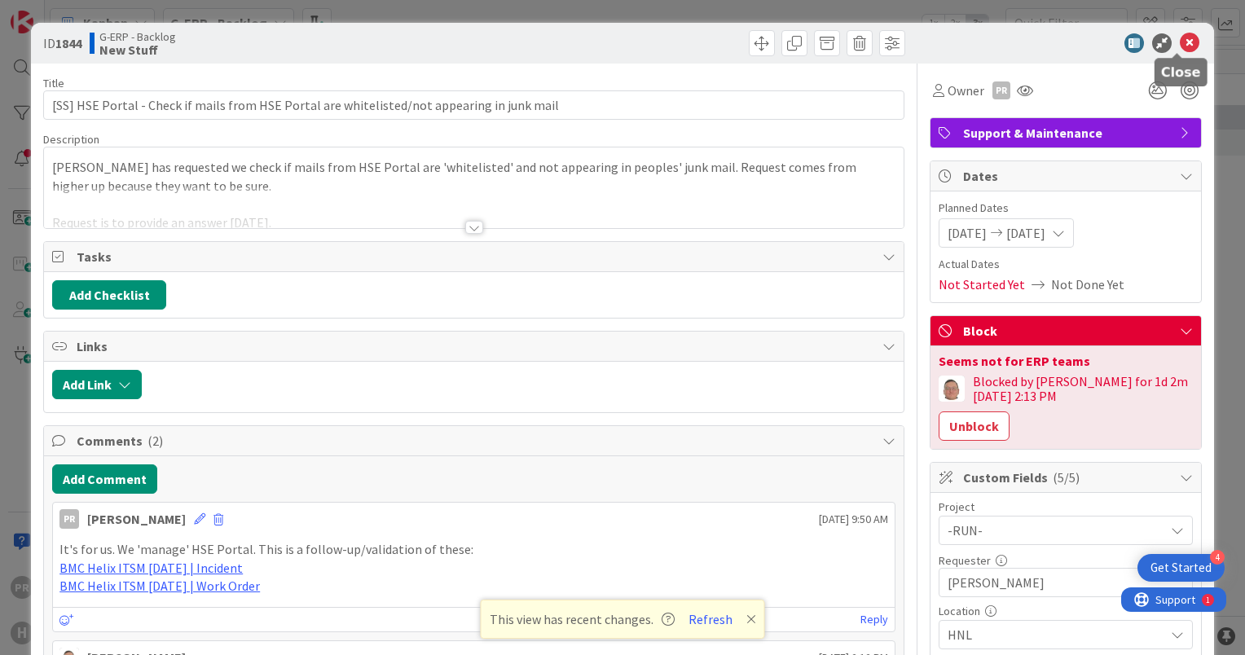
click at [1180, 41] on icon at bounding box center [1190, 43] width 20 height 20
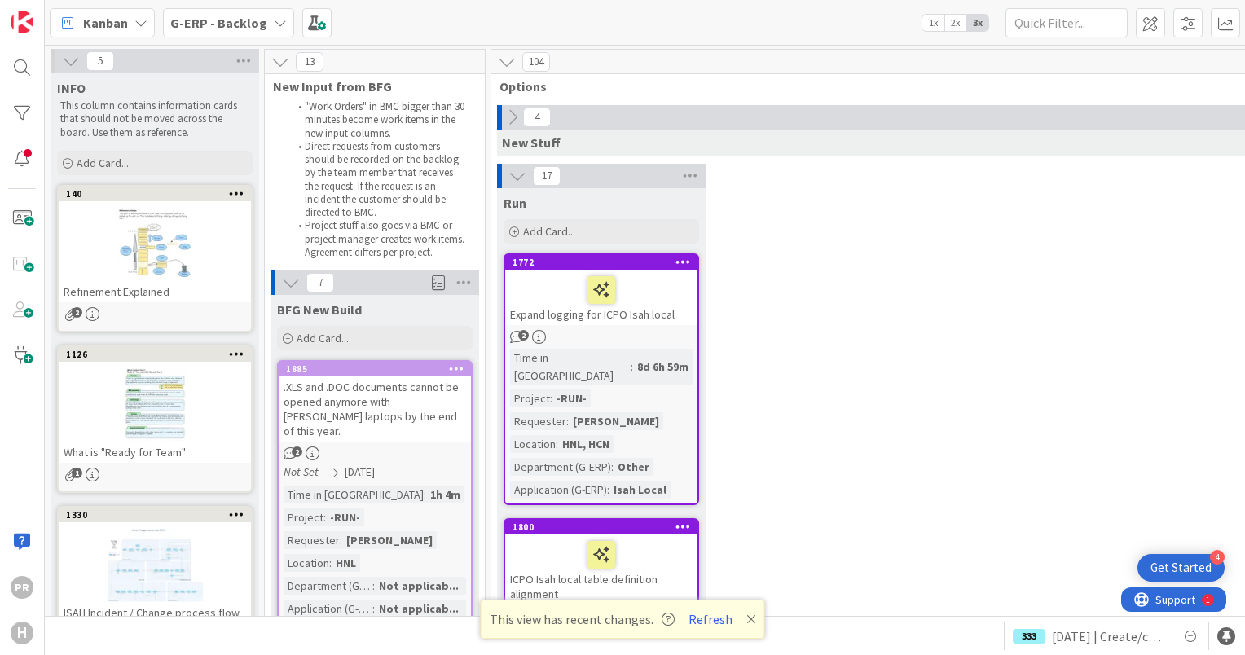
click at [198, 26] on b "G-ERP - Backlog" at bounding box center [218, 23] width 97 height 16
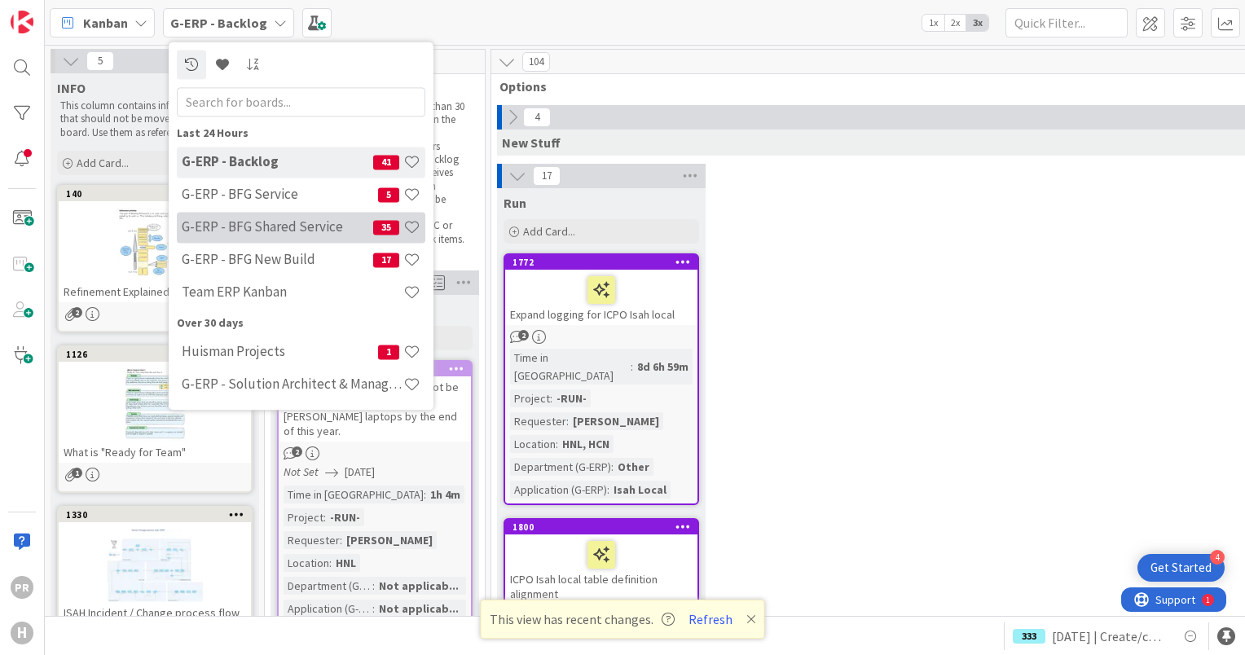
click at [259, 223] on h4 "G-ERP - BFG Shared Service" at bounding box center [278, 227] width 192 height 16
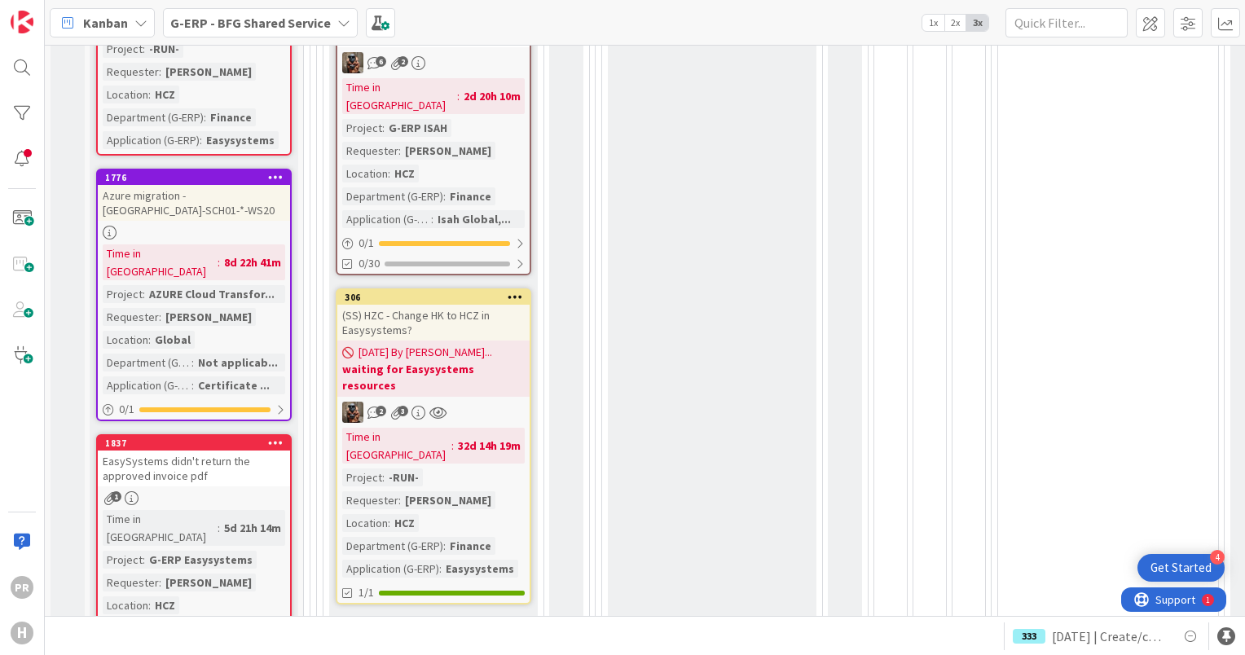
scroll to position [1141, 0]
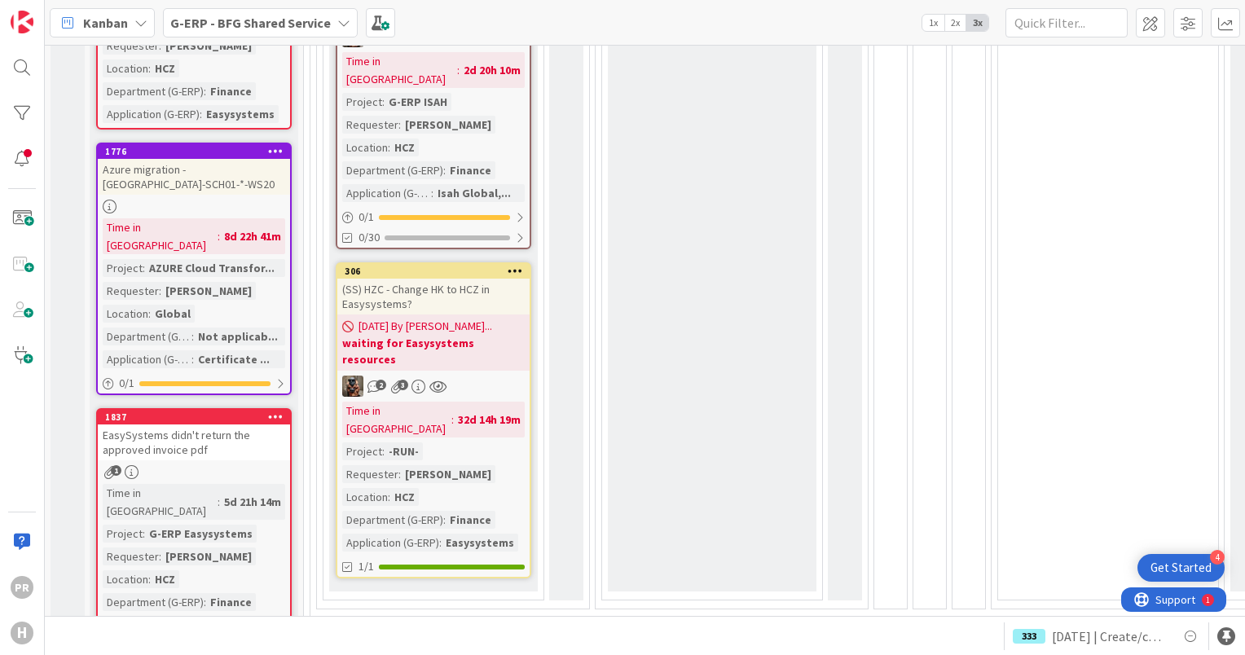
click at [198, 425] on div "EasySystems didn't return the approved invoice pdf" at bounding box center [194, 443] width 192 height 36
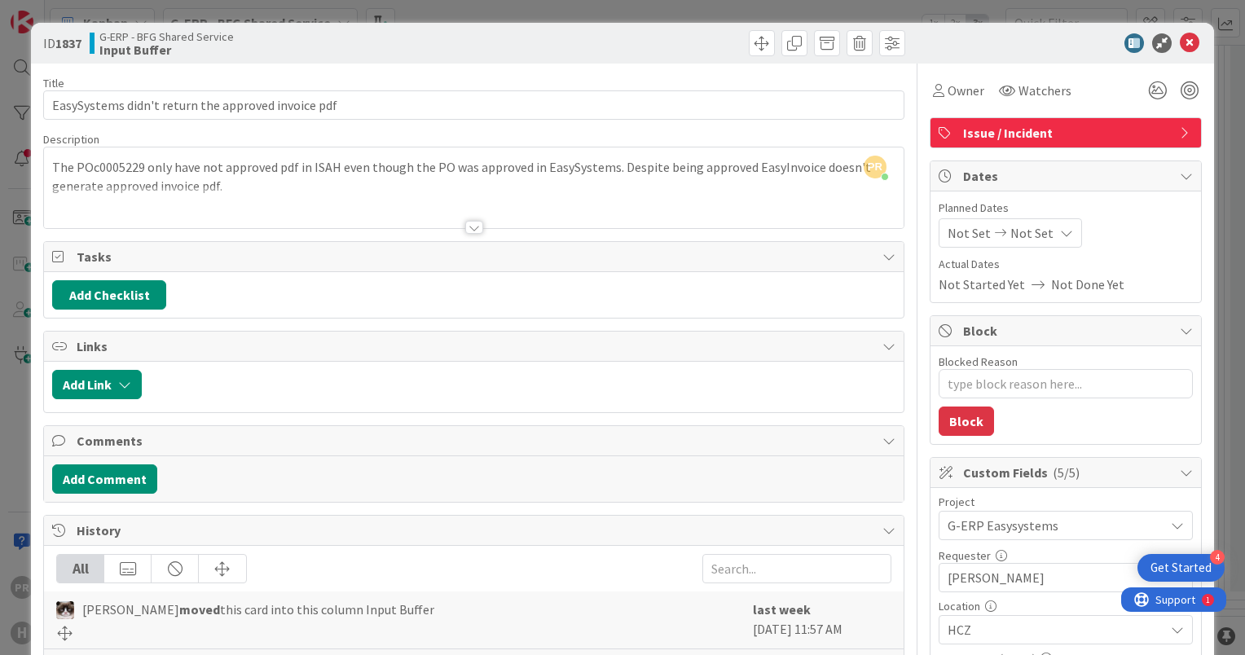
click at [471, 229] on div at bounding box center [474, 227] width 18 height 13
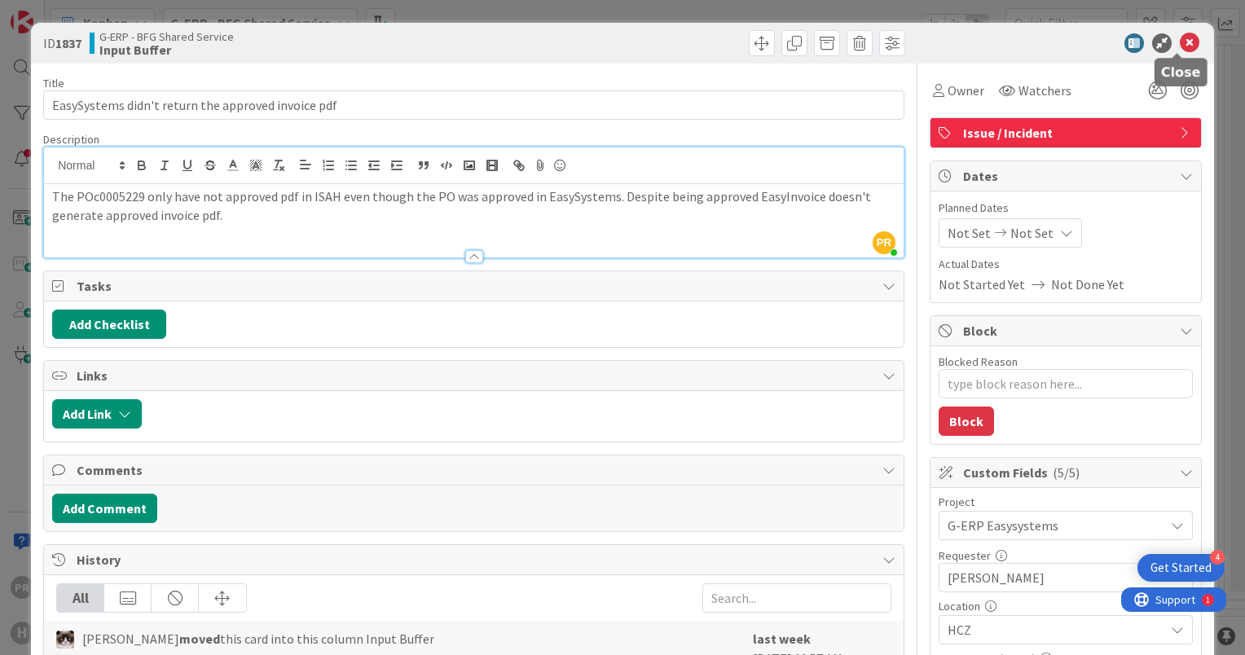
click at [1180, 42] on icon at bounding box center [1190, 43] width 20 height 20
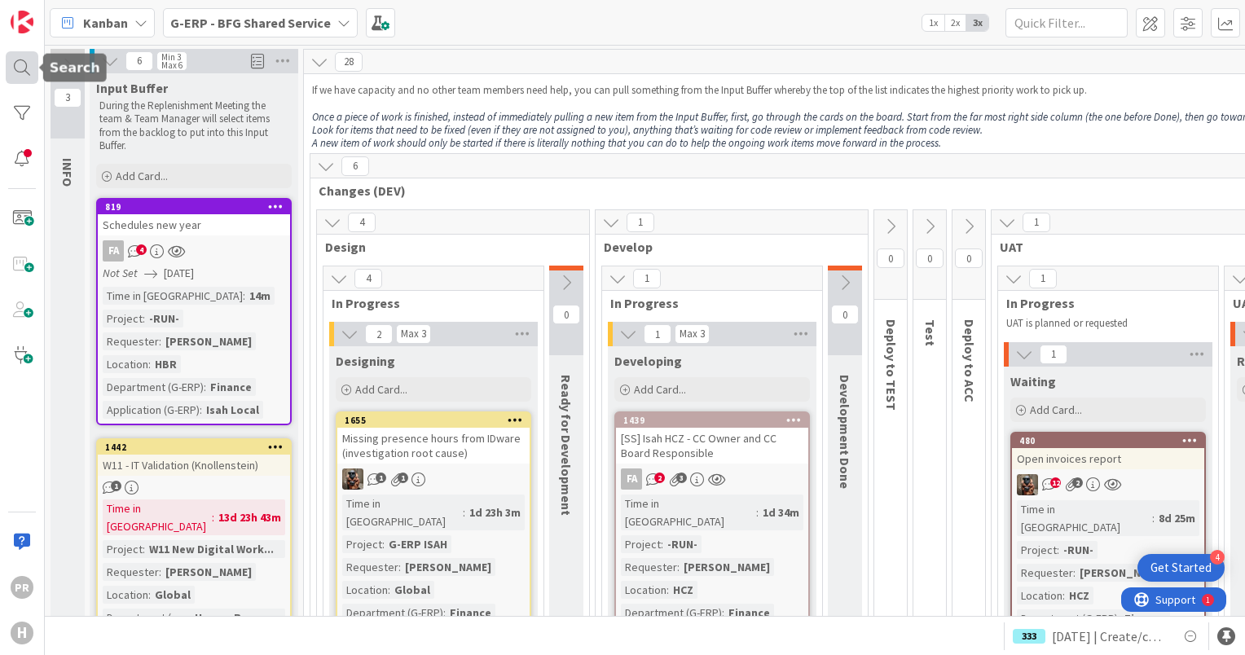
click at [20, 76] on div at bounding box center [22, 67] width 33 height 33
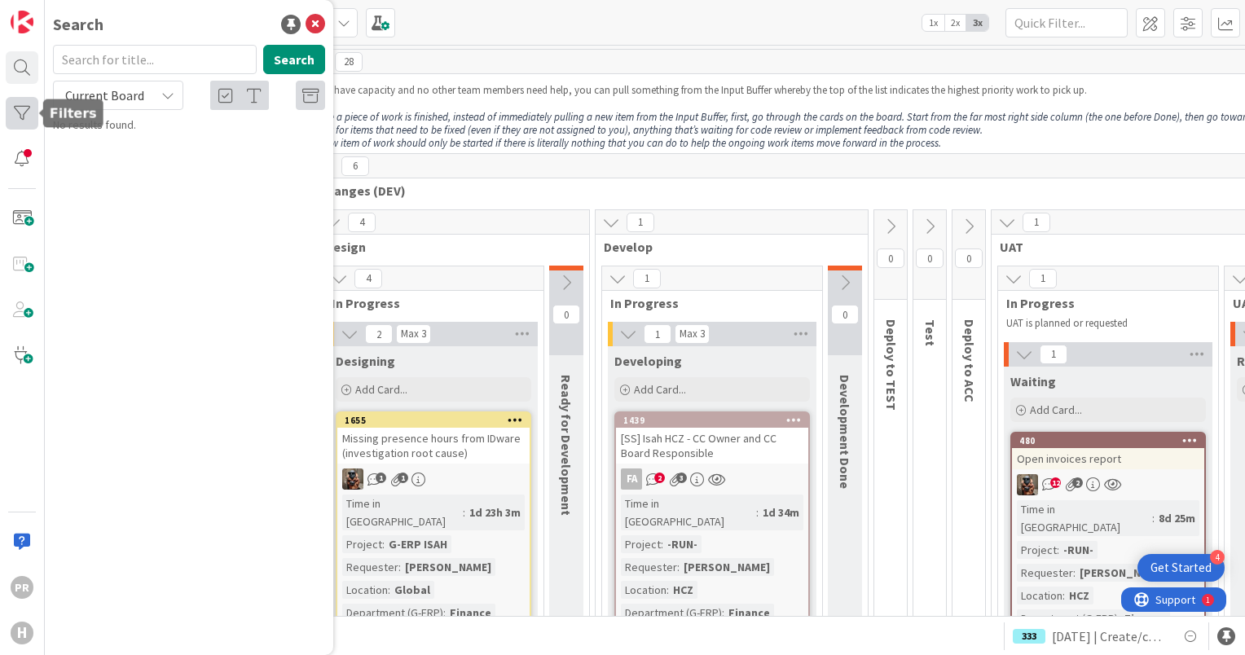
click at [29, 114] on div at bounding box center [22, 113] width 33 height 33
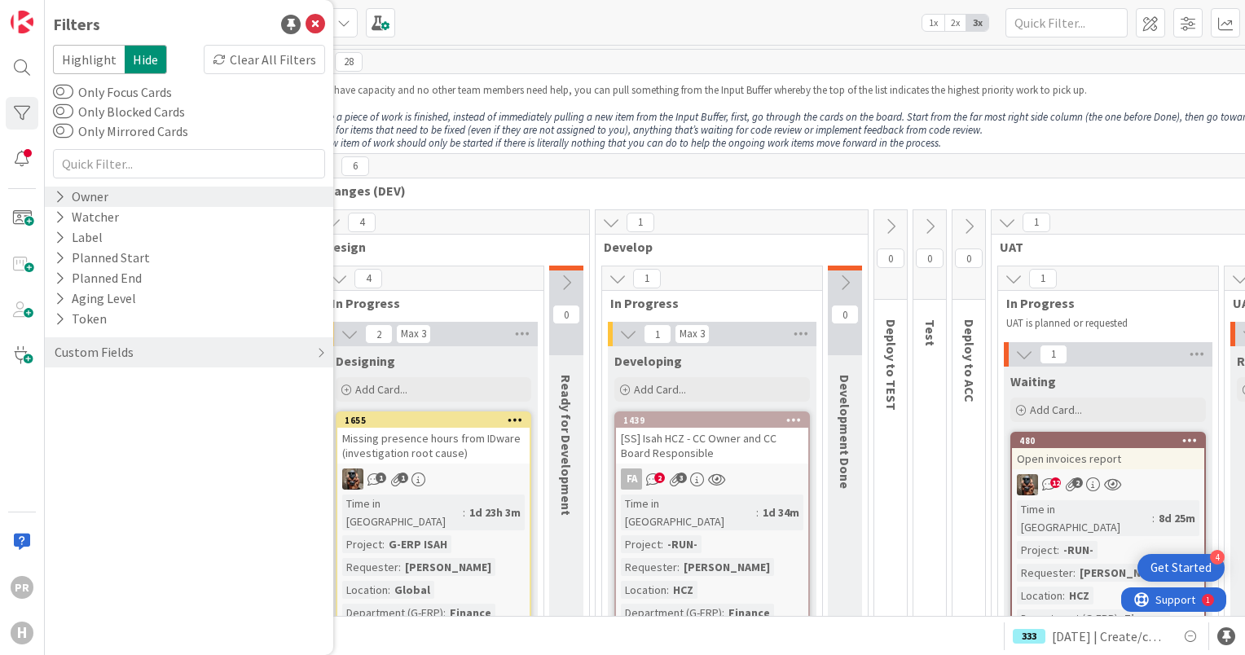
click at [67, 198] on div "Owner" at bounding box center [81, 197] width 57 height 20
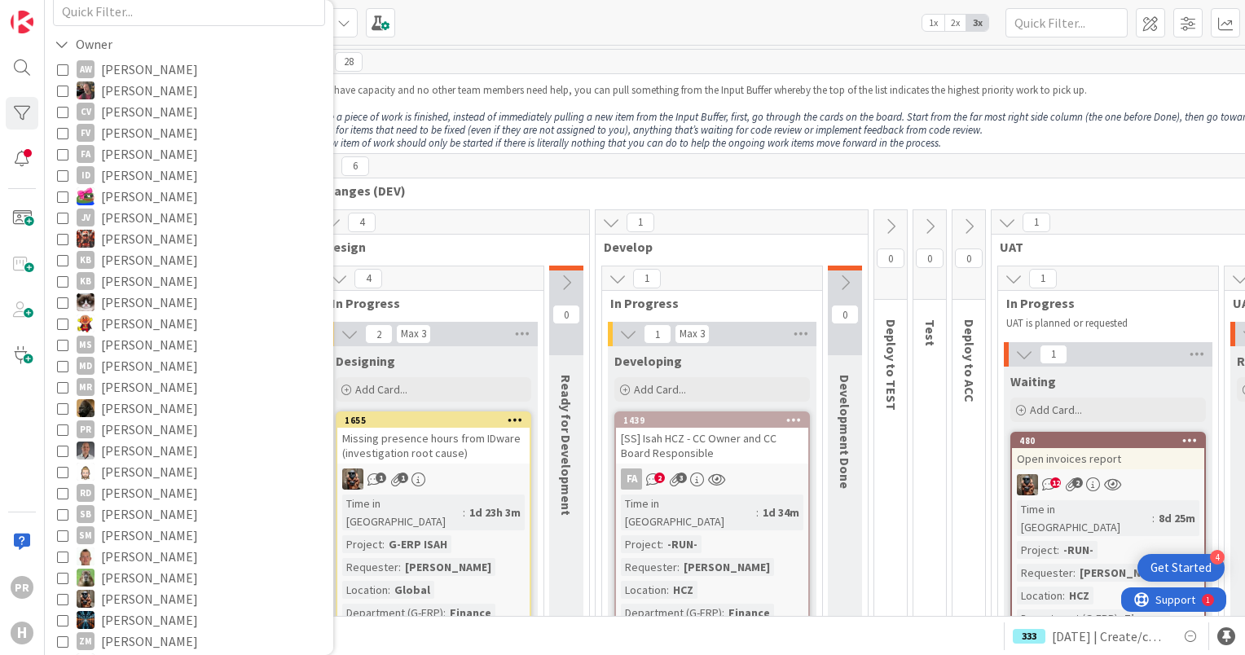
scroll to position [163, 0]
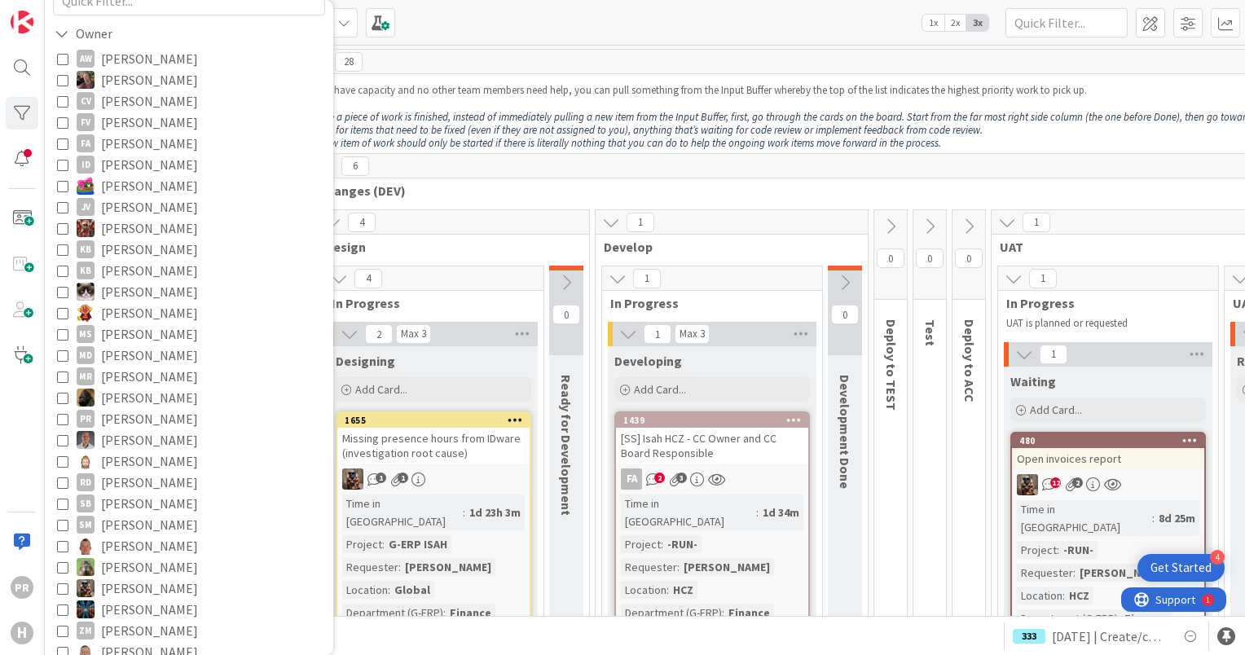
click at [62, 417] on icon at bounding box center [62, 418] width 11 height 11
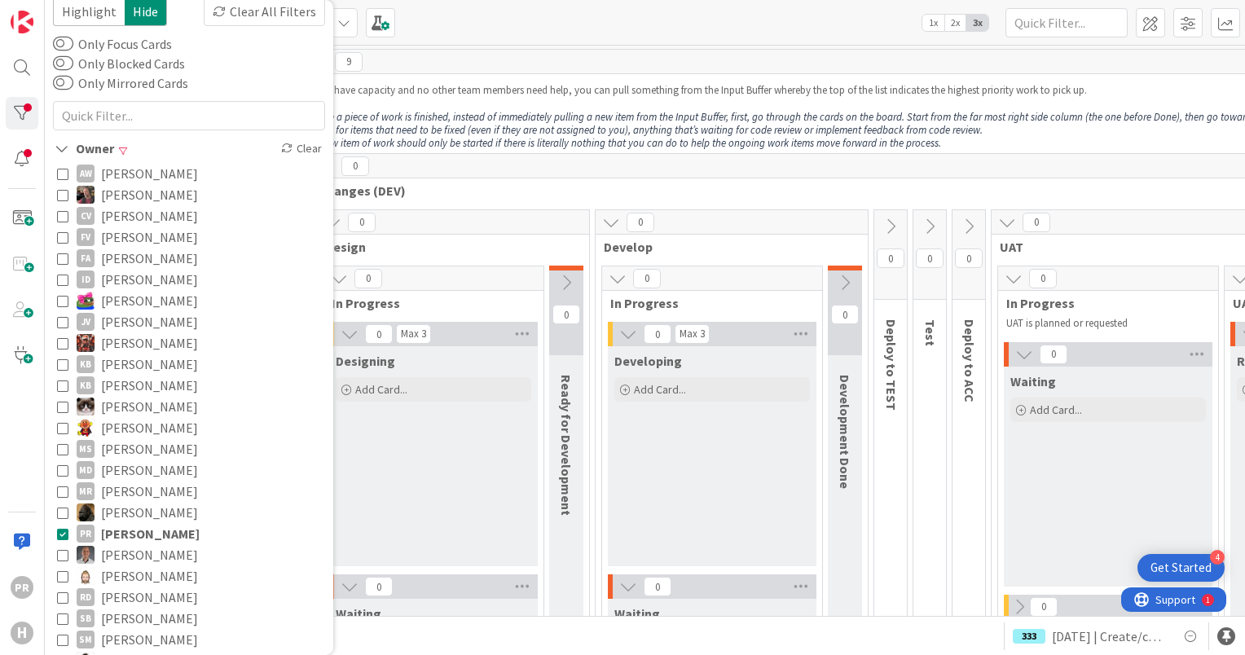
scroll to position [0, 0]
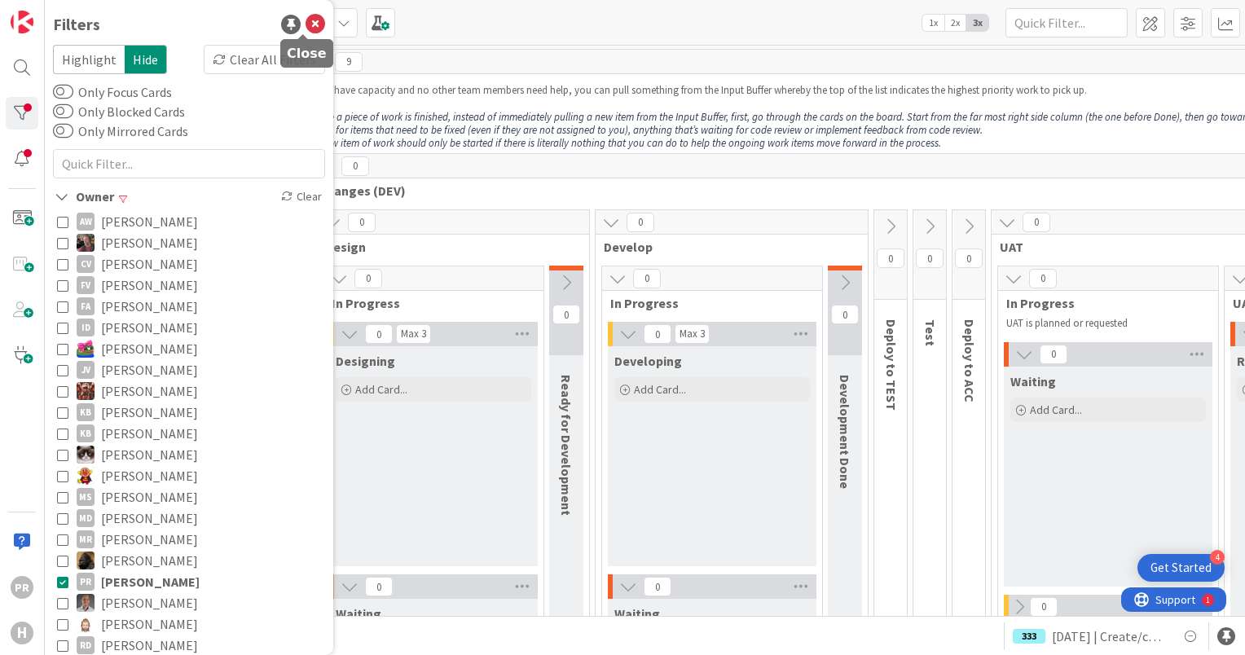
click at [306, 23] on icon at bounding box center [316, 25] width 20 height 20
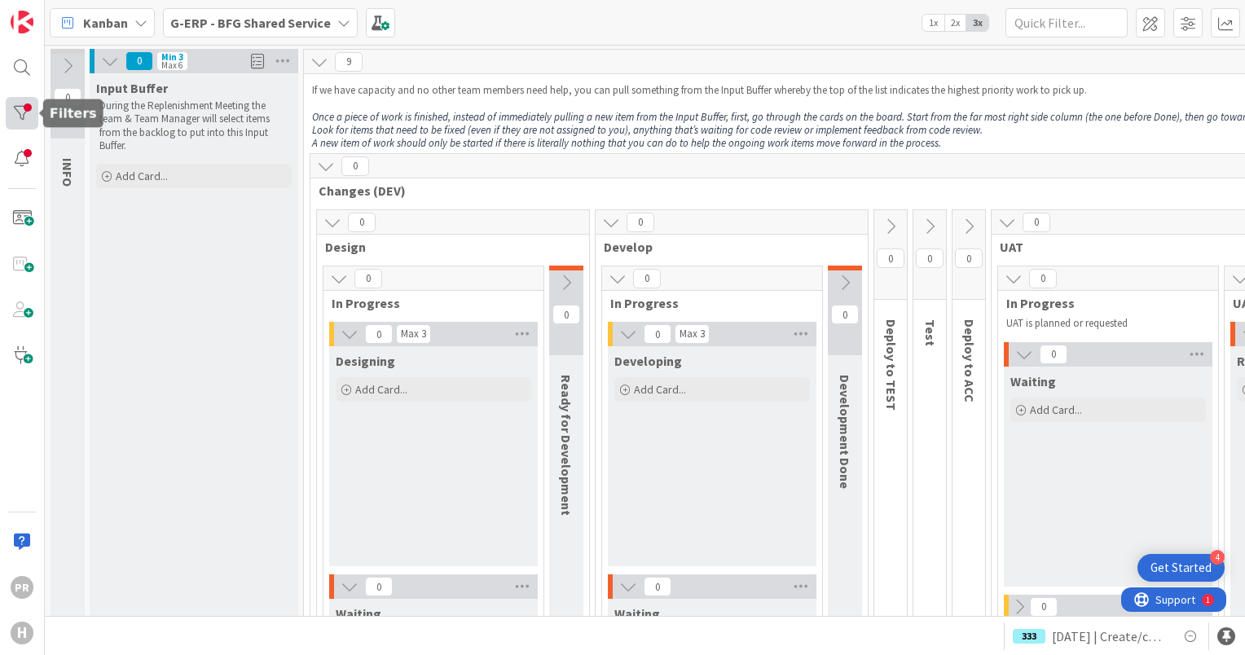
click at [24, 98] on div at bounding box center [22, 113] width 33 height 33
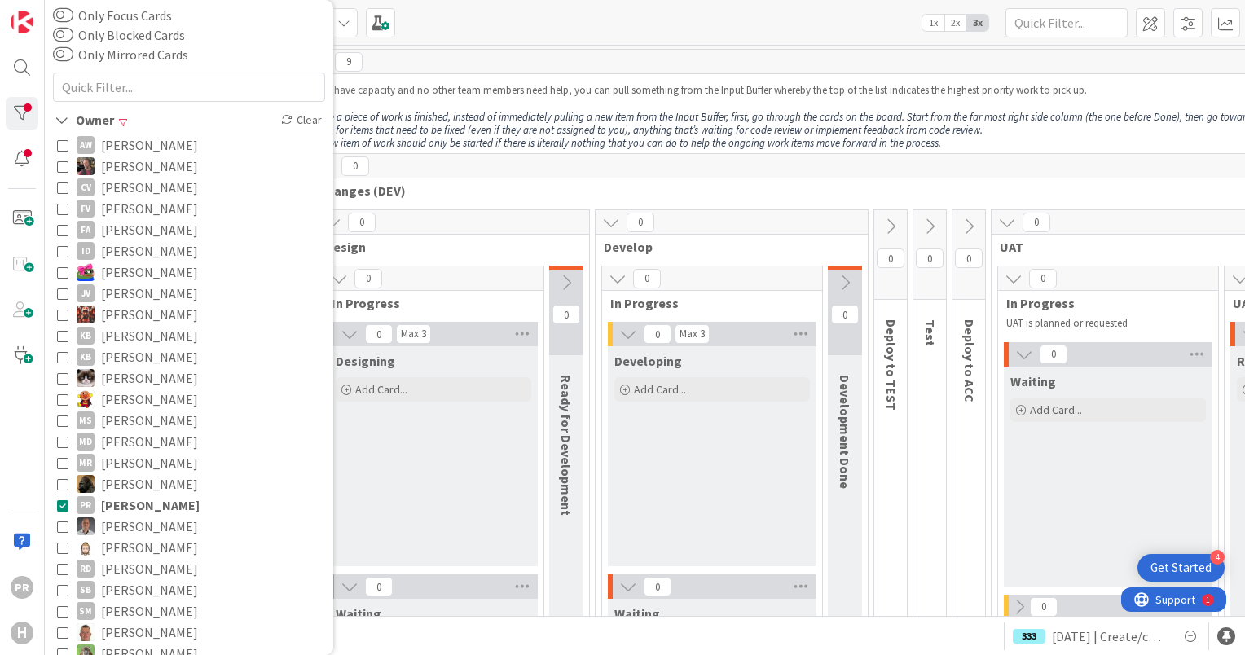
scroll to position [163, 0]
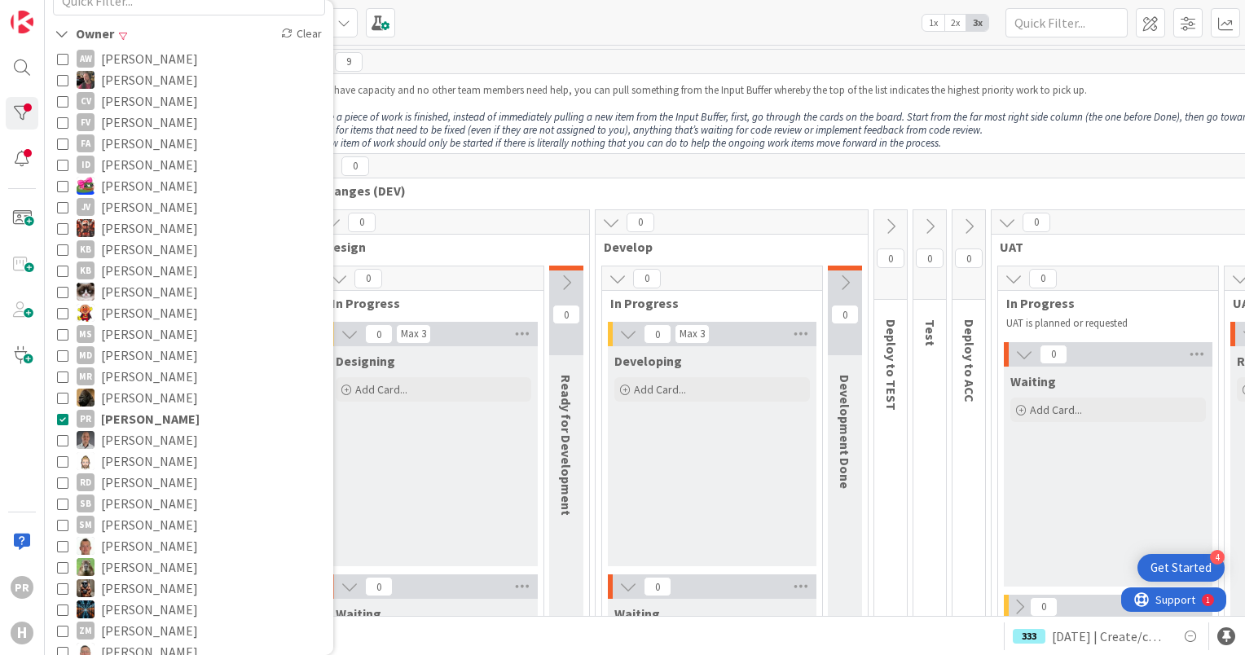
click at [63, 424] on icon at bounding box center [62, 418] width 11 height 11
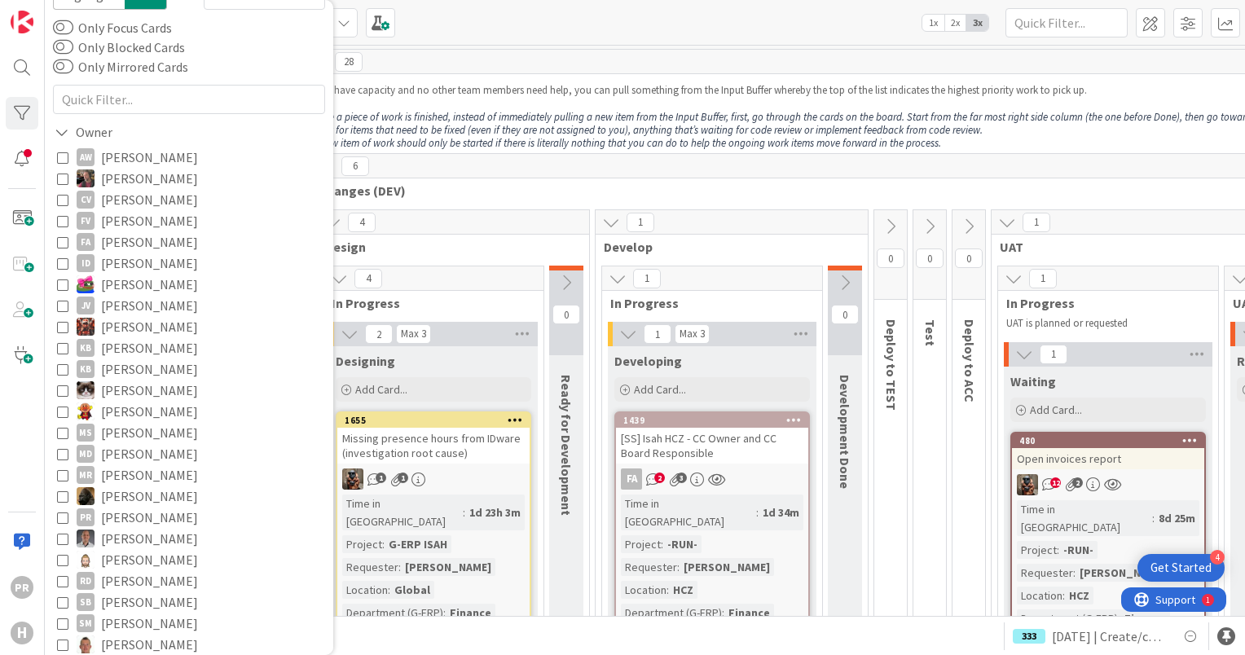
scroll to position [0, 0]
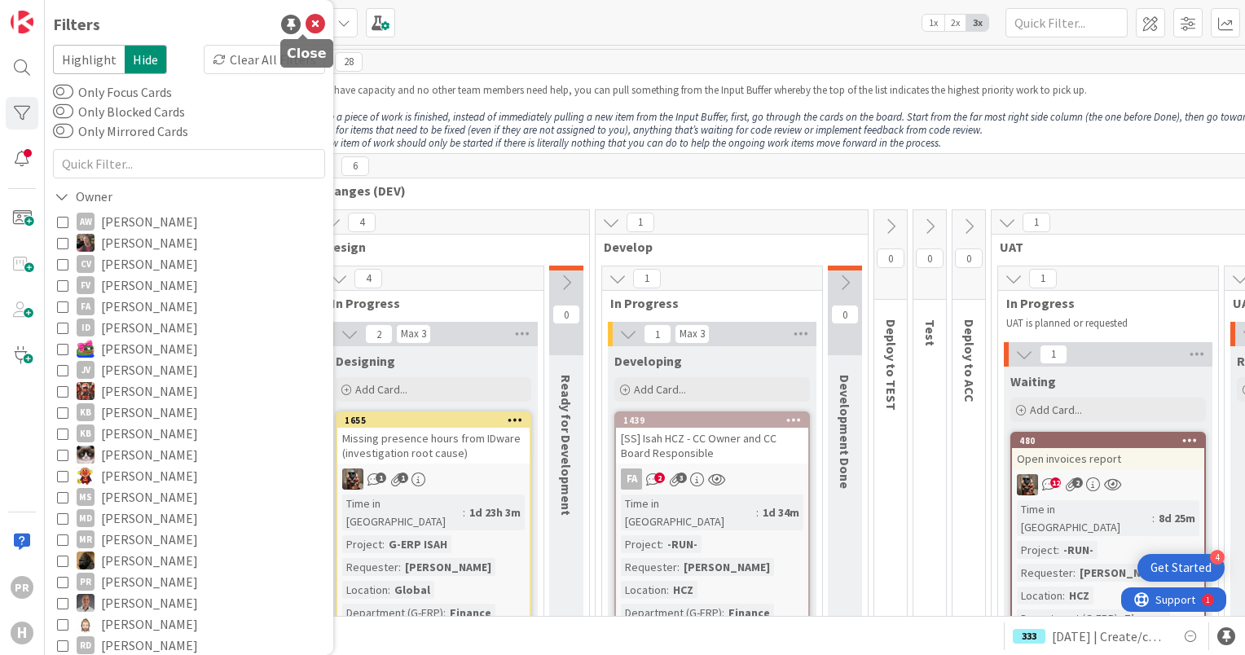
click at [310, 26] on icon at bounding box center [316, 25] width 20 height 20
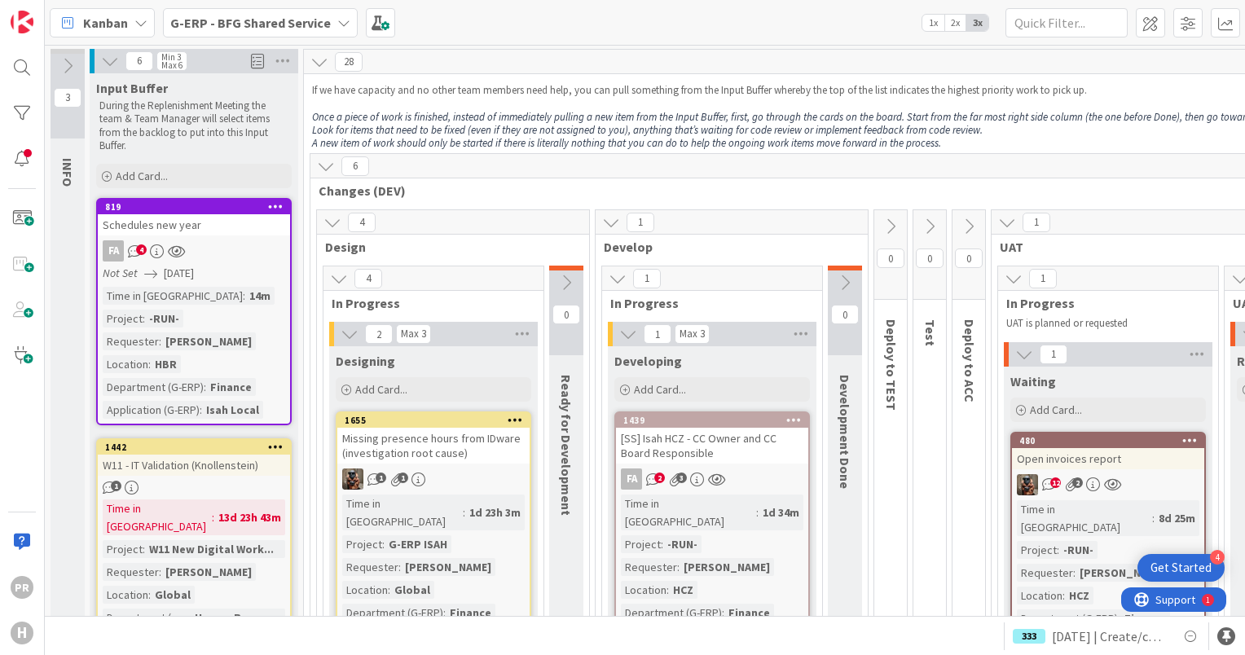
click at [212, 29] on b "G-ERP - BFG Shared Service" at bounding box center [250, 23] width 161 height 16
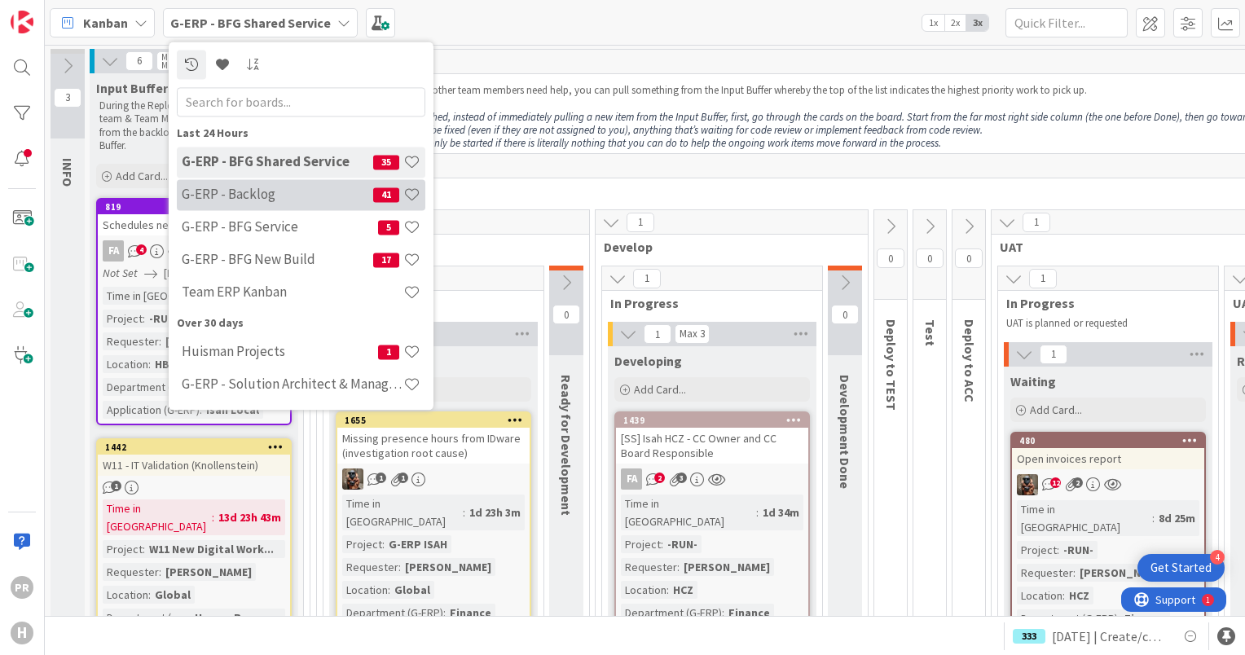
click at [302, 201] on h4 "G-ERP - Backlog" at bounding box center [278, 195] width 192 height 16
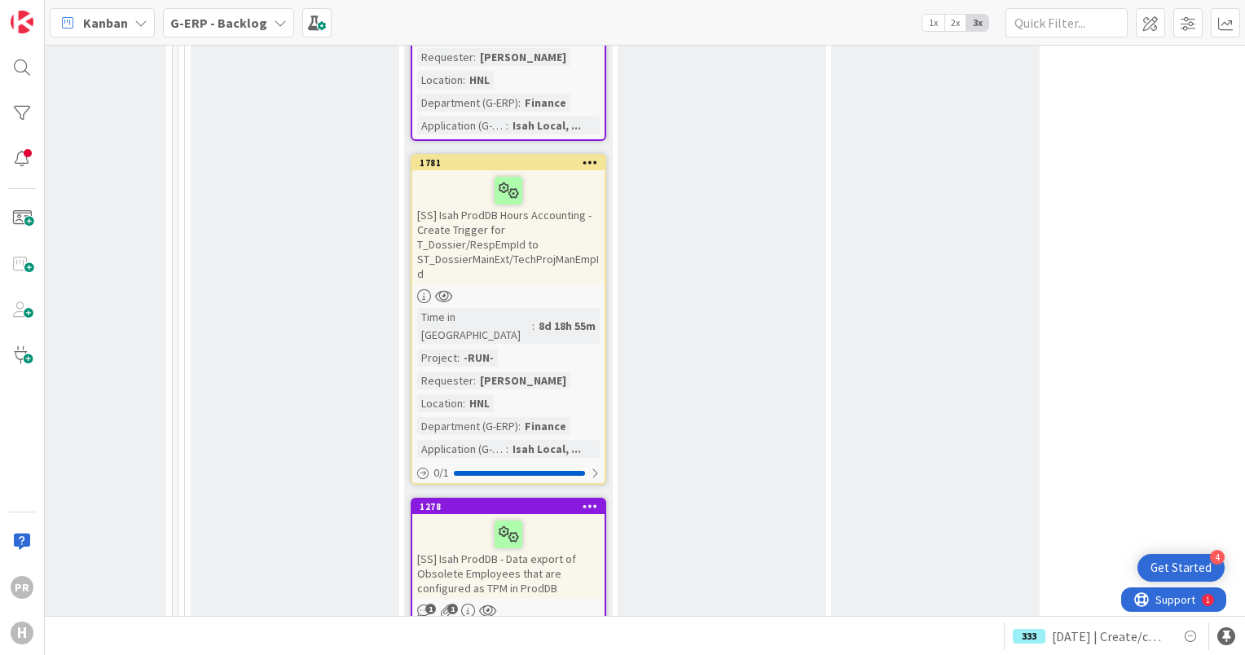
scroll to position [11406, 313]
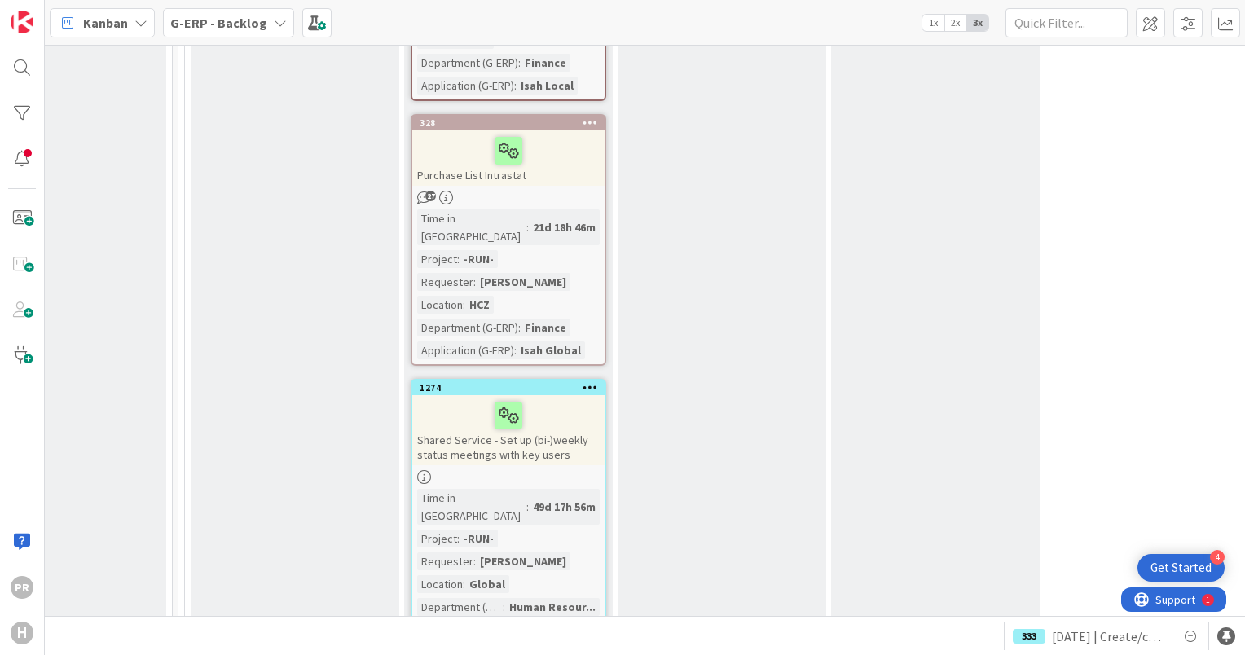
scroll to position [12578, 313]
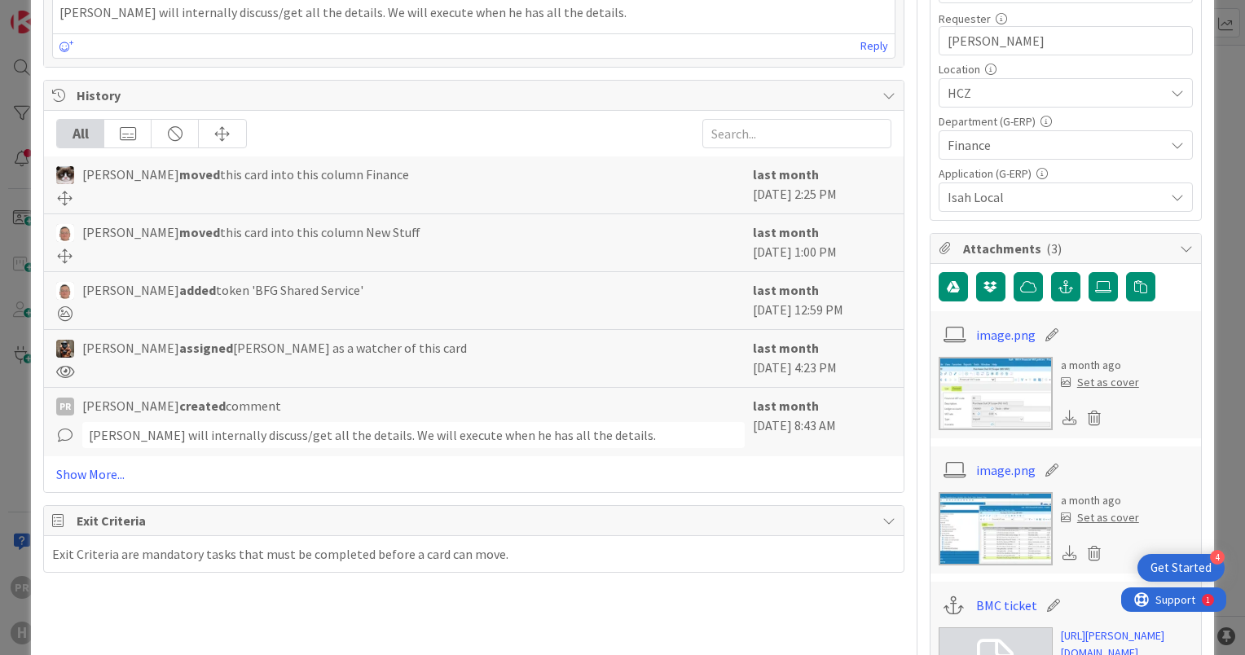
scroll to position [815, 0]
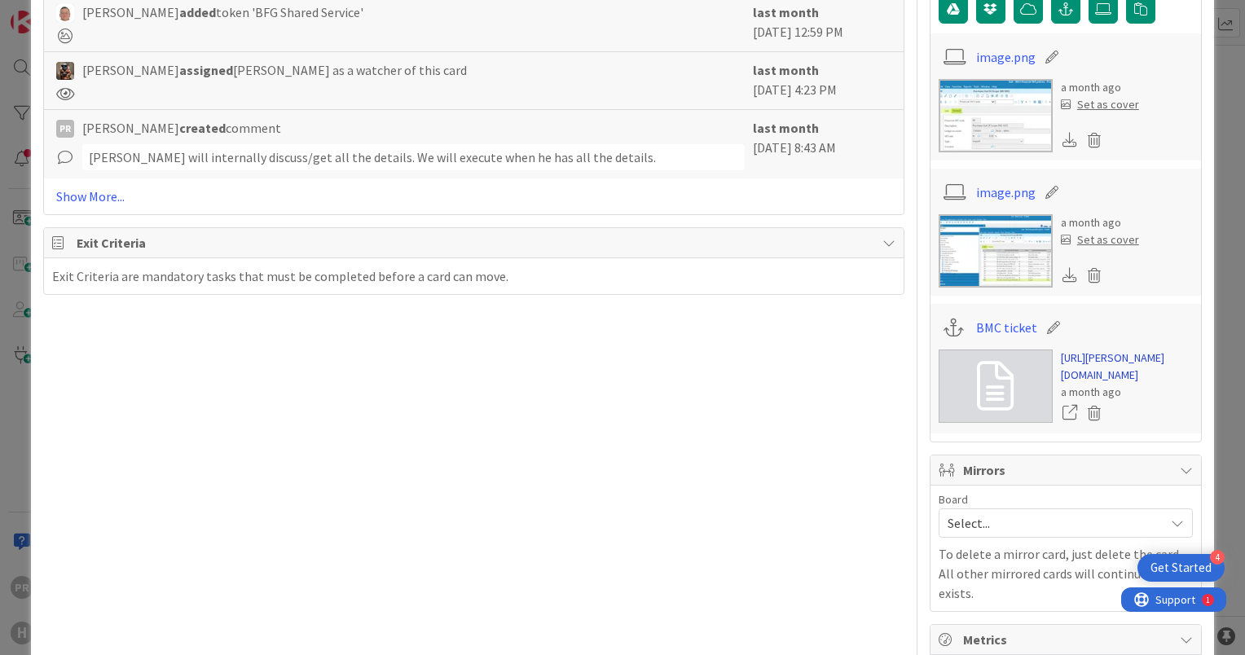
click at [1112, 352] on link "[URL][PERSON_NAME][DOMAIN_NAME]" at bounding box center [1127, 367] width 132 height 34
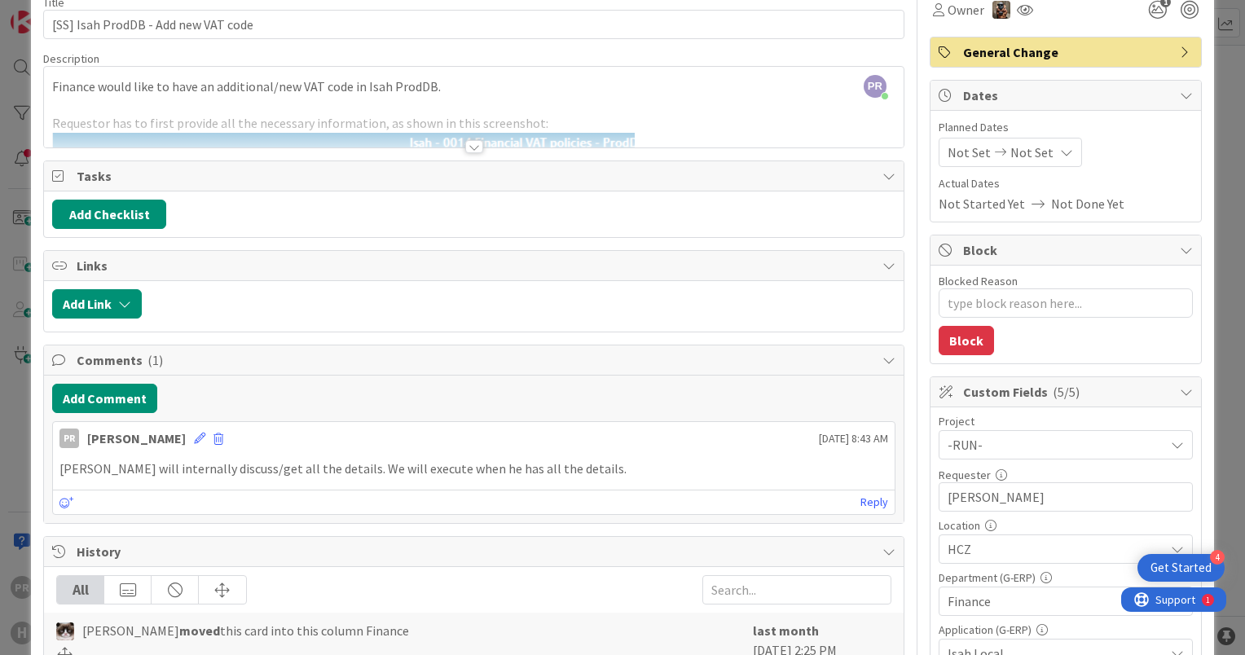
scroll to position [0, 0]
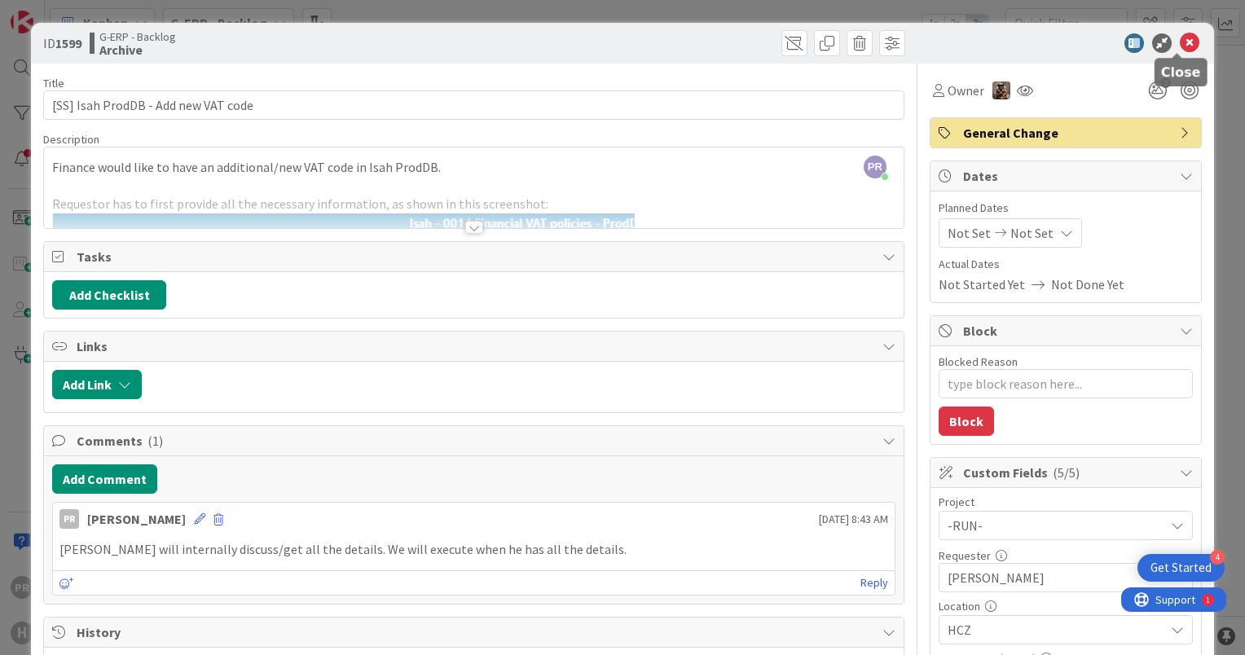
click at [1180, 39] on icon at bounding box center [1190, 43] width 20 height 20
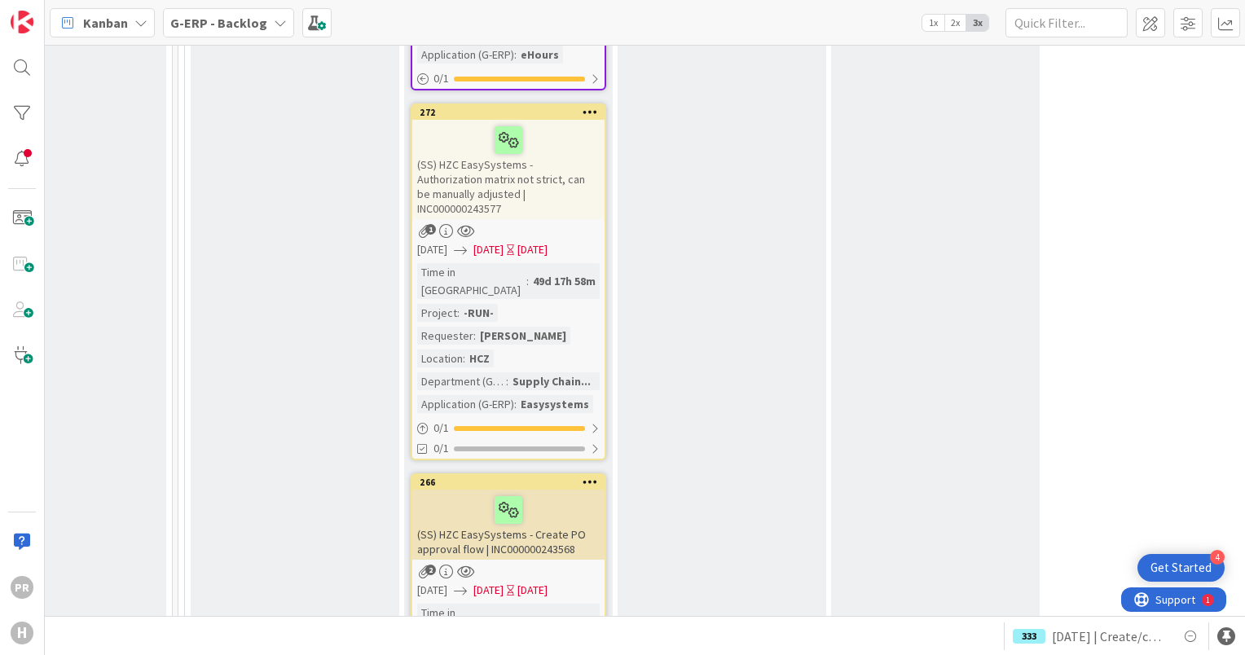
scroll to position [14166, 313]
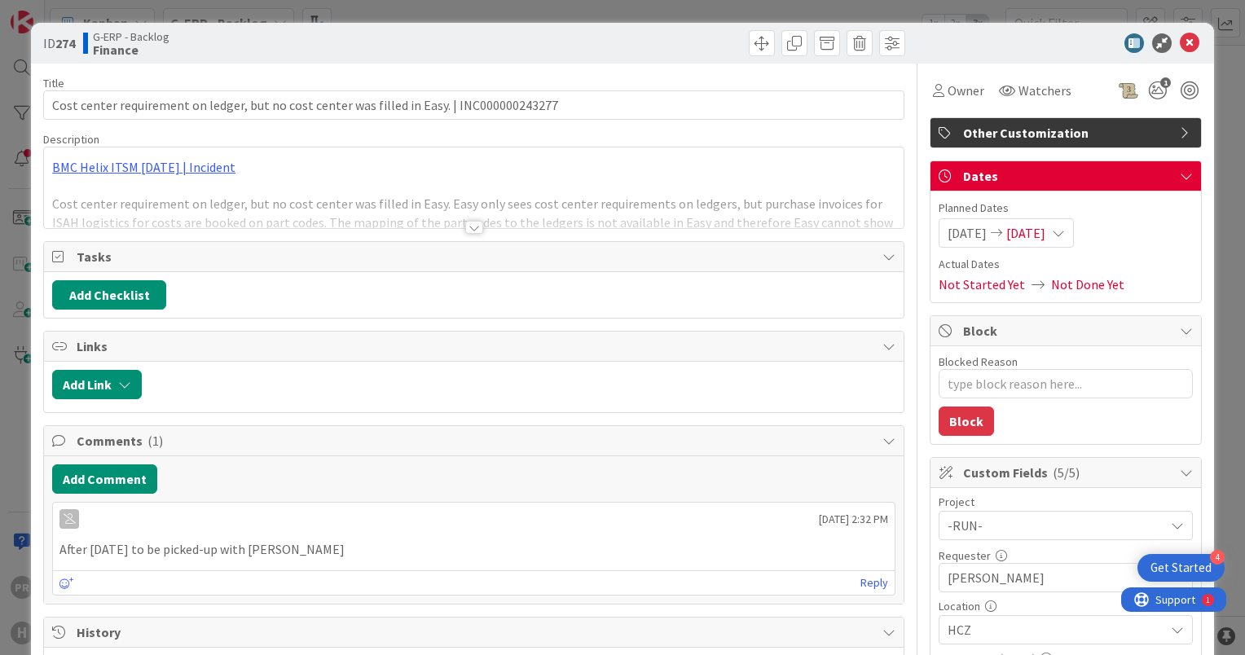
type textarea "x"
click at [1180, 39] on icon at bounding box center [1190, 43] width 20 height 20
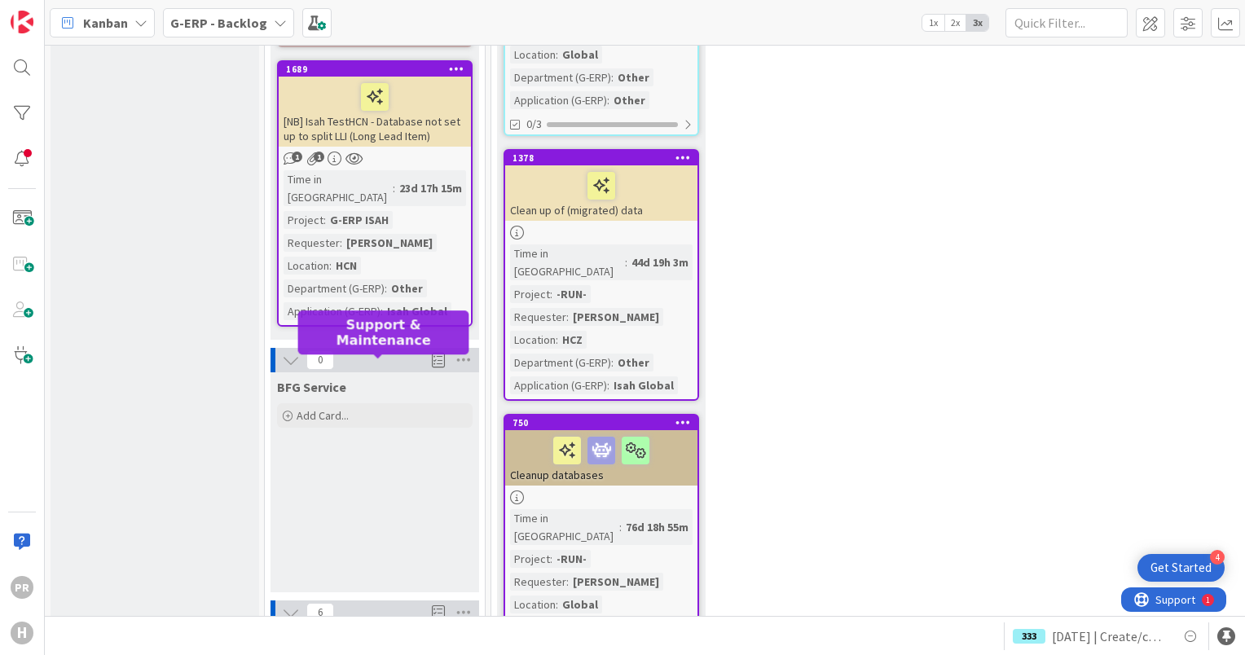
scroll to position [1369, 0]
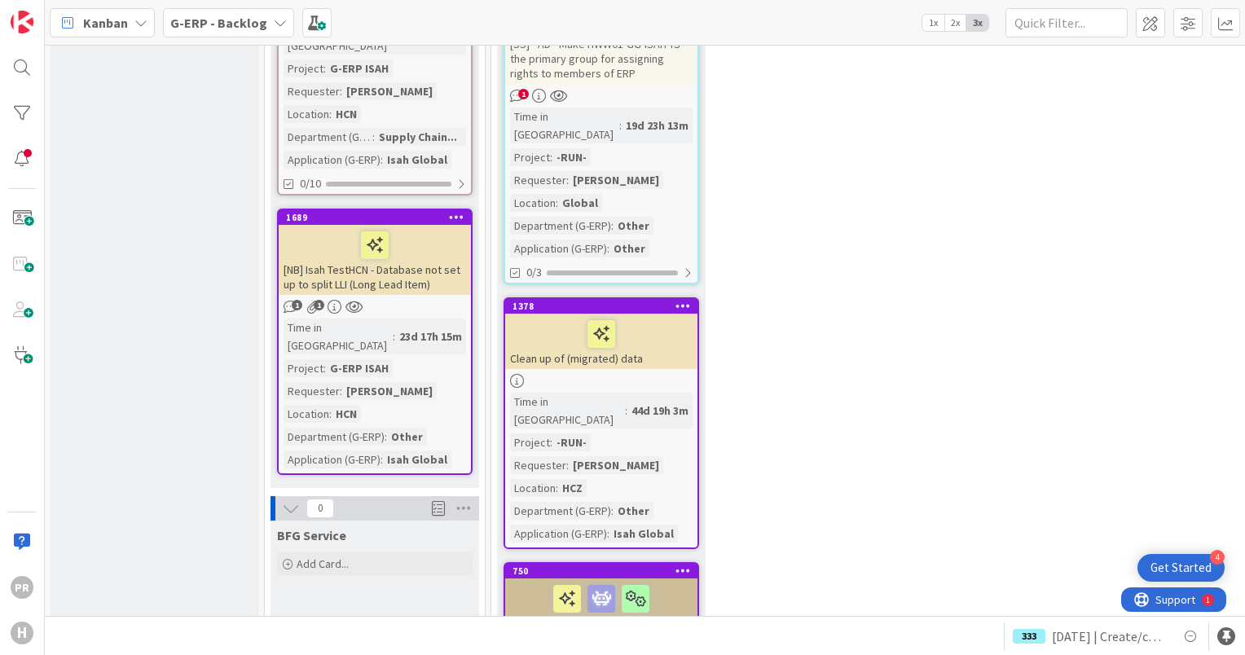
click at [215, 25] on b "G-ERP - Backlog" at bounding box center [218, 23] width 97 height 16
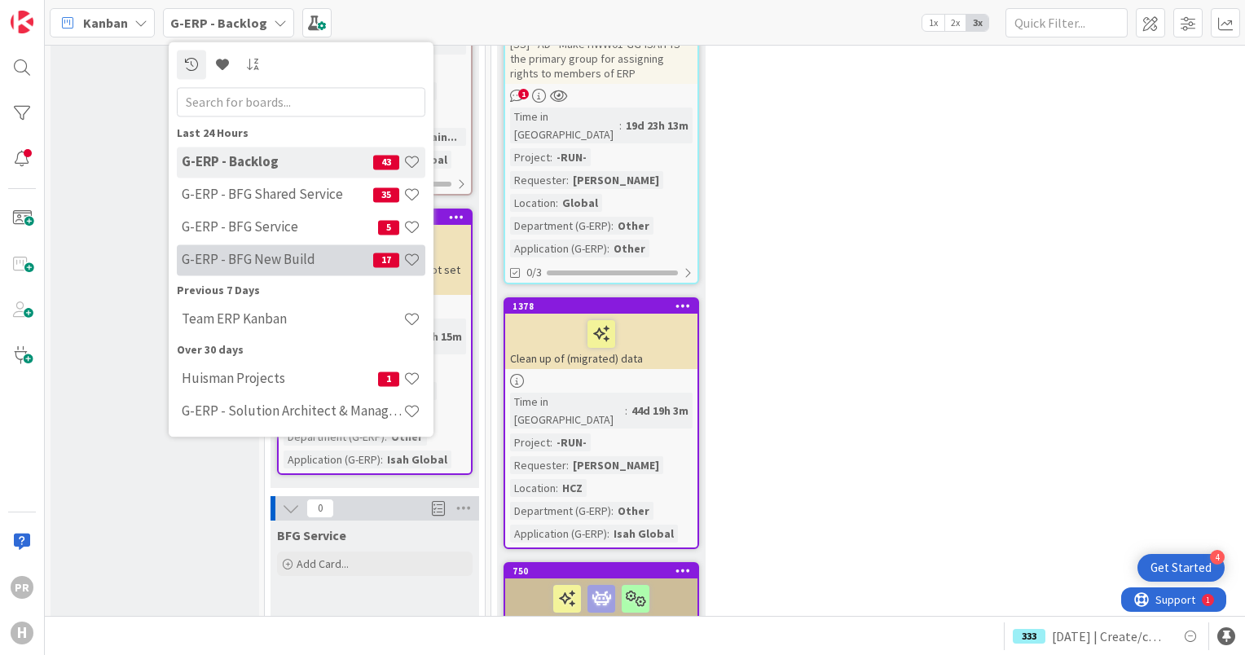
click at [278, 258] on h4 "G-ERP - BFG New Build" at bounding box center [278, 260] width 192 height 16
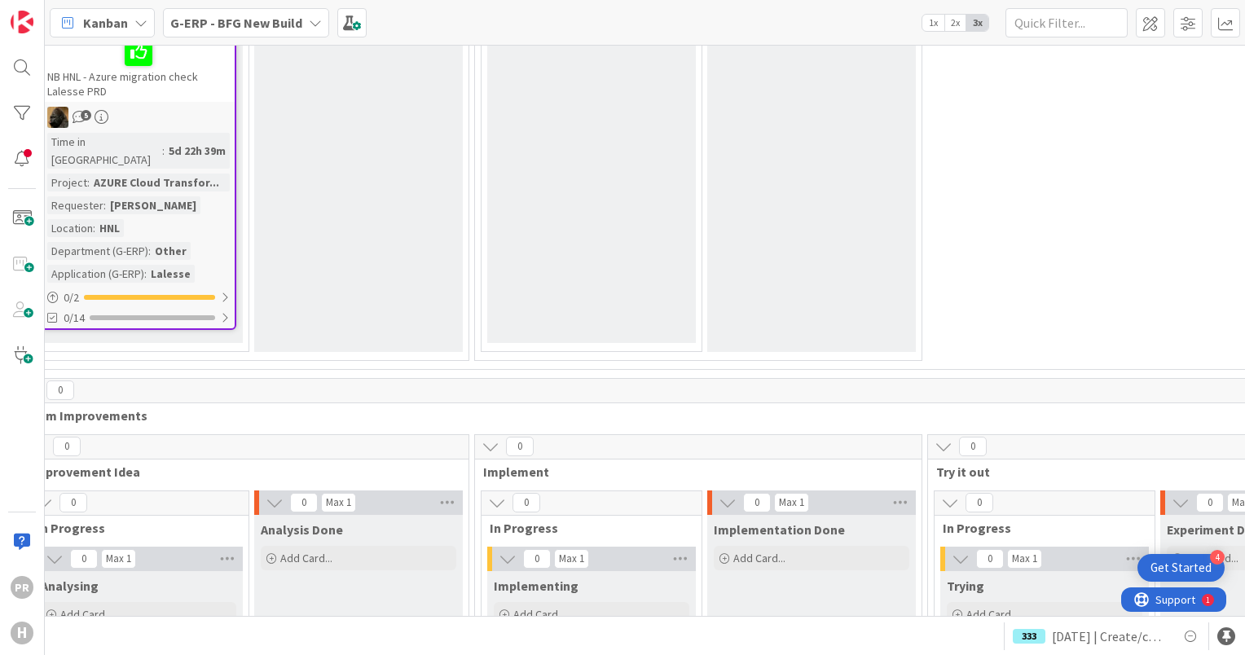
scroll to position [5706, 0]
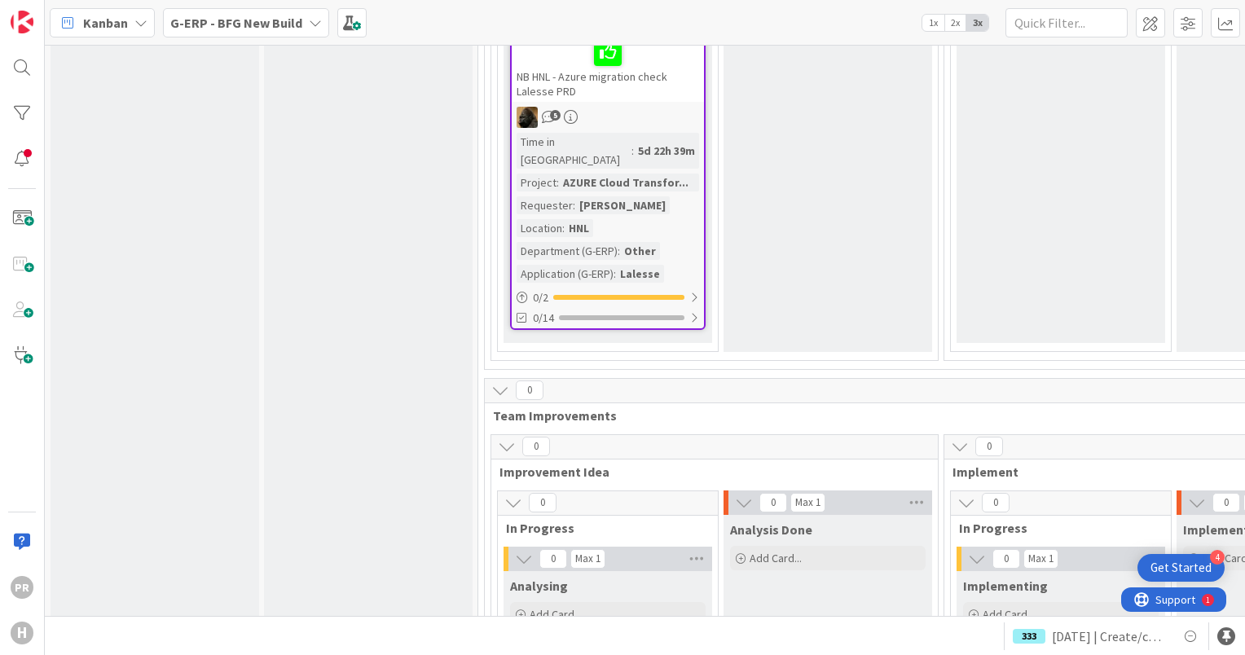
click at [274, 20] on b "G-ERP - BFG New Build" at bounding box center [236, 23] width 132 height 16
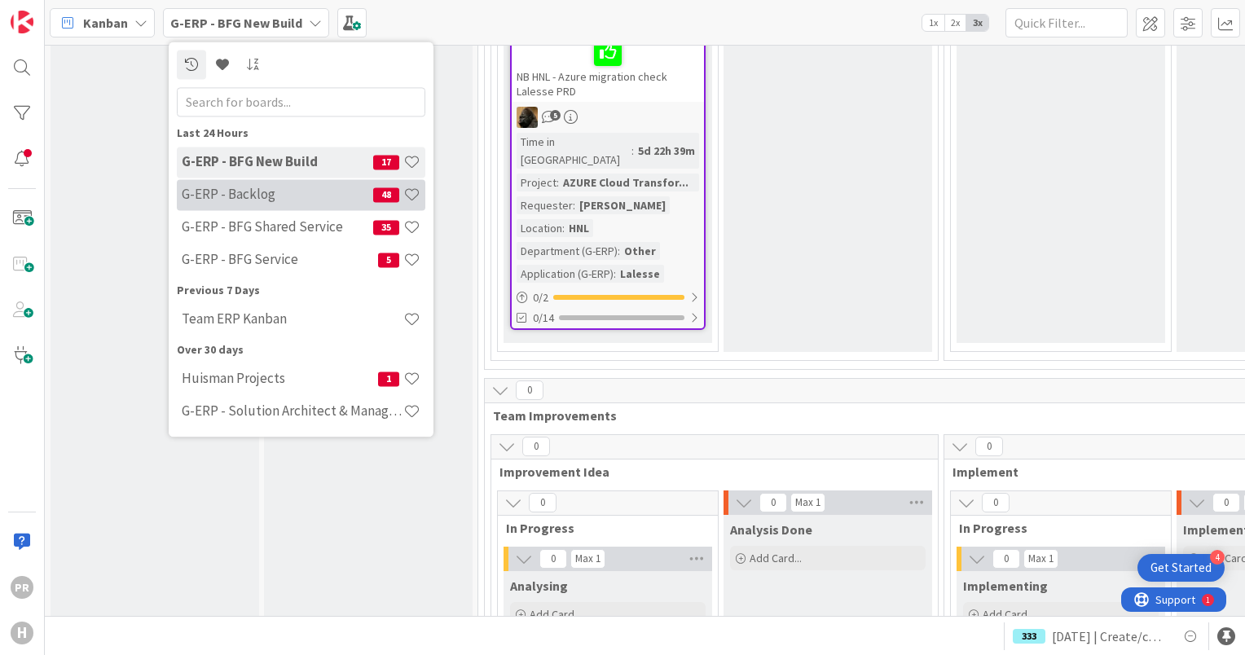
click at [286, 198] on h4 "G-ERP - Backlog" at bounding box center [278, 195] width 192 height 16
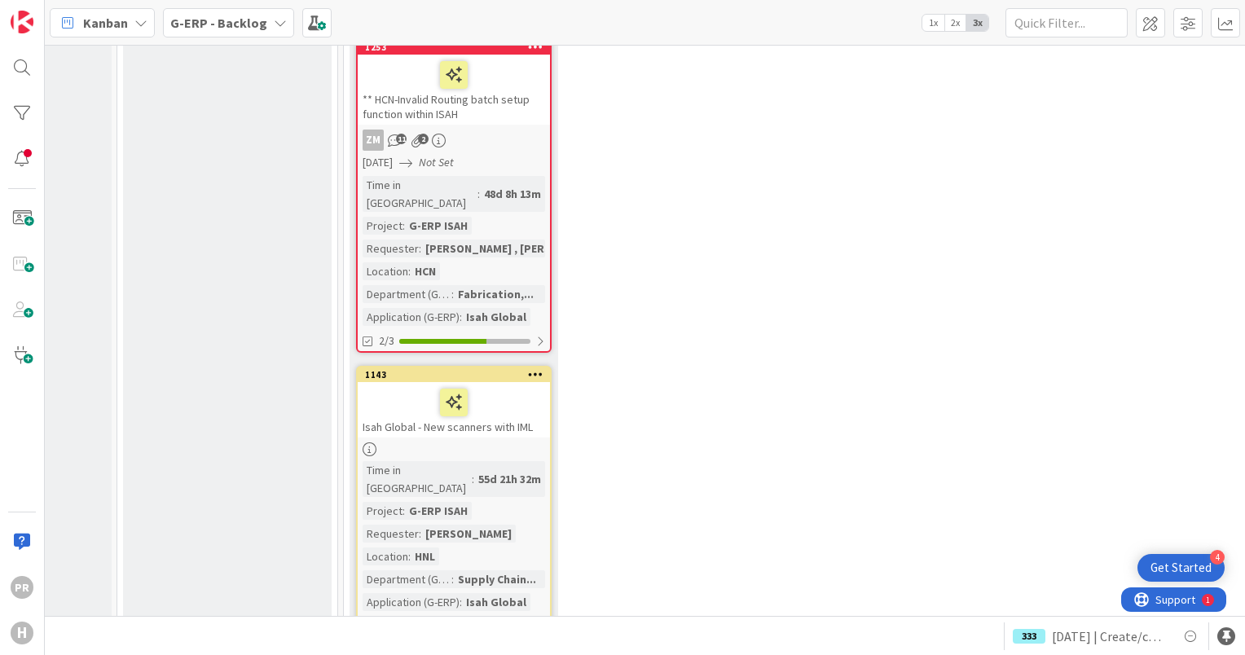
scroll to position [16152, 148]
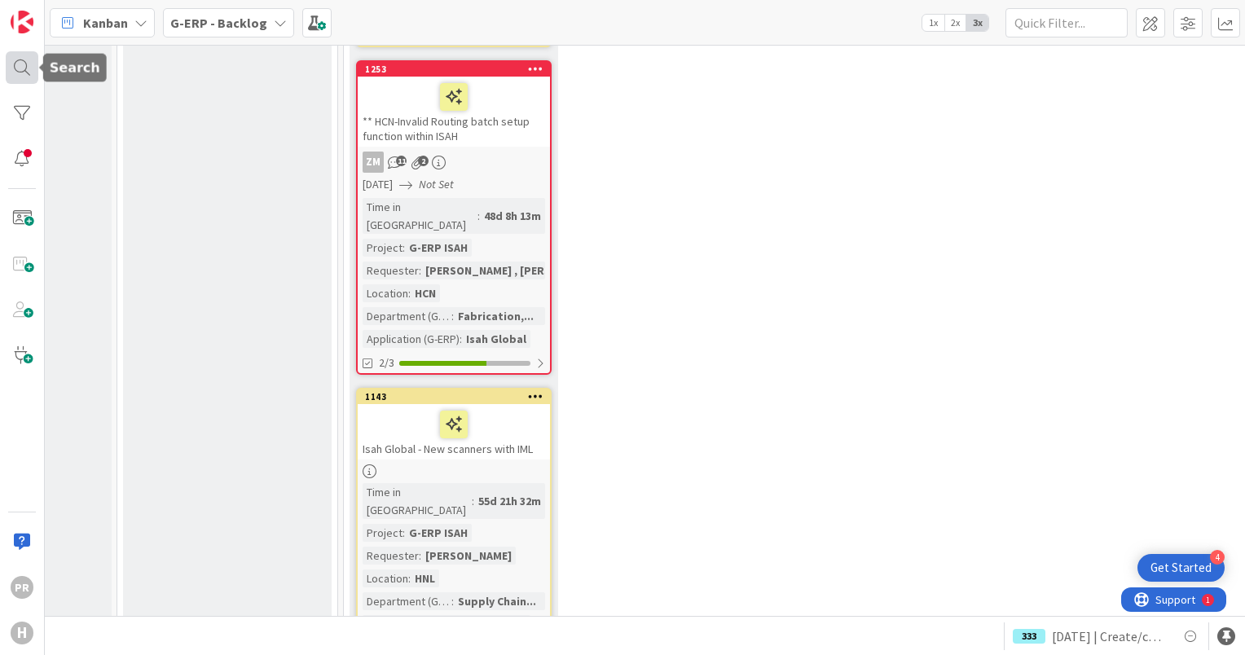
click at [24, 69] on div at bounding box center [22, 67] width 33 height 33
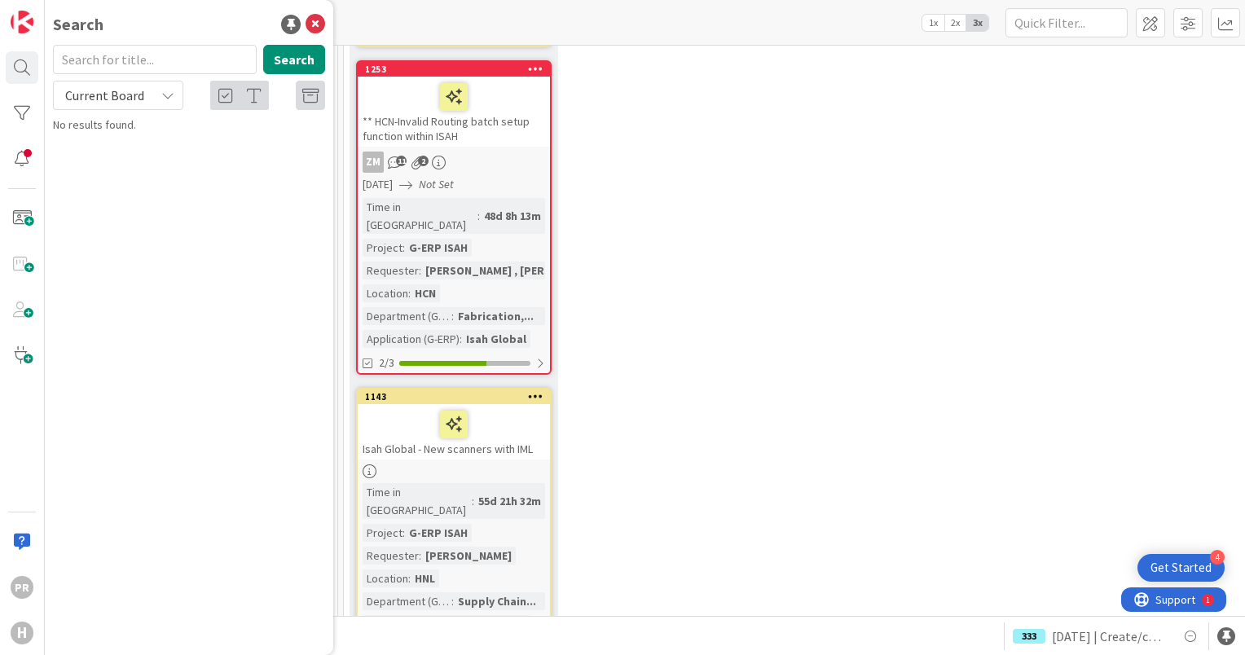
drag, startPoint x: 114, startPoint y: 93, endPoint x: 114, endPoint y: 109, distance: 16.3
click at [114, 95] on span "Current Board" at bounding box center [104, 95] width 79 height 16
click at [113, 152] on span "All Boards" at bounding box center [147, 163] width 170 height 24
click at [115, 60] on input "text" at bounding box center [155, 59] width 204 height 29
type input "1888"
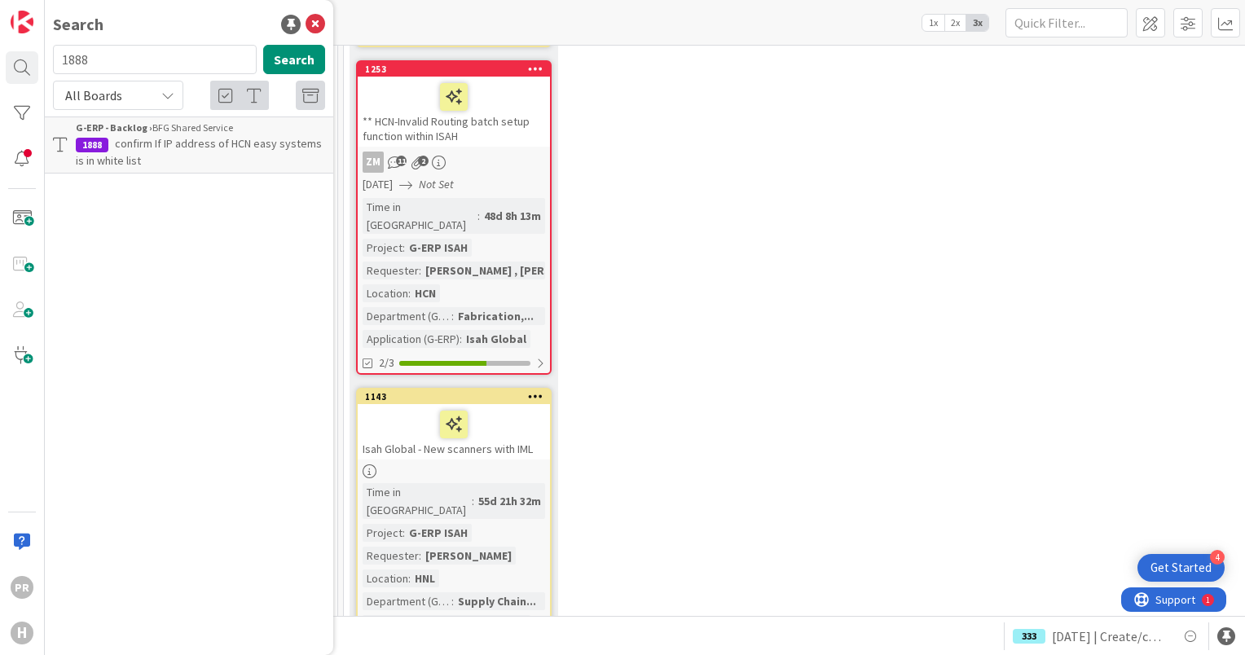
click at [182, 143] on span "confirm If IP address of HCN easy systems is in white list" at bounding box center [199, 152] width 246 height 32
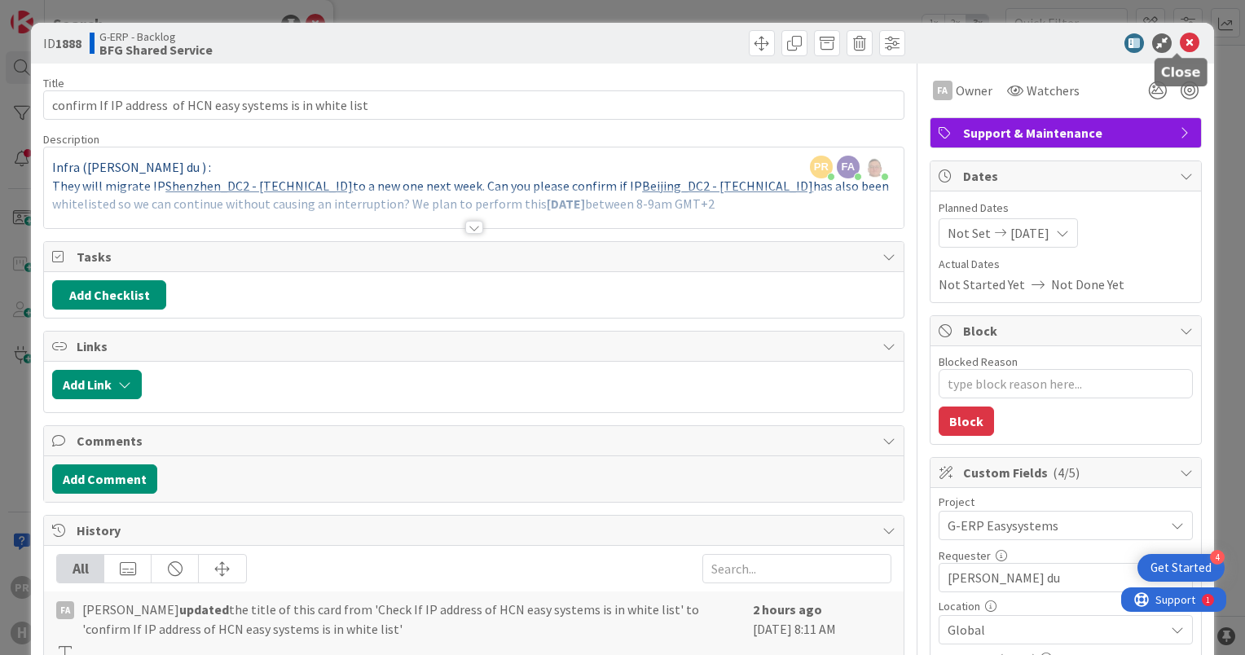
click at [1180, 43] on icon at bounding box center [1190, 43] width 20 height 20
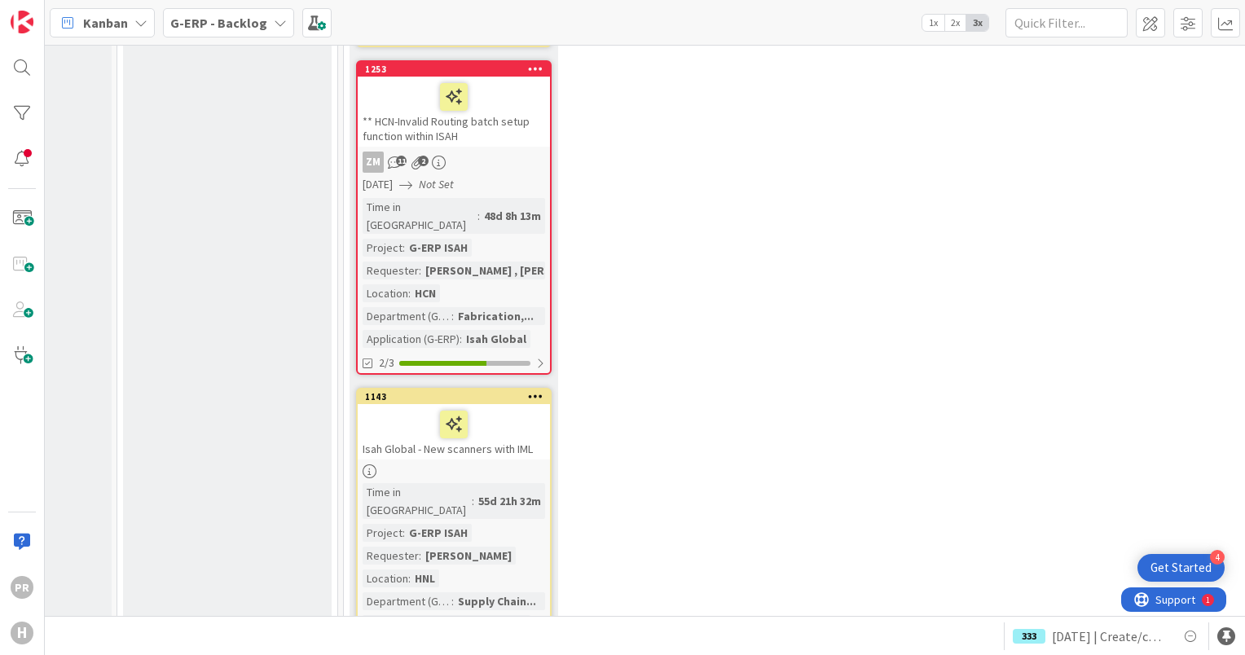
click at [214, 29] on b "G-ERP - Backlog" at bounding box center [218, 23] width 97 height 16
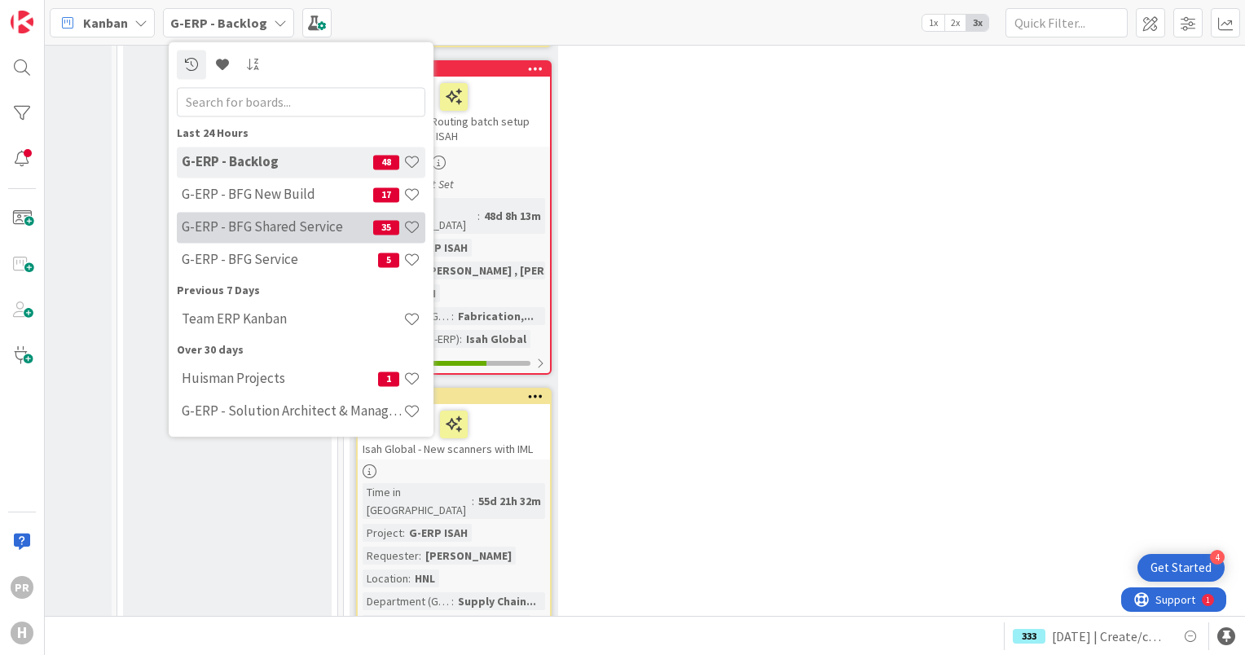
click at [253, 234] on h4 "G-ERP - BFG Shared Service" at bounding box center [278, 227] width 192 height 16
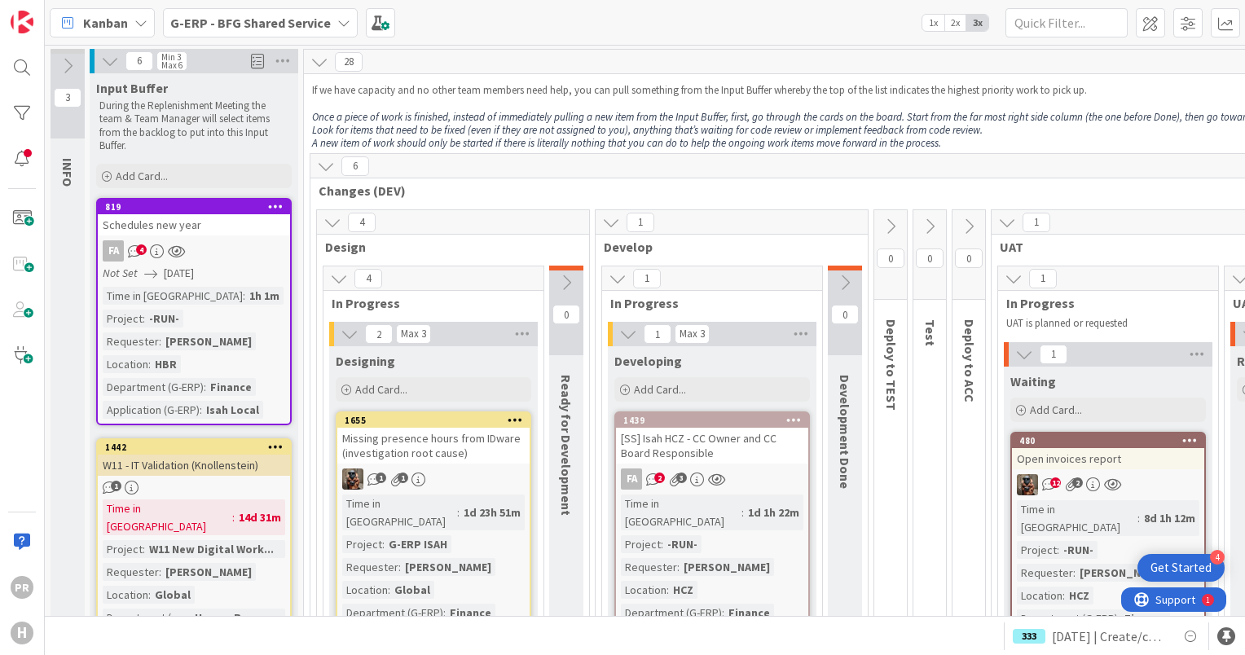
click at [251, 225] on div "Schedules new year" at bounding box center [194, 224] width 192 height 21
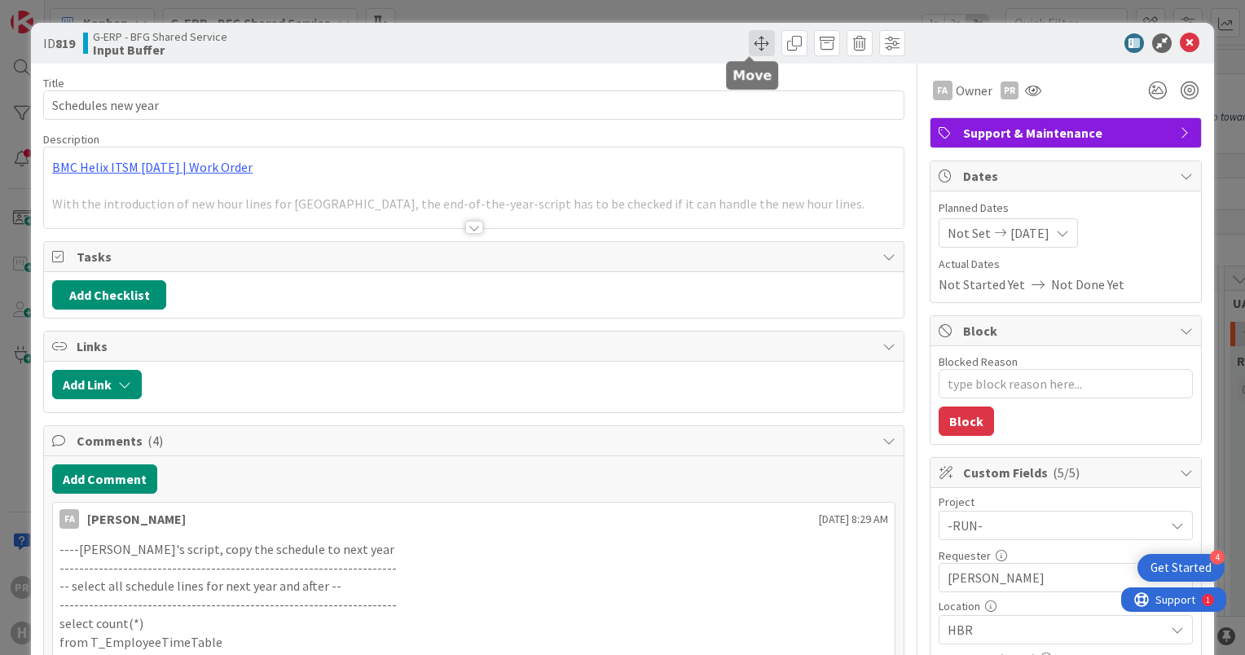
click at [749, 42] on span at bounding box center [762, 43] width 26 height 26
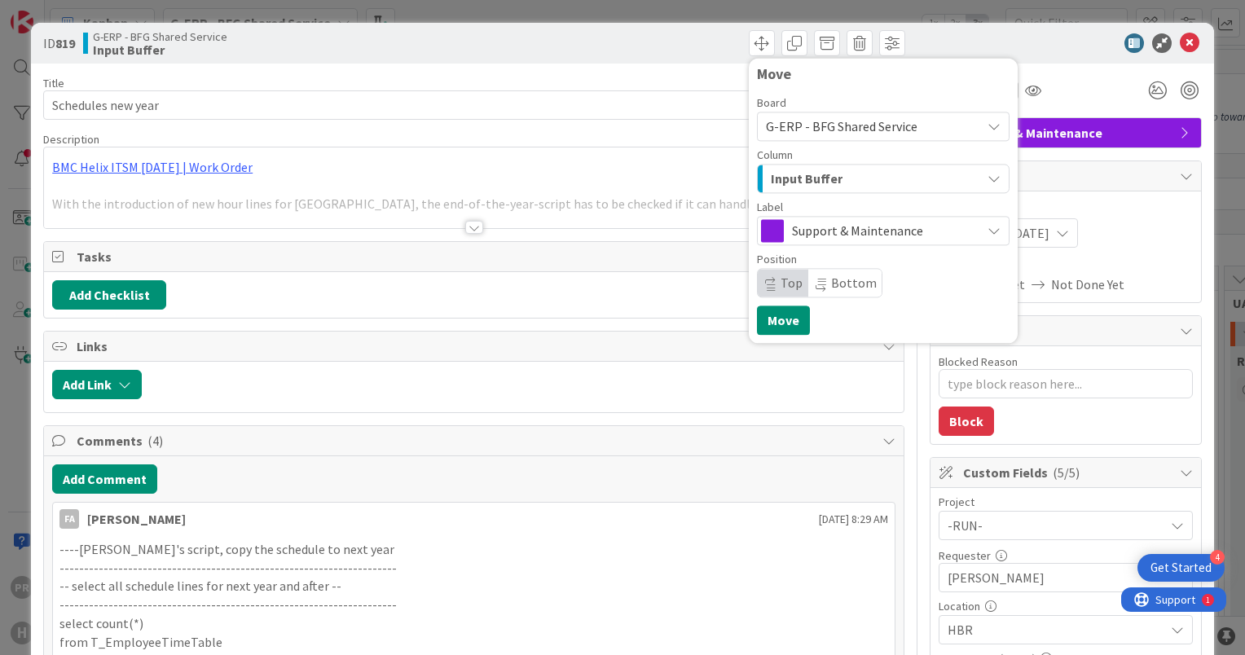
click at [821, 179] on span "Input Buffer" at bounding box center [807, 178] width 72 height 21
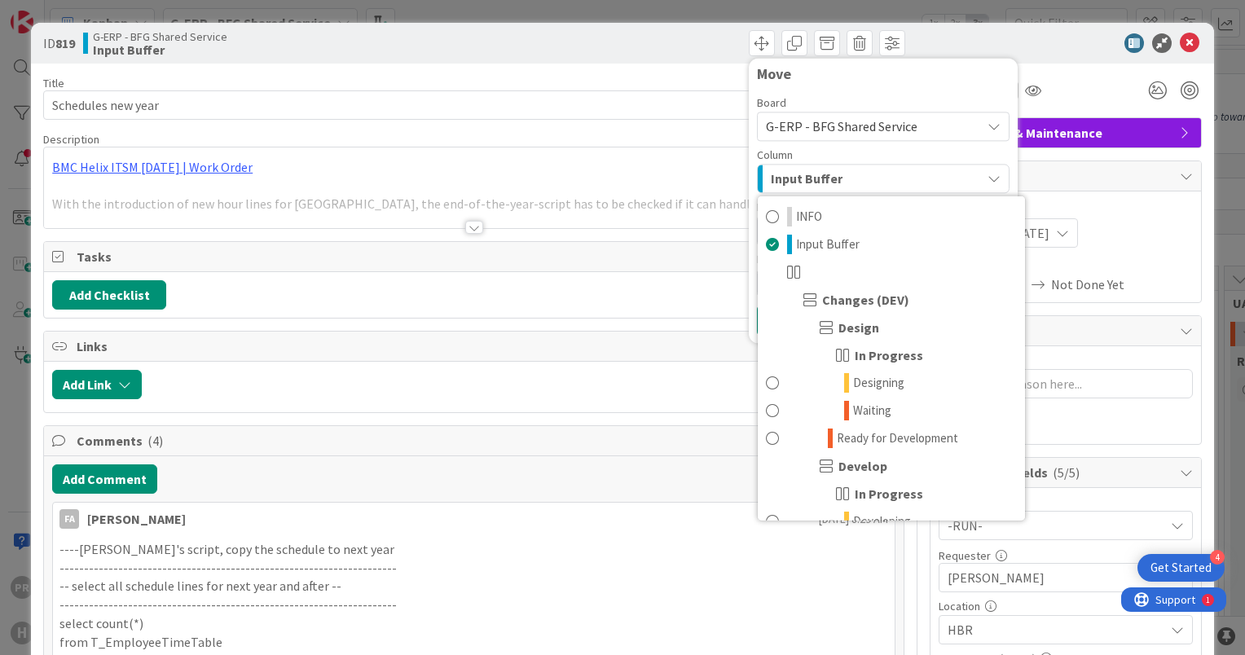
click at [821, 179] on span "Input Buffer" at bounding box center [807, 178] width 72 height 21
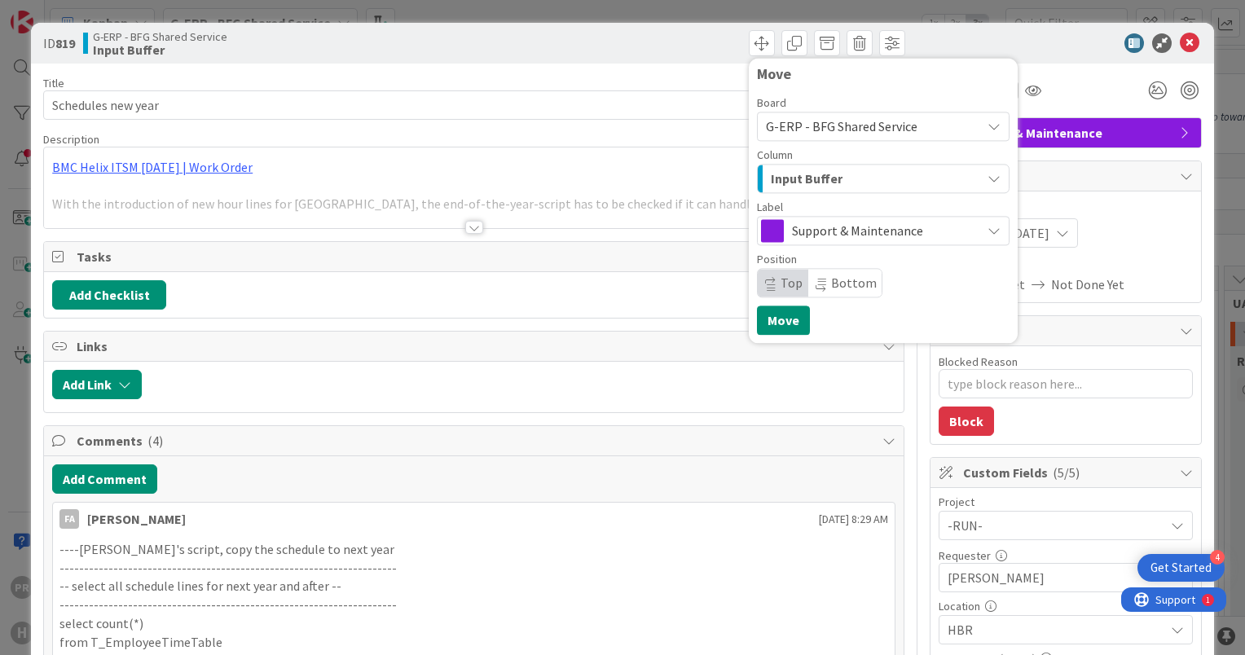
click at [821, 179] on span "Input Buffer" at bounding box center [807, 178] width 72 height 21
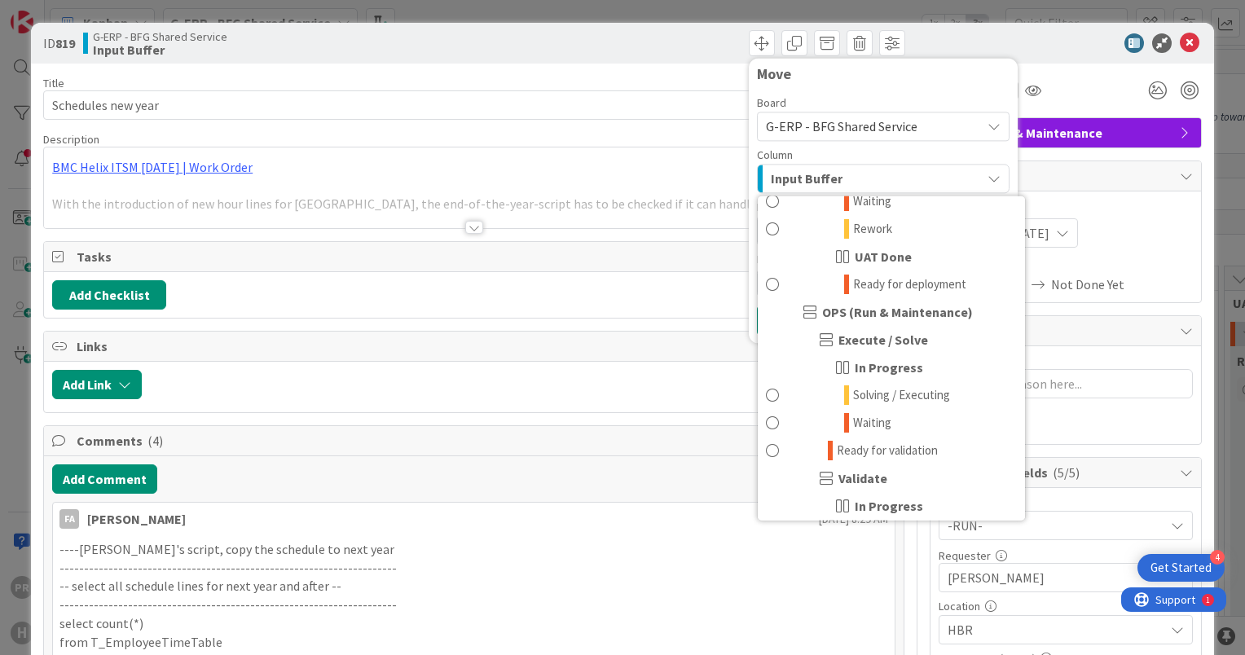
scroll to position [984, 0]
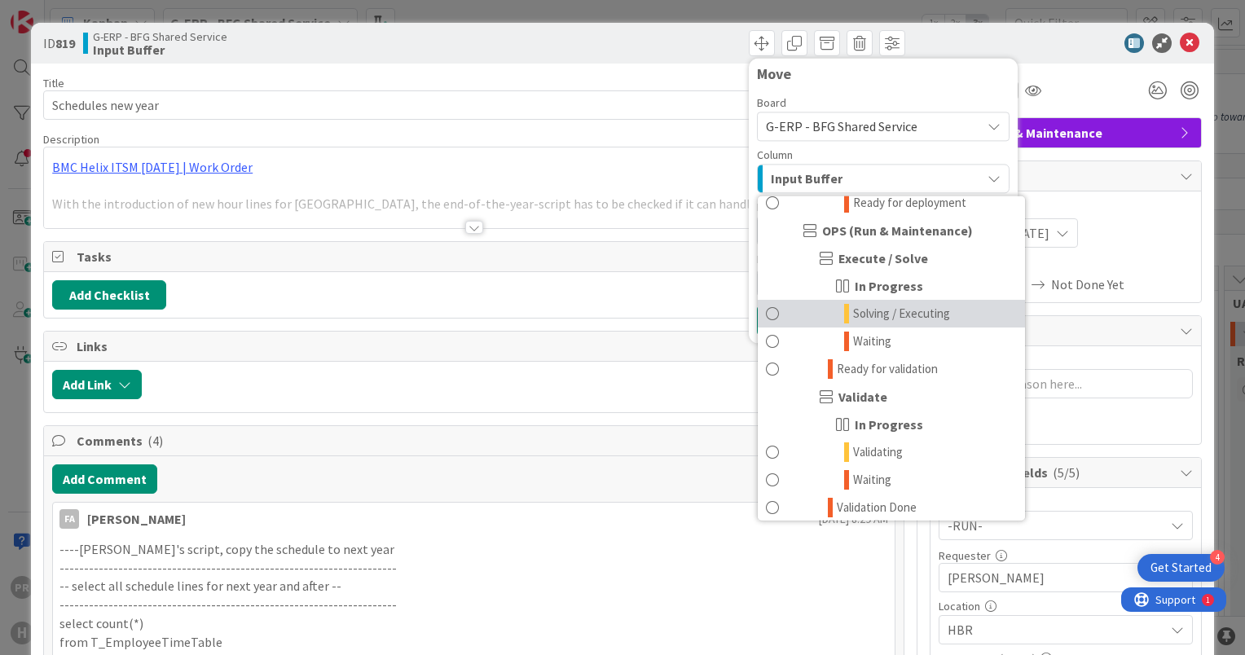
click at [879, 316] on span "Solving / Executing" at bounding box center [901, 314] width 97 height 20
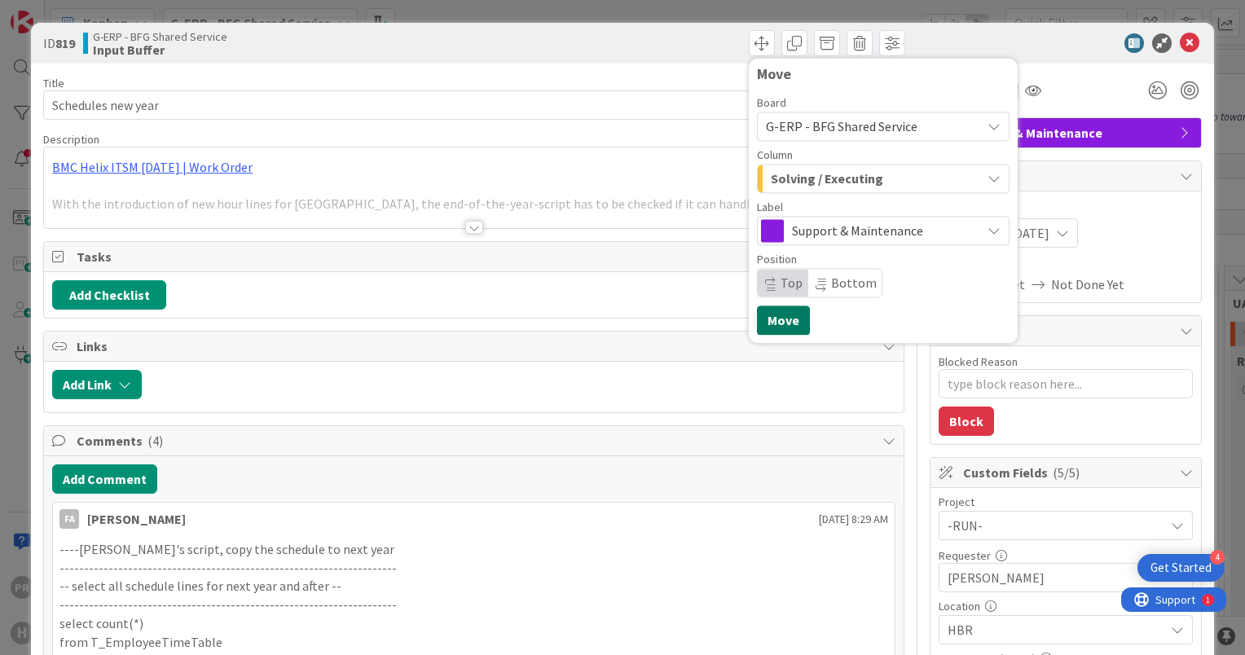
click at [773, 315] on button "Move" at bounding box center [783, 320] width 53 height 29
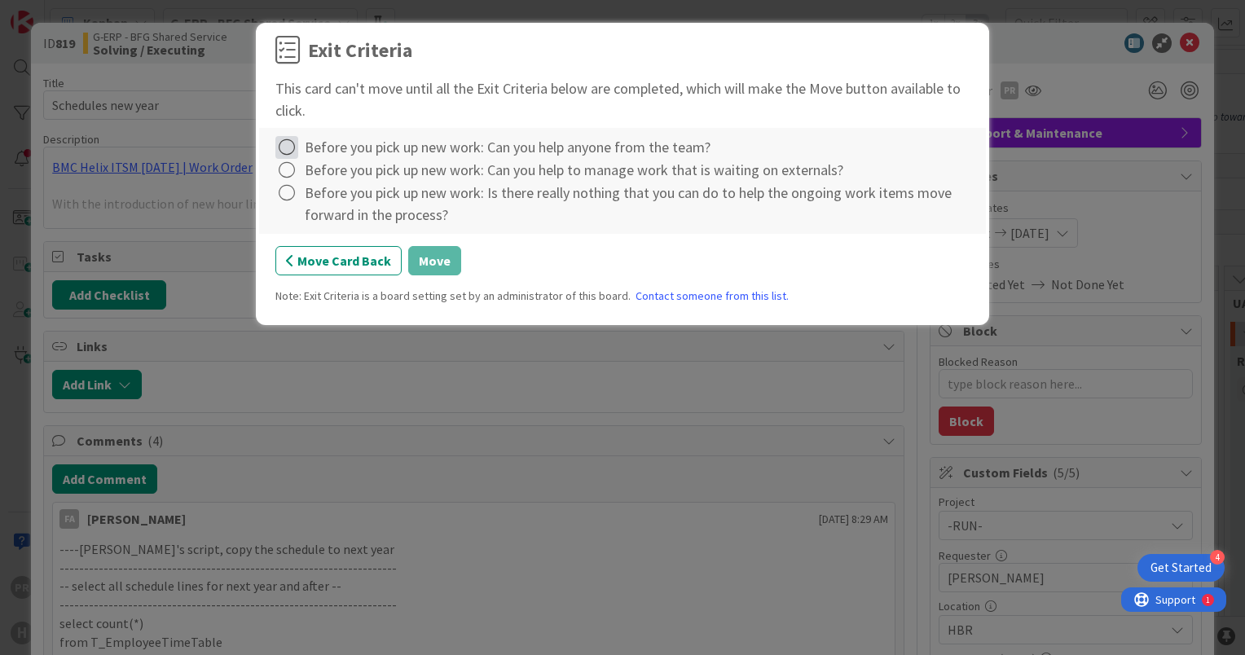
click at [289, 143] on icon at bounding box center [286, 147] width 23 height 23
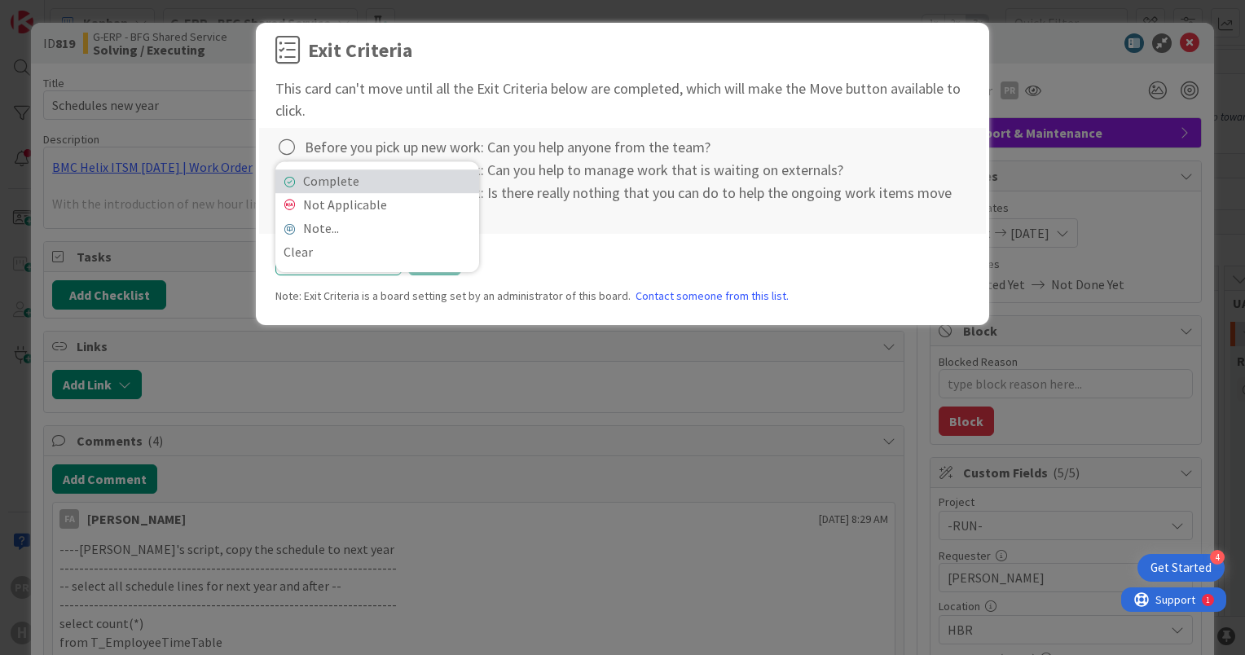
click at [310, 176] on link "Complete" at bounding box center [377, 182] width 204 height 24
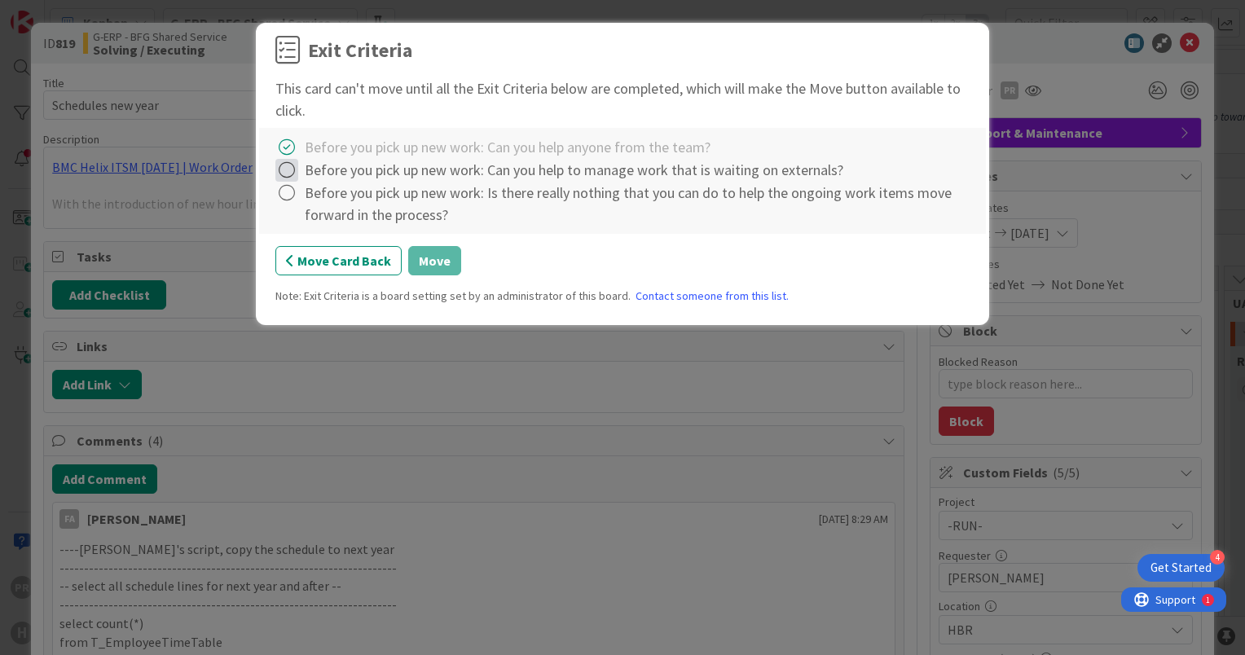
click at [288, 170] on icon at bounding box center [286, 170] width 23 height 23
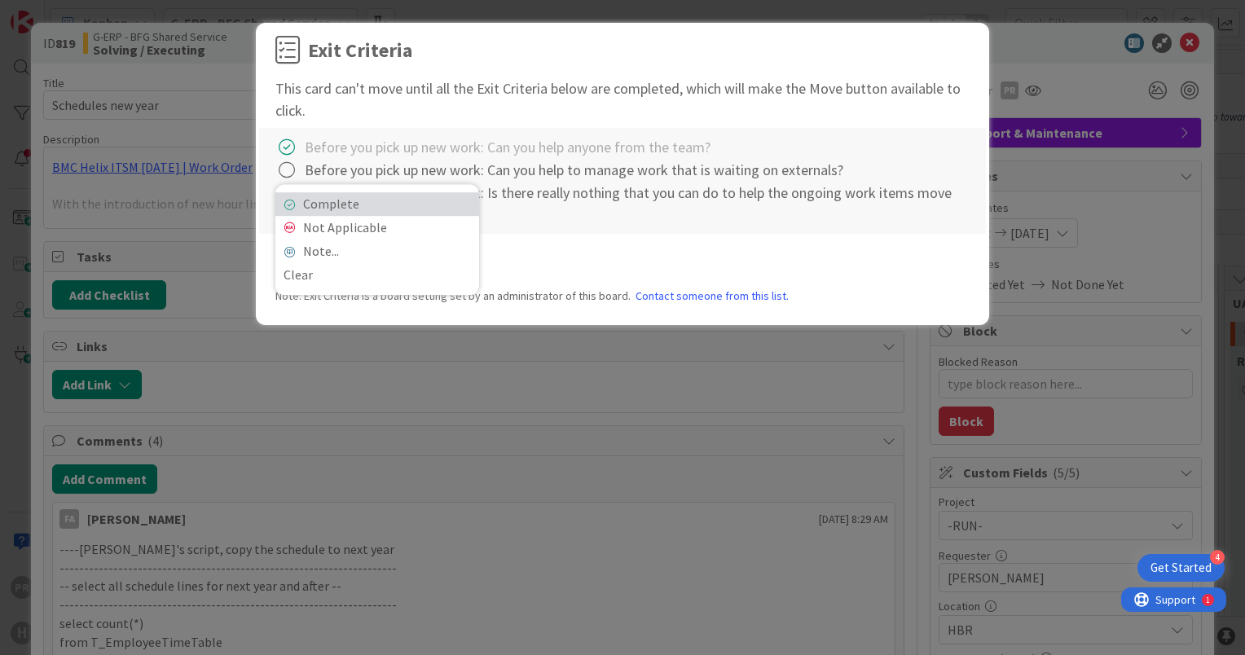
click at [315, 202] on link "Complete" at bounding box center [377, 204] width 204 height 24
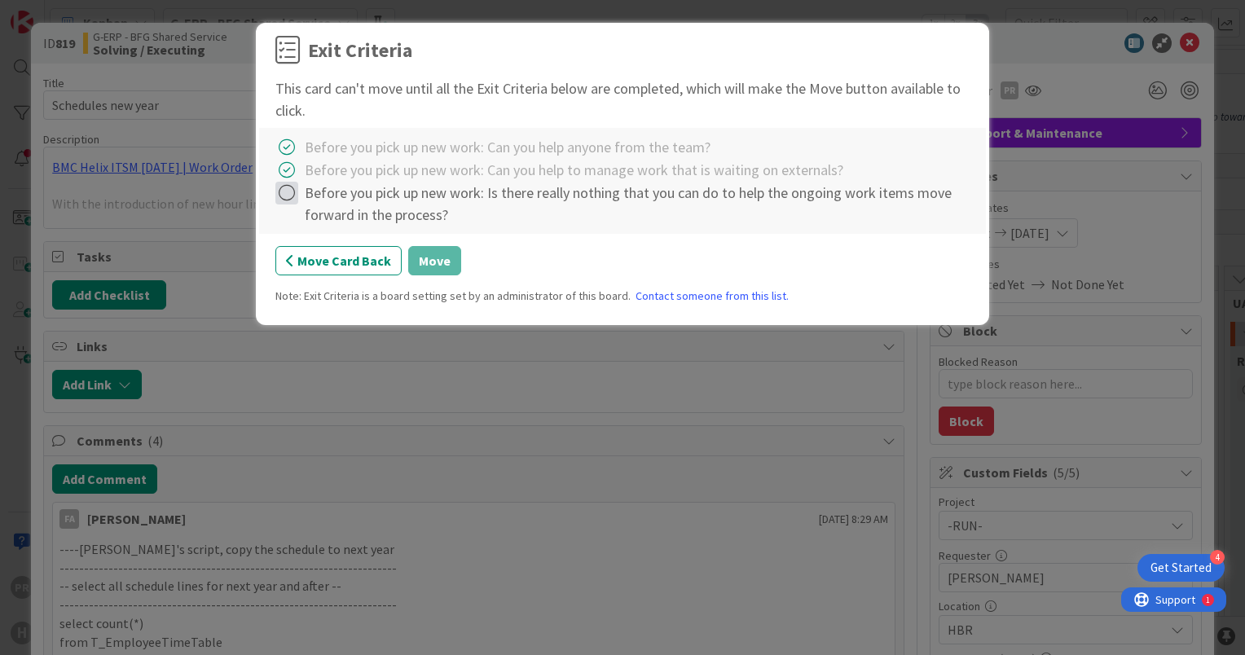
click at [286, 197] on icon at bounding box center [286, 193] width 23 height 23
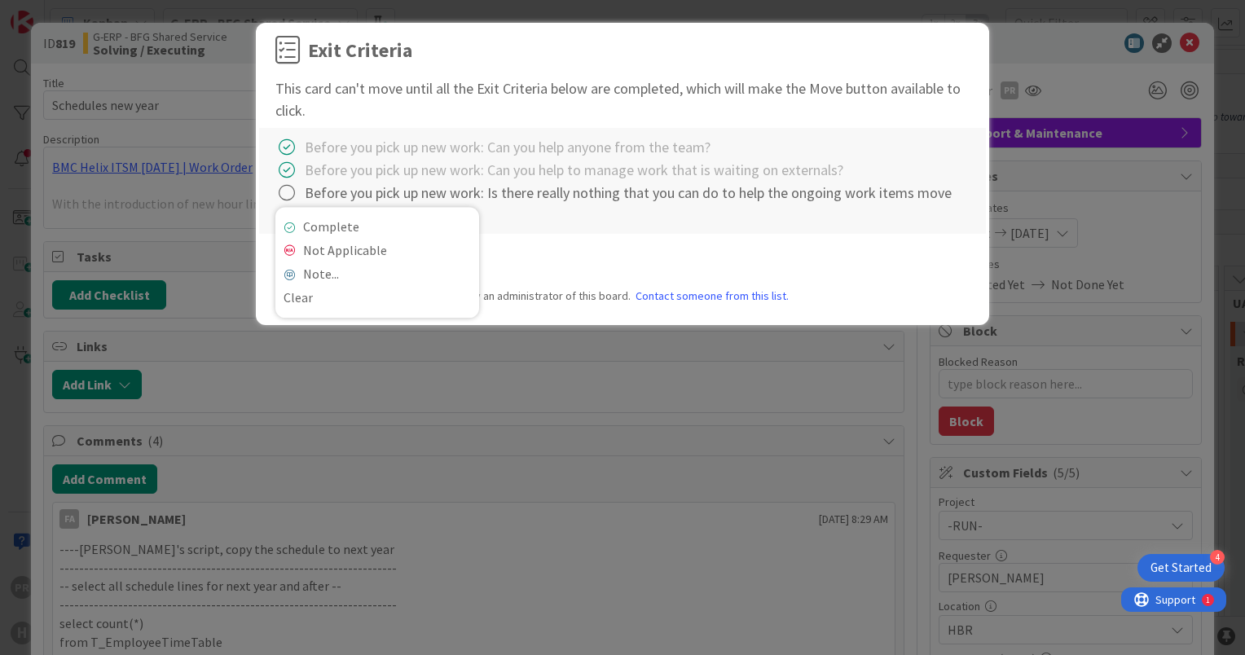
click at [317, 215] on div "Complete Not Applicable Note... Clear" at bounding box center [377, 262] width 204 height 111
click at [322, 222] on link "Complete" at bounding box center [377, 227] width 204 height 24
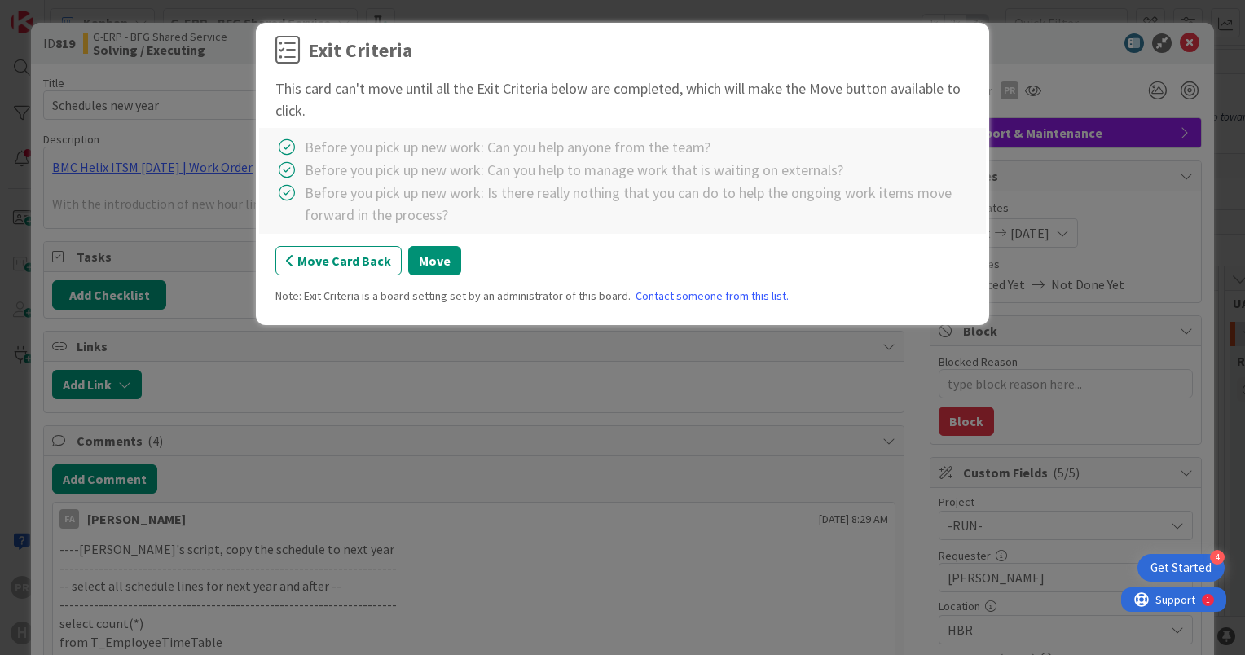
click at [627, 400] on div "Exit Criteria This card can't move until all the Exit Criteria below are comple…" at bounding box center [622, 327] width 1245 height 655
click at [355, 269] on button "Move Card Back" at bounding box center [338, 260] width 126 height 29
type textarea "x"
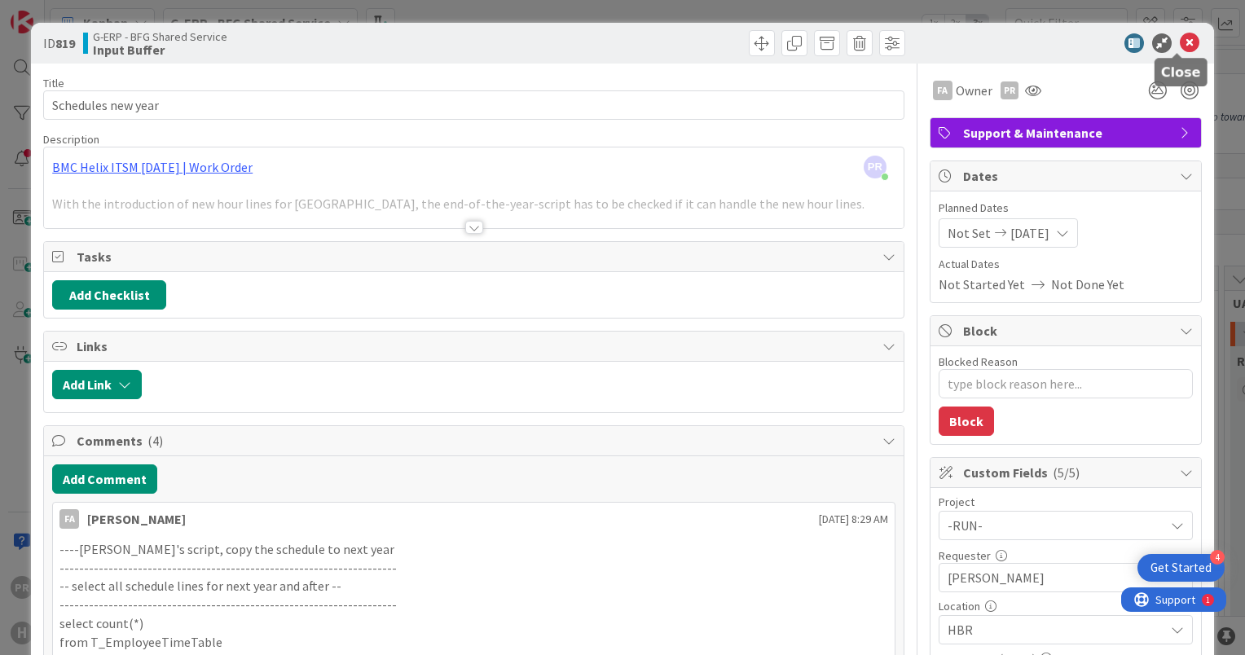
drag, startPoint x: 1184, startPoint y: 39, endPoint x: 1101, endPoint y: 63, distance: 85.7
click at [1183, 39] on icon at bounding box center [1190, 43] width 20 height 20
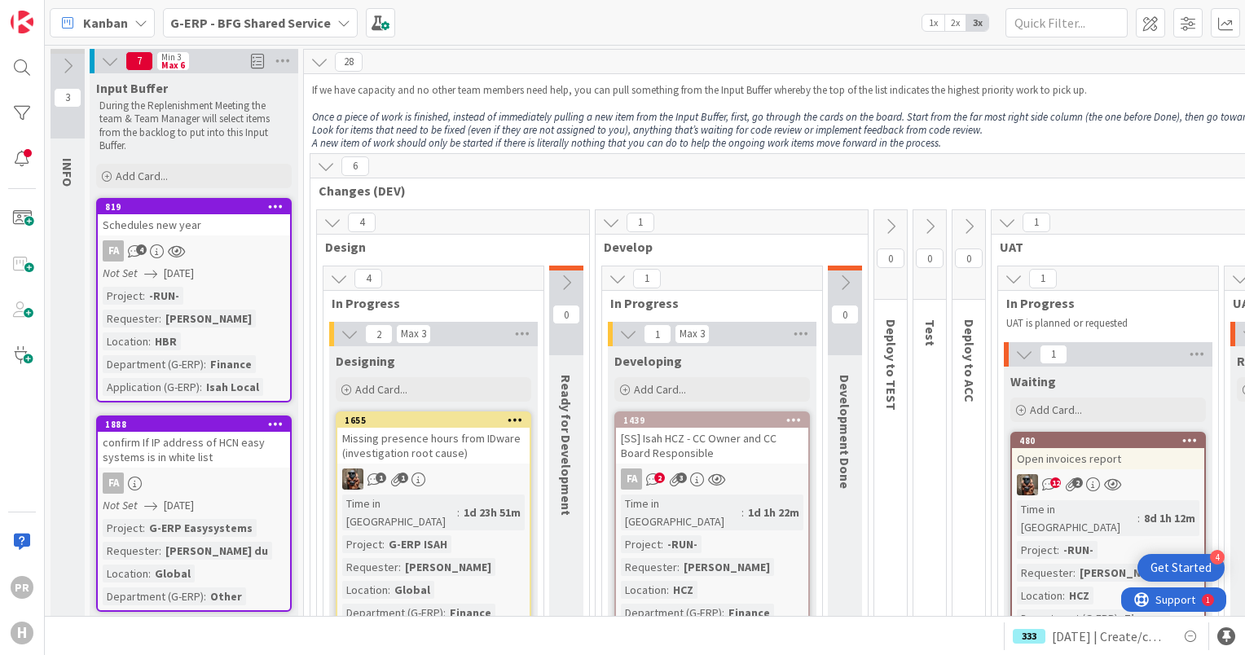
click at [195, 26] on b "G-ERP - BFG Shared Service" at bounding box center [250, 23] width 161 height 16
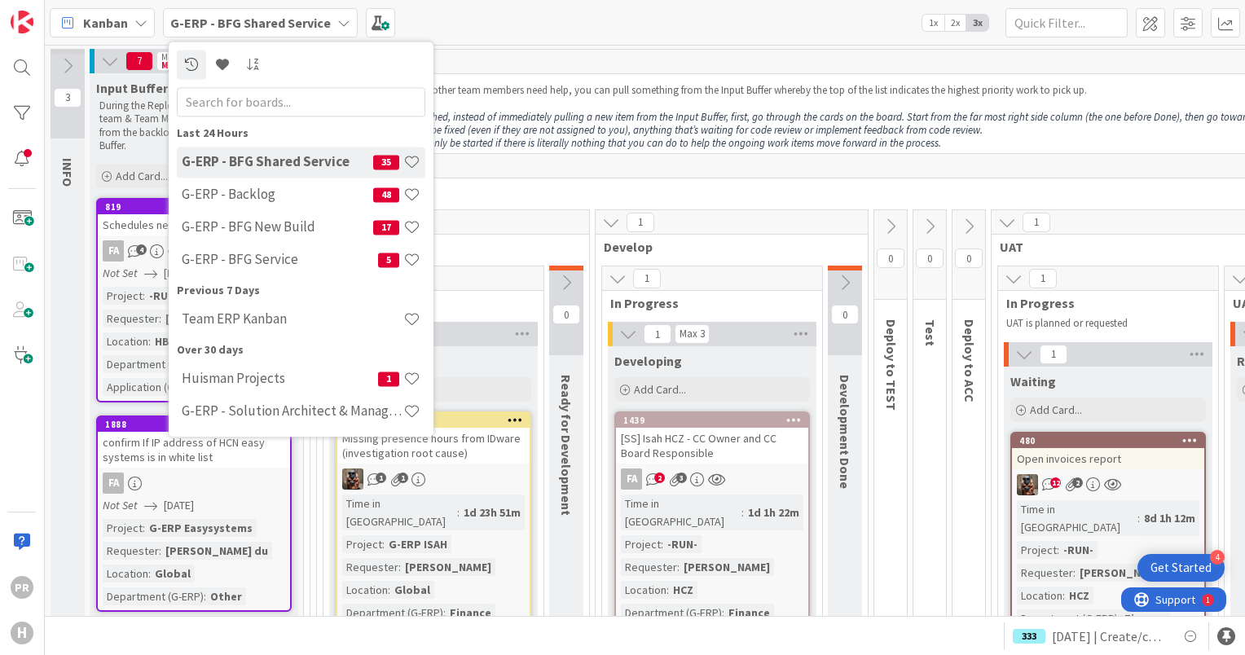
click at [522, 28] on div "Kanban G-ERP - BFG Shared Service Last 24 Hours G-ERP - BFG Shared Service 35 G…" at bounding box center [645, 22] width 1201 height 45
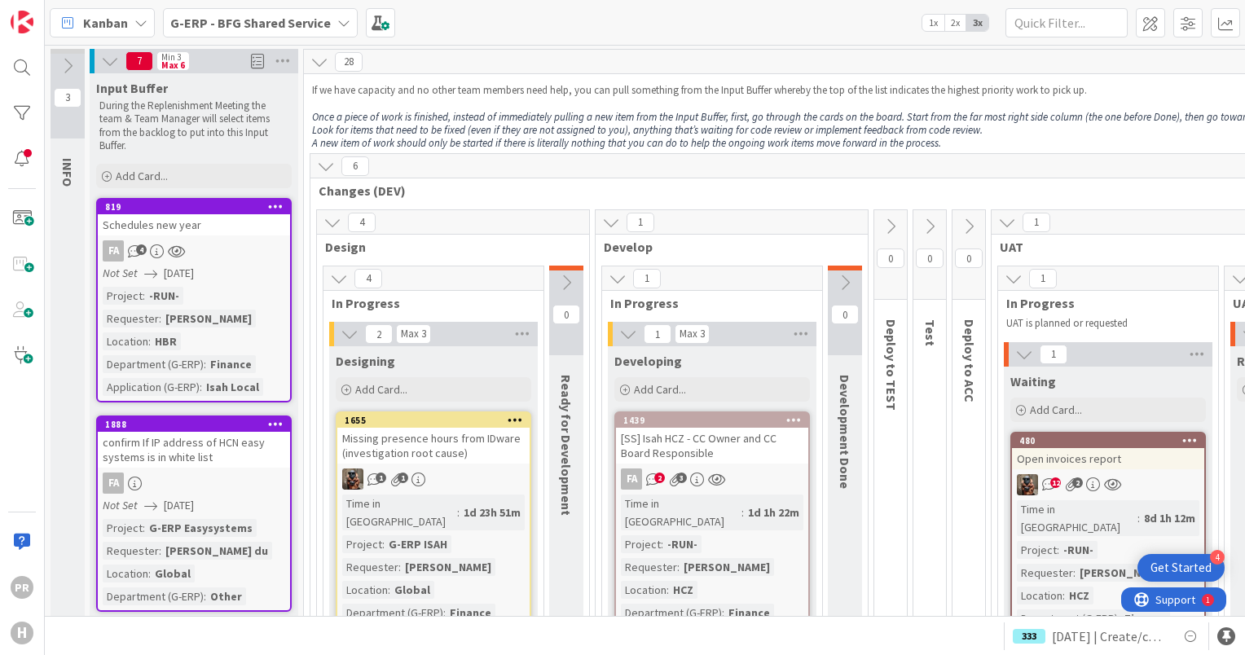
click at [221, 16] on b "G-ERP - BFG Shared Service" at bounding box center [250, 23] width 161 height 16
